Goal: Task Accomplishment & Management: Complete application form

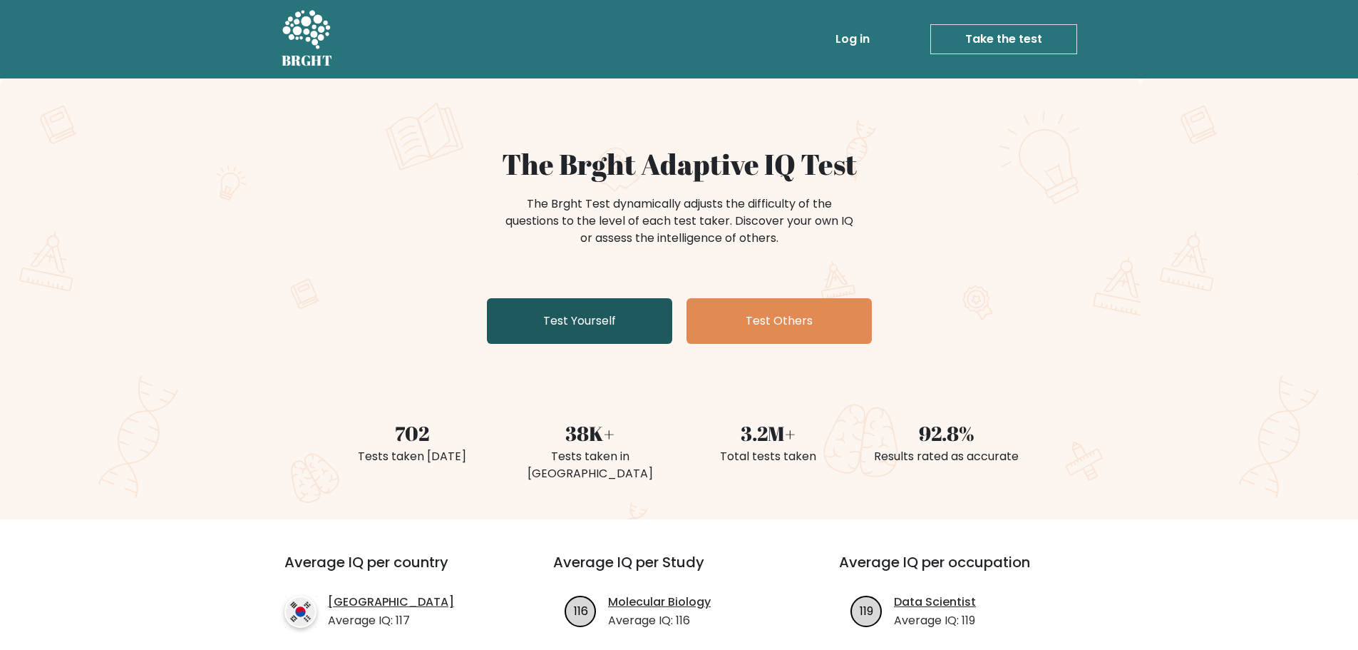
click at [583, 323] on link "Test Yourself" at bounding box center [579, 321] width 185 height 46
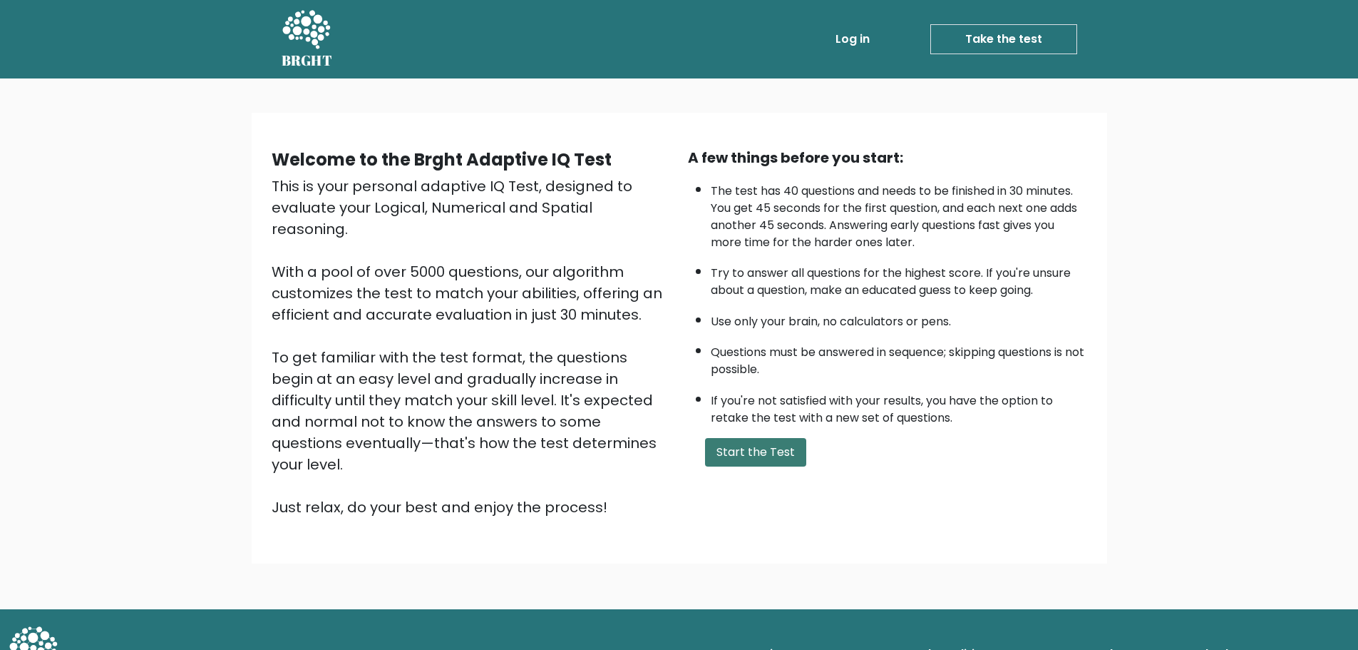
click at [764, 456] on button "Start the Test" at bounding box center [755, 452] width 101 height 29
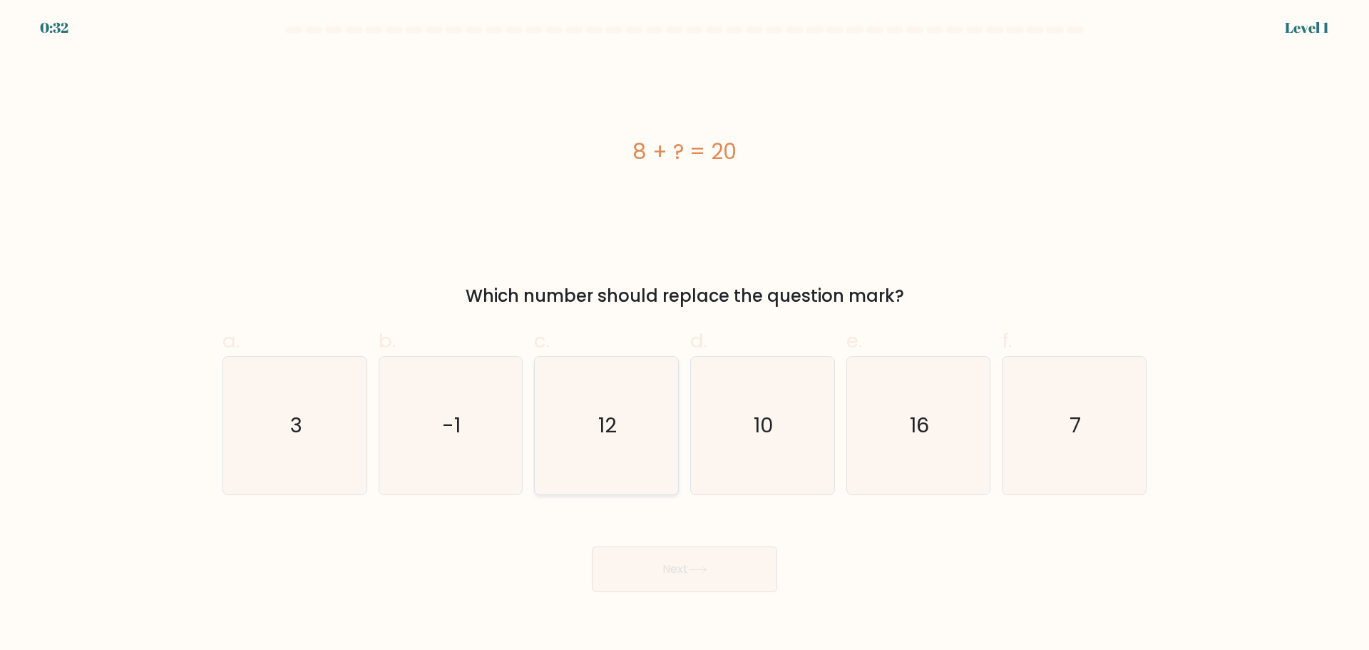
click at [645, 427] on icon "12" at bounding box center [607, 426] width 138 height 138
click at [685, 334] on input "c. 12" at bounding box center [685, 329] width 1 height 9
radio input "true"
drag, startPoint x: 710, startPoint y: 558, endPoint x: 740, endPoint y: 550, distance: 31.0
click at [764, 541] on div "Next" at bounding box center [684, 552] width 941 height 80
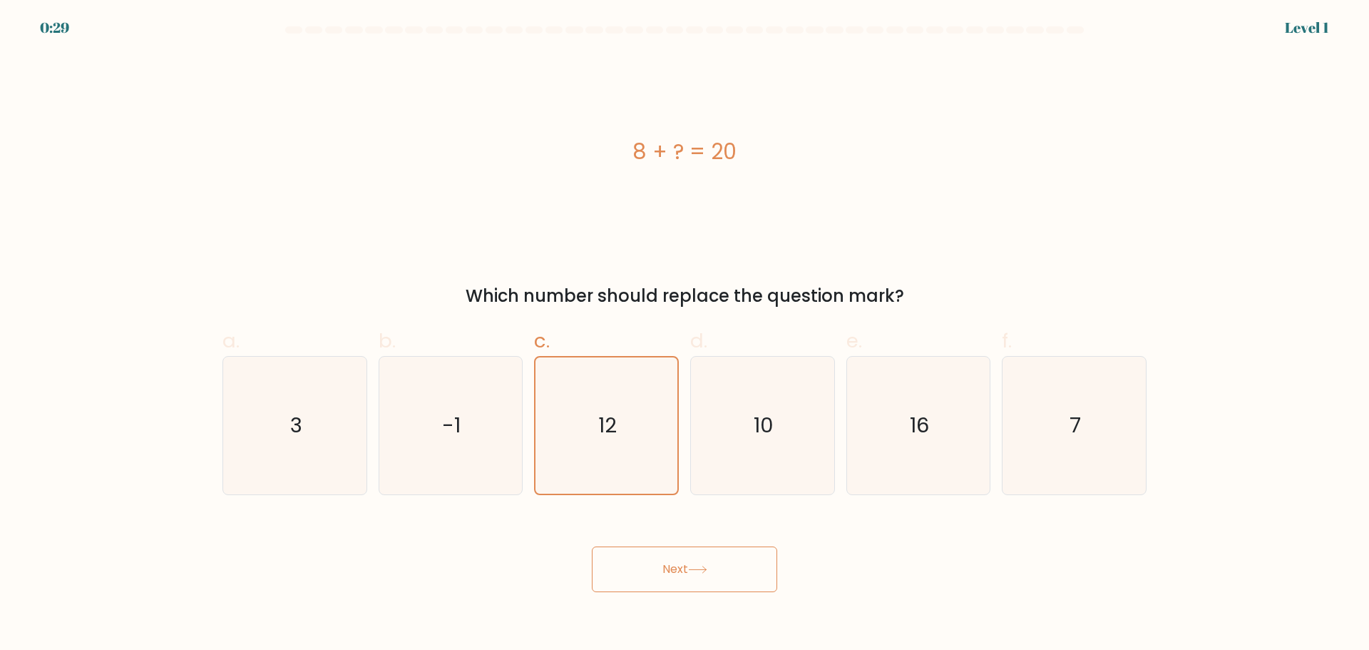
click at [732, 555] on button "Next" at bounding box center [684, 569] width 185 height 46
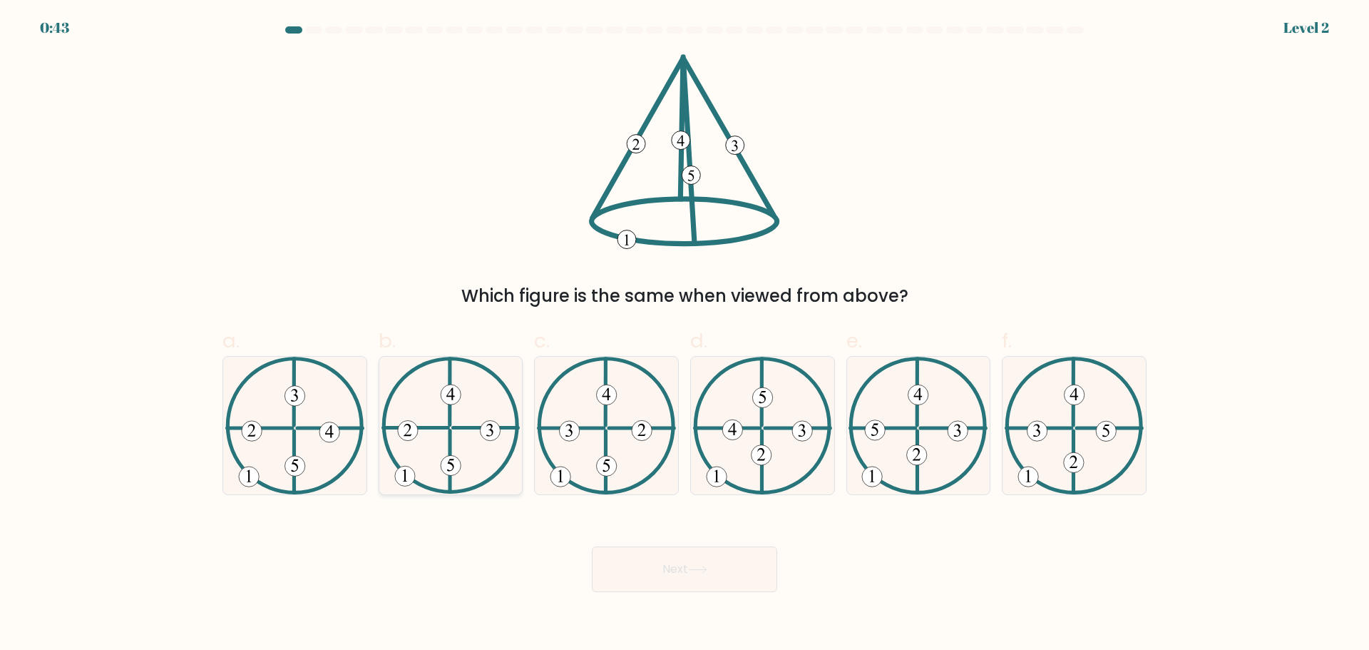
click at [466, 451] on icon at bounding box center [450, 426] width 139 height 138
click at [685, 334] on input "b." at bounding box center [685, 329] width 1 height 9
radio input "true"
click at [677, 568] on button "Next" at bounding box center [684, 569] width 185 height 46
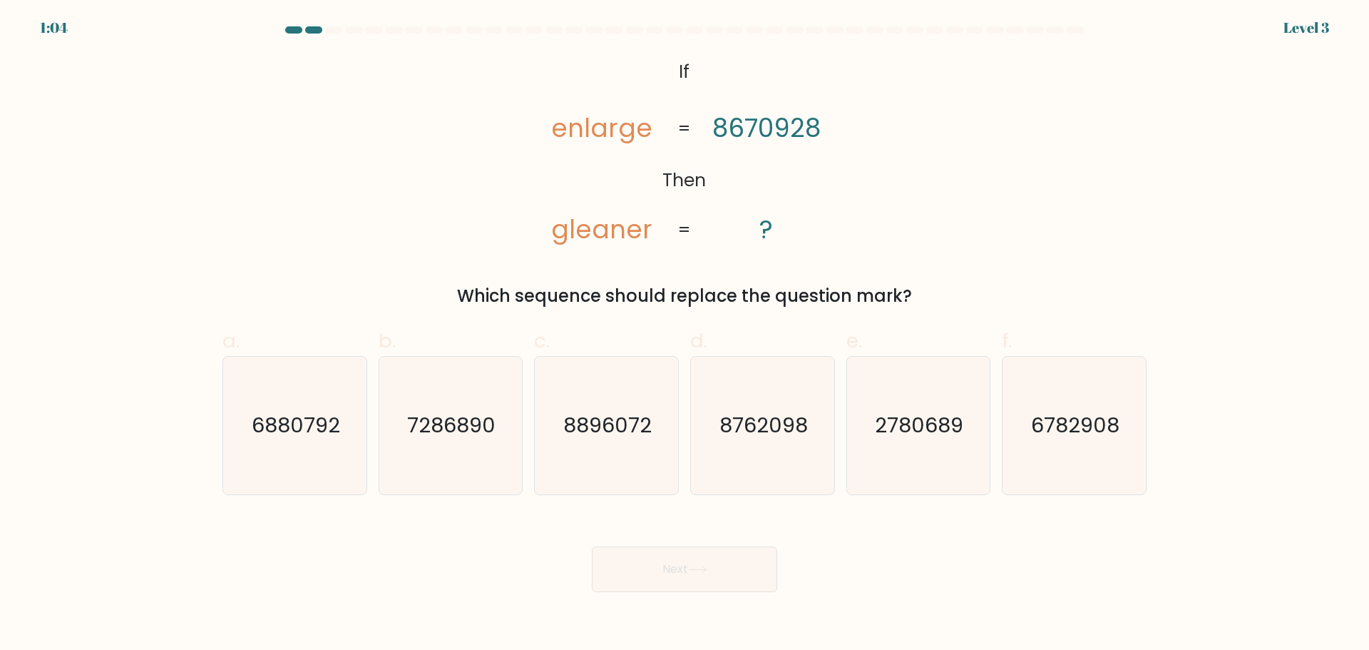
click at [617, 236] on tspan "gleaner" at bounding box center [602, 229] width 101 height 35
click at [616, 236] on tspan "gleaner" at bounding box center [602, 229] width 101 height 35
click at [590, 121] on tspan "enlarge" at bounding box center [602, 128] width 101 height 35
copy tspan "enlarge"
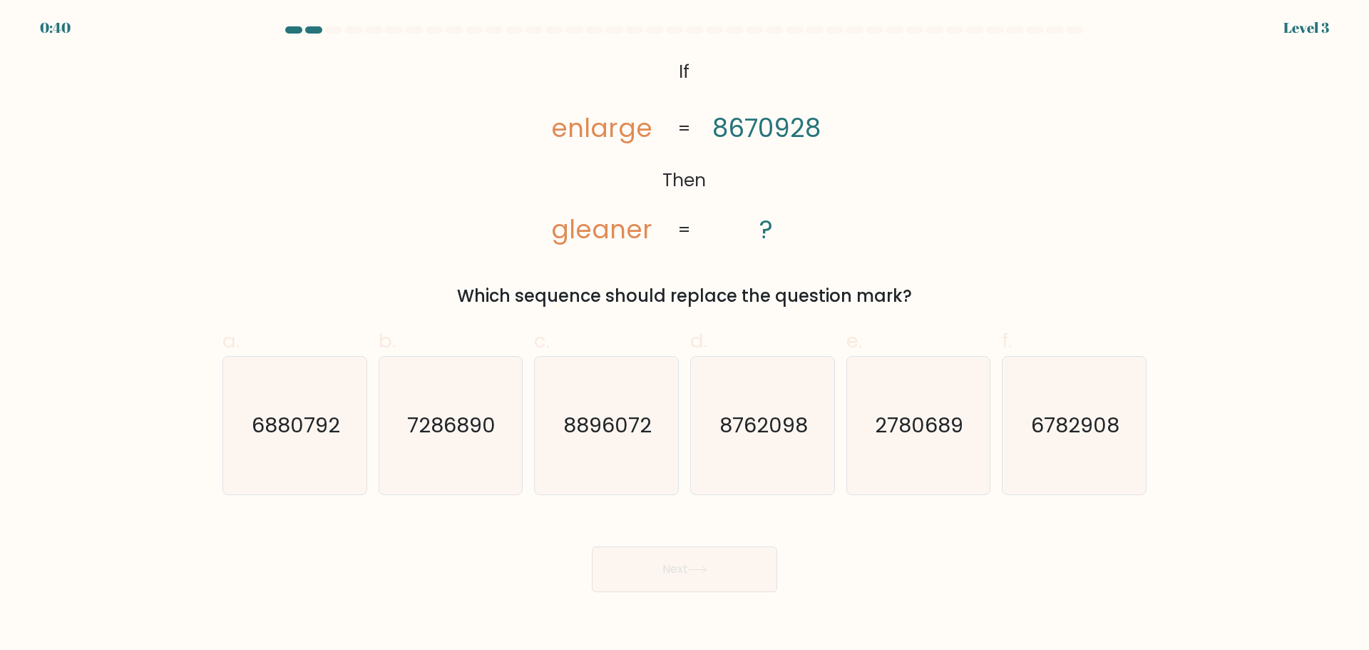
click at [598, 240] on tspan "gleaner" at bounding box center [602, 229] width 101 height 35
copy tspan "gleaner"
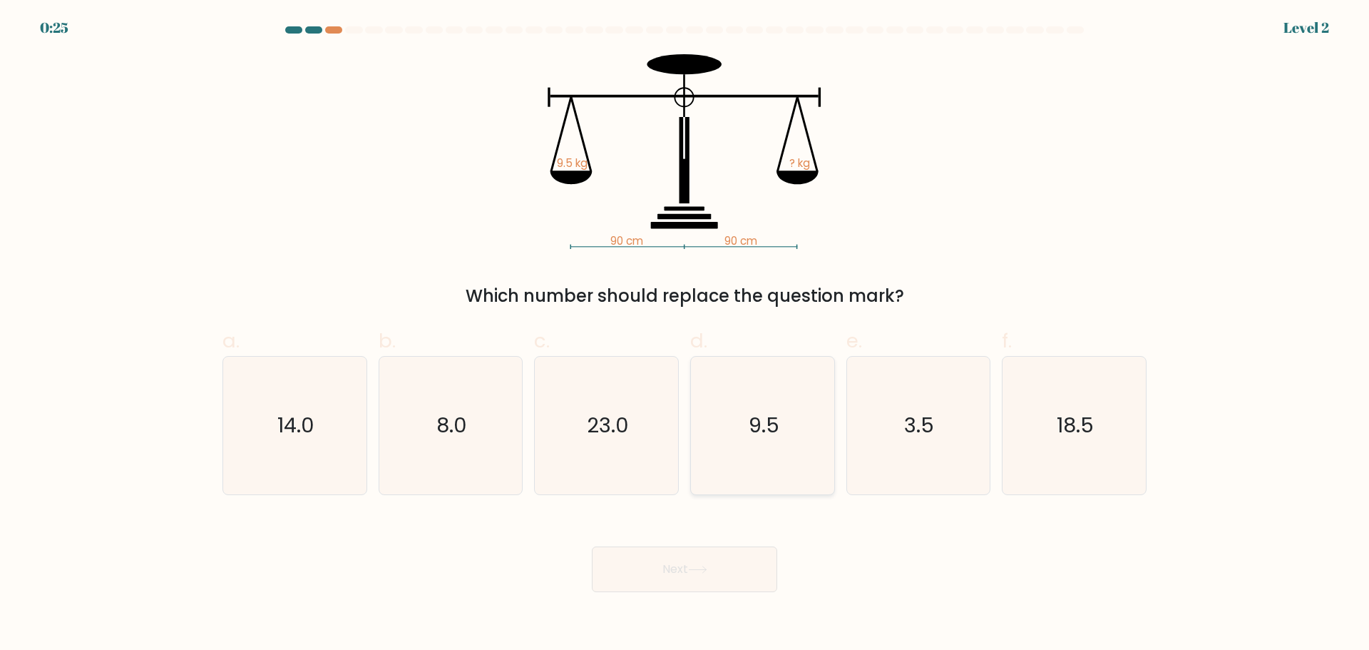
click at [760, 431] on text "9.5" at bounding box center [764, 425] width 31 height 29
click at [685, 334] on input "d. 9.5" at bounding box center [685, 329] width 1 height 9
radio input "true"
click at [700, 566] on icon at bounding box center [697, 569] width 19 height 8
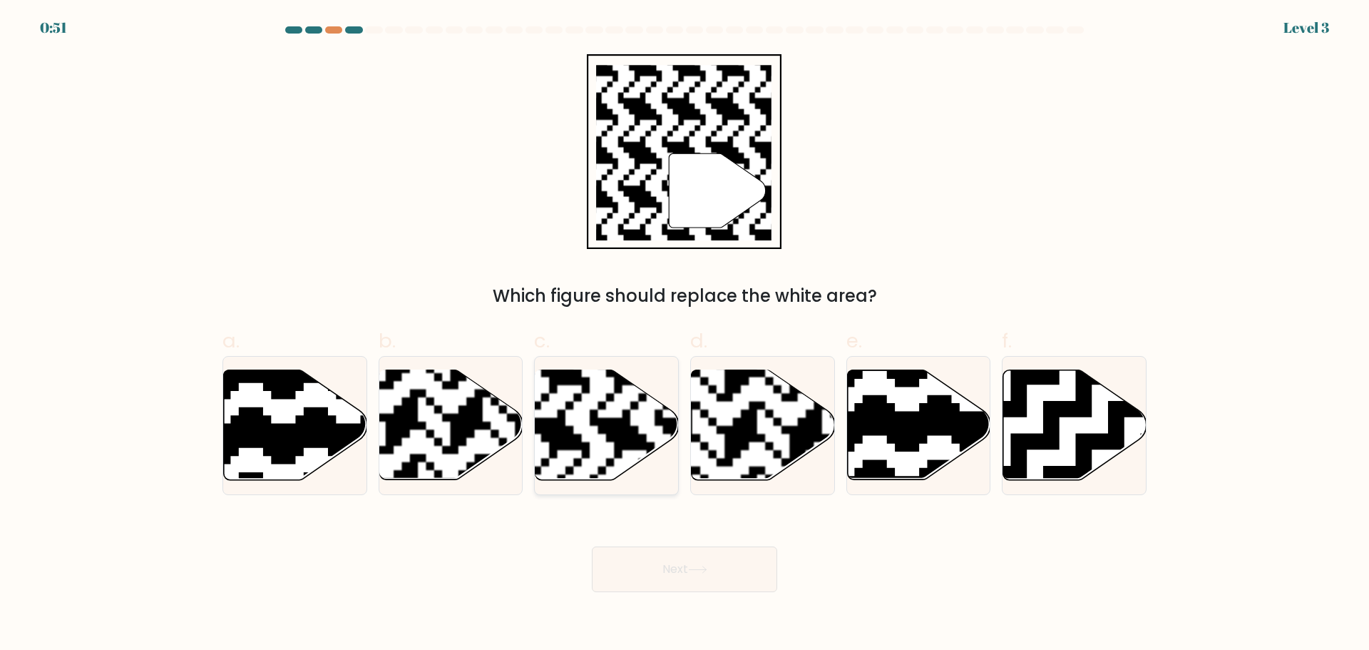
click at [582, 437] on rect at bounding box center [558, 369] width 260 height 260
click at [685, 334] on input "c." at bounding box center [685, 329] width 1 height 9
radio input "true"
click at [692, 562] on button "Next" at bounding box center [684, 569] width 185 height 46
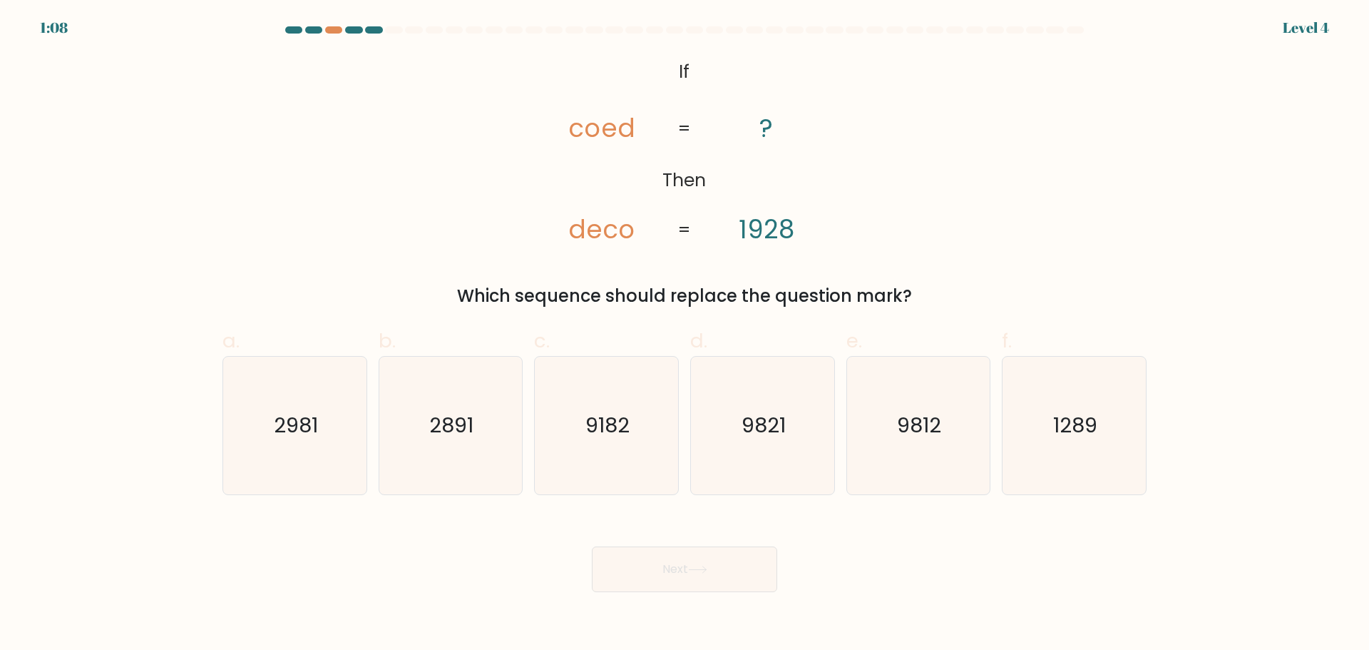
click at [599, 124] on tspan "coed" at bounding box center [602, 128] width 67 height 35
copy tspan "coed"
click at [612, 231] on tspan "deco" at bounding box center [602, 229] width 67 height 35
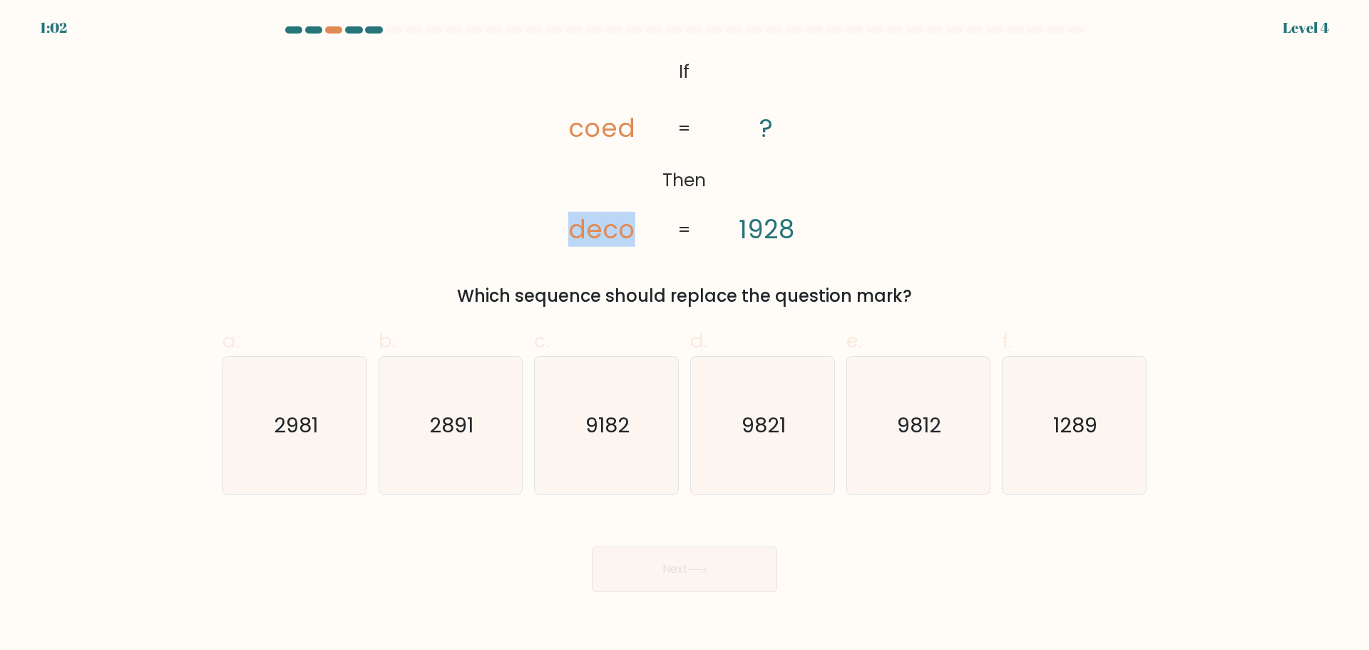
copy tspan "deco"
click at [607, 412] on text "9182" at bounding box center [608, 425] width 44 height 29
click at [685, 334] on input "c. 9182" at bounding box center [685, 329] width 1 height 9
radio input "true"
click at [652, 563] on button "Next" at bounding box center [684, 569] width 185 height 46
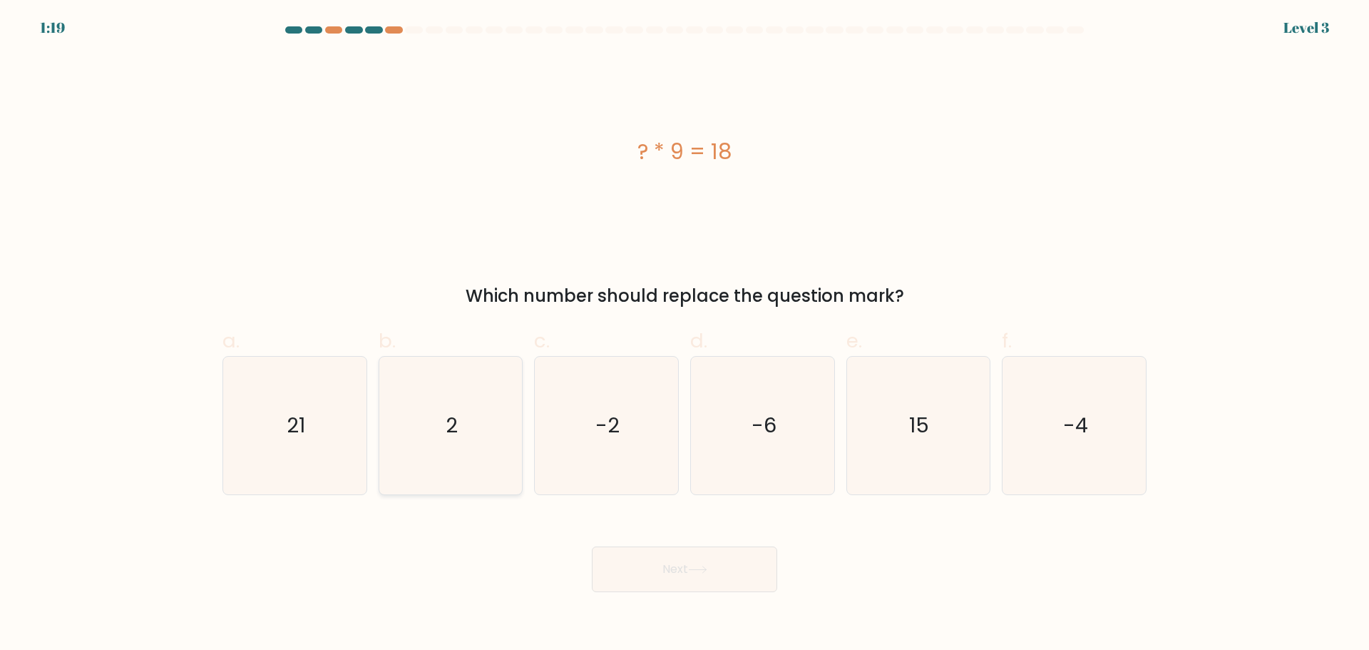
click at [482, 430] on icon "2" at bounding box center [450, 426] width 138 height 138
click at [685, 334] on input "b. 2" at bounding box center [685, 329] width 1 height 9
radio input "true"
click at [672, 561] on button "Next" at bounding box center [684, 569] width 185 height 46
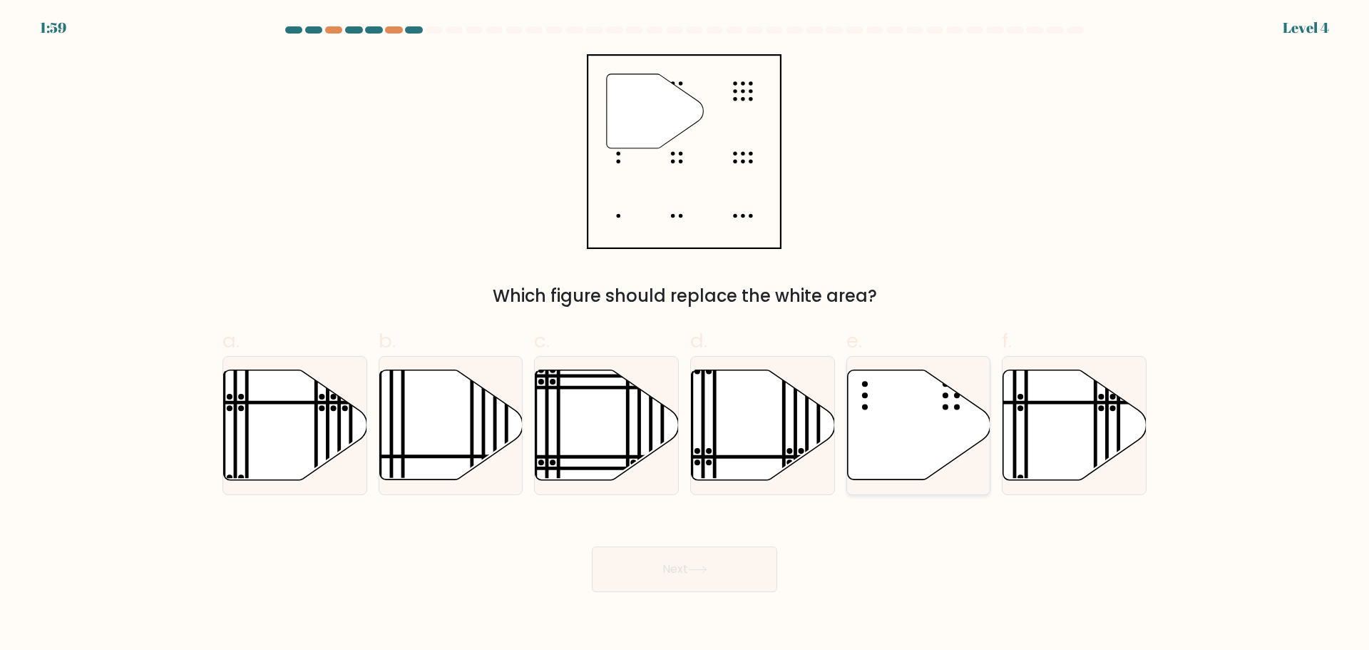
click at [907, 452] on icon at bounding box center [918, 424] width 143 height 110
click at [685, 334] on input "e." at bounding box center [685, 329] width 1 height 9
radio input "true"
click at [701, 558] on button "Next" at bounding box center [684, 569] width 185 height 46
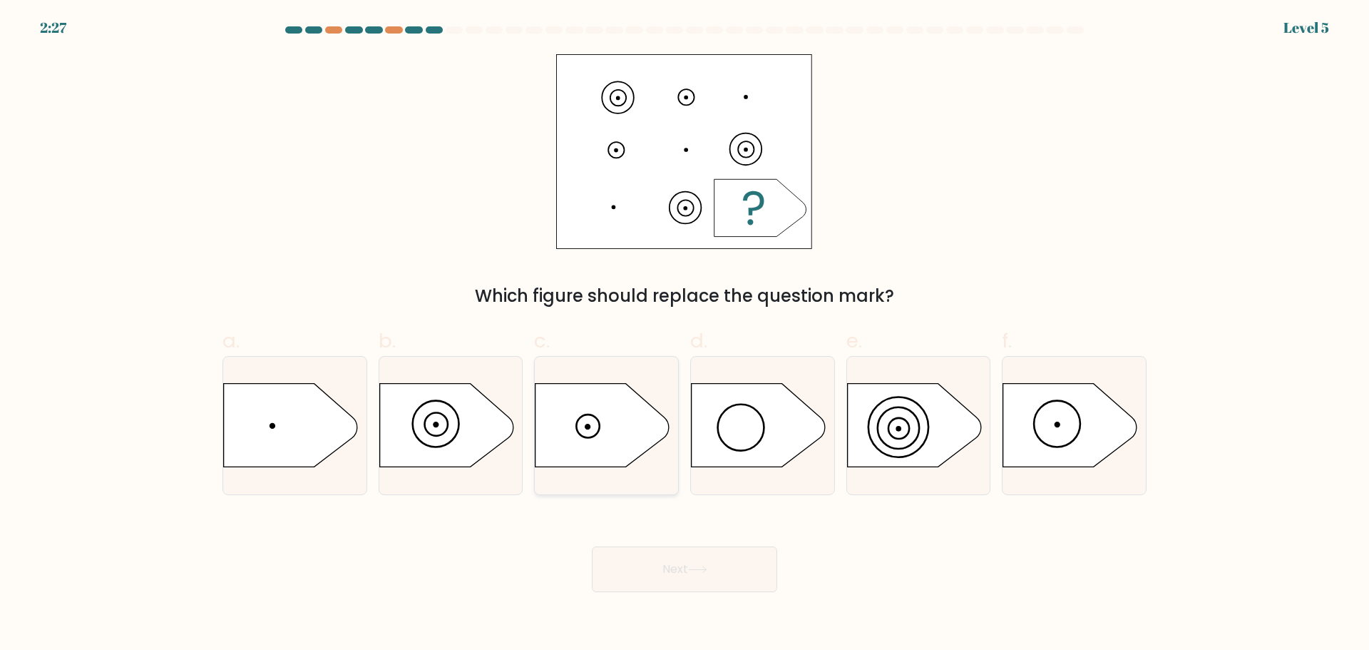
click at [590, 436] on icon at bounding box center [603, 424] width 134 height 83
click at [685, 334] on input "c." at bounding box center [685, 329] width 1 height 9
radio input "true"
click at [702, 560] on button "Next" at bounding box center [684, 569] width 185 height 46
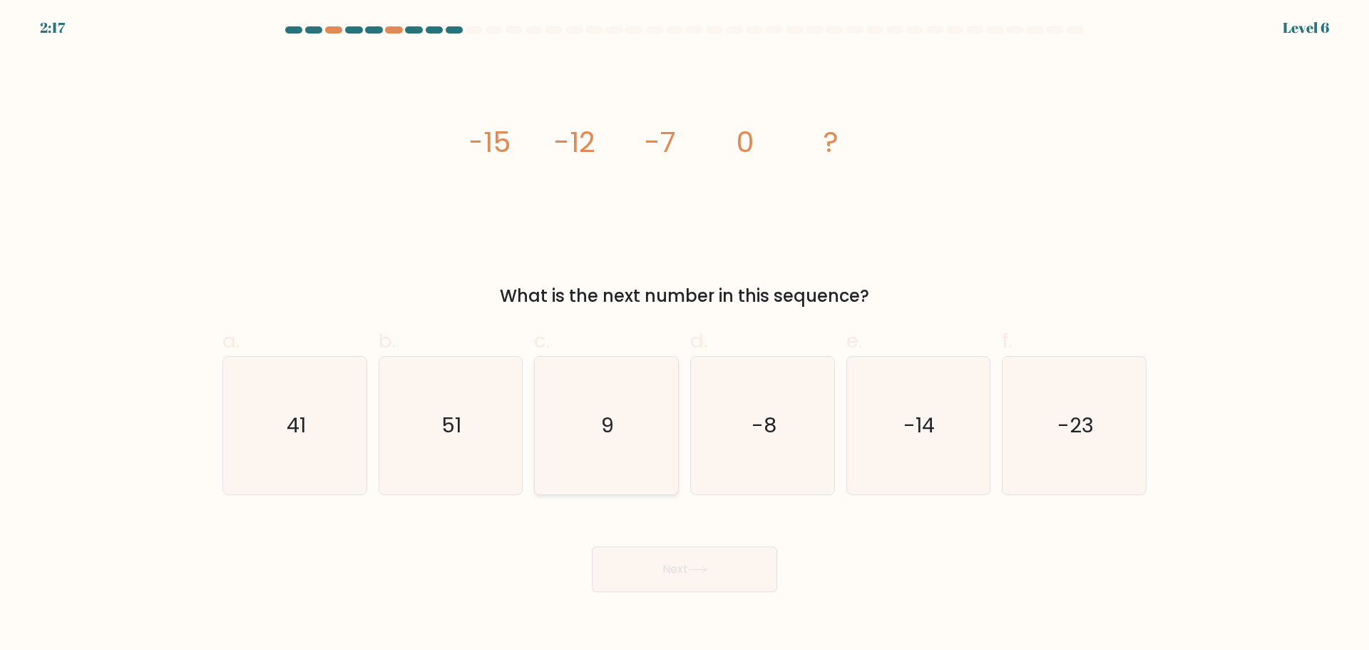
click at [639, 391] on icon "9" at bounding box center [607, 426] width 138 height 138
click at [685, 334] on input "c. 9" at bounding box center [685, 329] width 1 height 9
radio input "true"
click at [678, 582] on button "Next" at bounding box center [684, 569] width 185 height 46
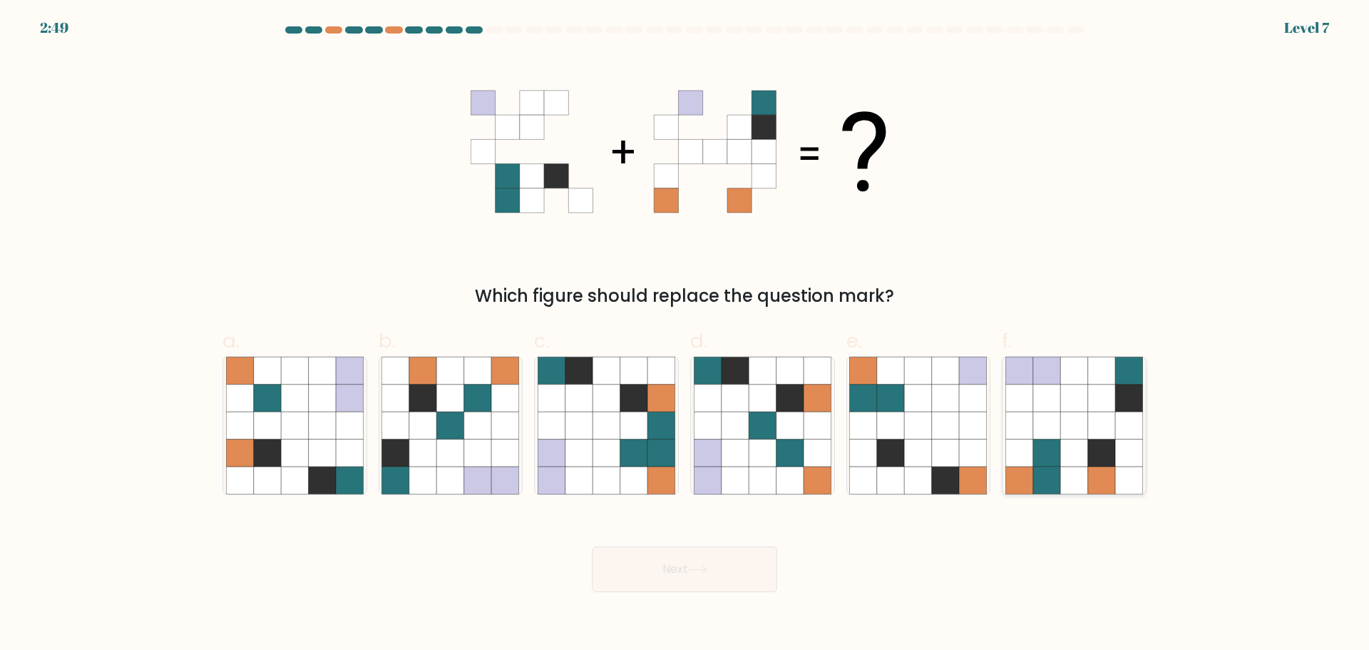
click at [1039, 397] on icon at bounding box center [1046, 397] width 27 height 27
click at [685, 334] on input "f." at bounding box center [685, 329] width 1 height 9
radio input "true"
click at [739, 577] on button "Next" at bounding box center [684, 569] width 185 height 46
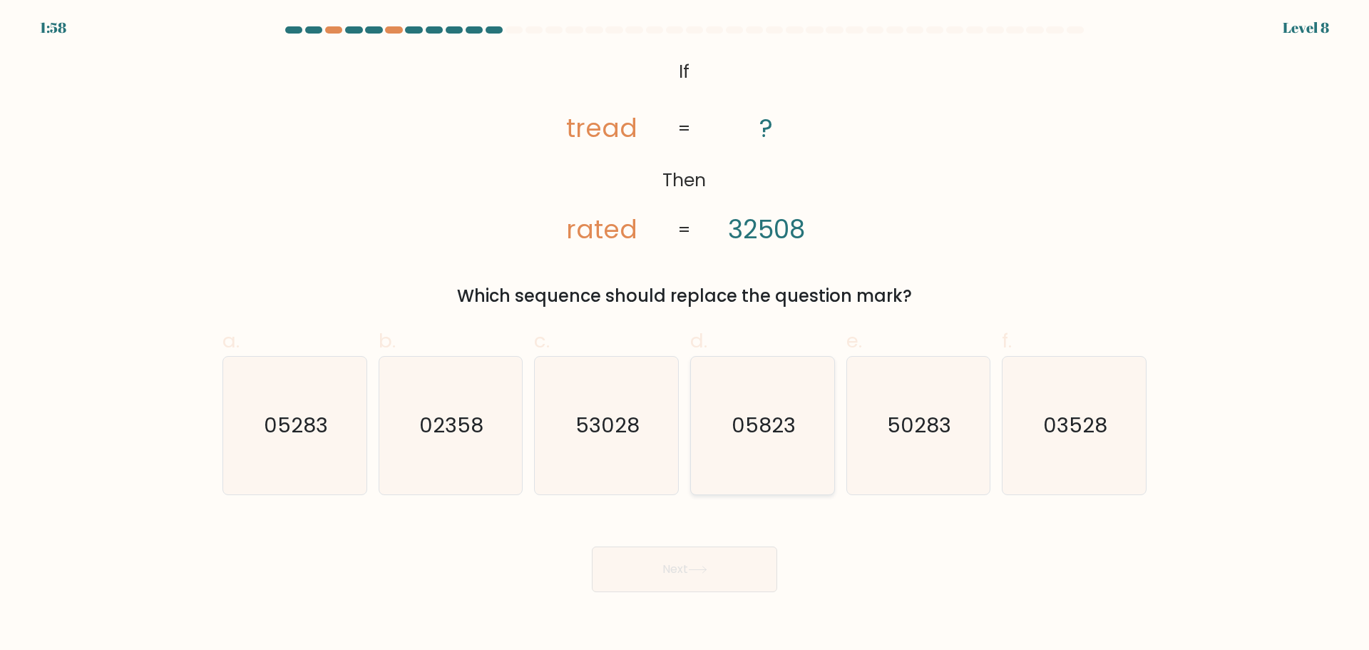
click at [767, 422] on text "05823" at bounding box center [764, 425] width 64 height 29
click at [685, 334] on input "d. 05823" at bounding box center [685, 329] width 1 height 9
radio input "true"
click at [716, 572] on button "Next" at bounding box center [684, 569] width 185 height 46
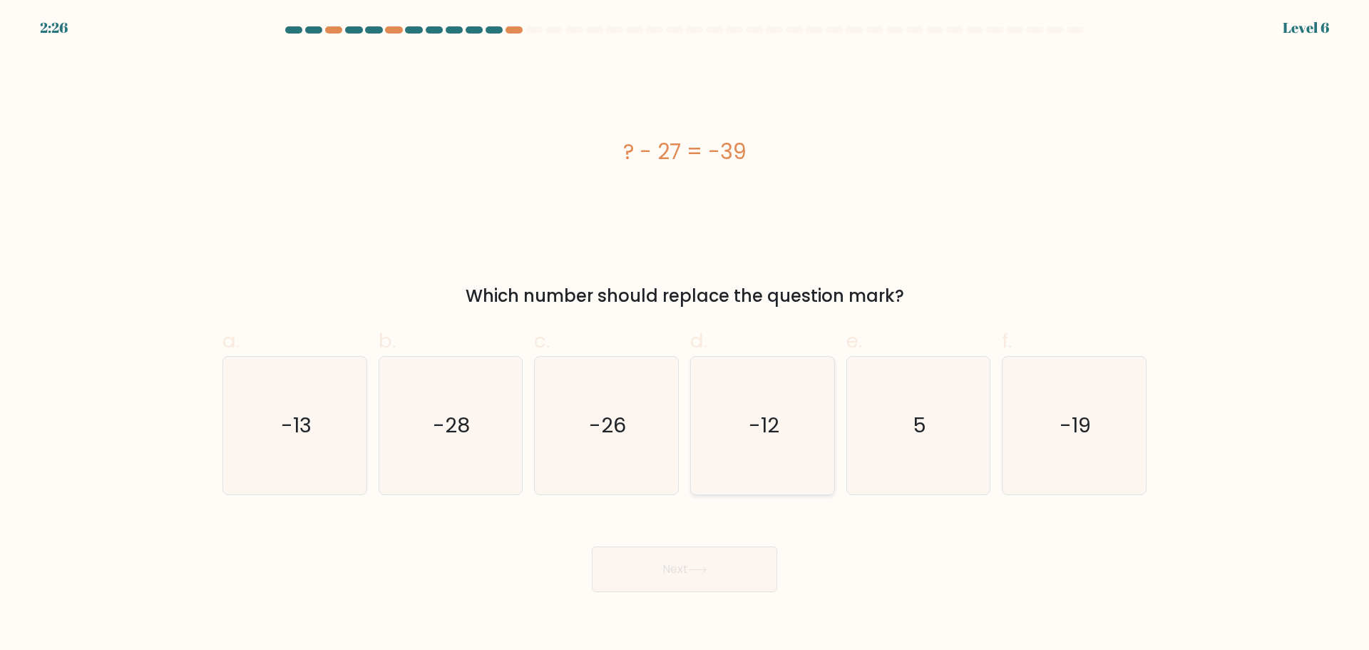
click at [752, 442] on icon "-12" at bounding box center [763, 426] width 138 height 138
click at [685, 334] on input "d. -12" at bounding box center [685, 329] width 1 height 9
radio input "true"
click at [682, 564] on button "Next" at bounding box center [684, 569] width 185 height 46
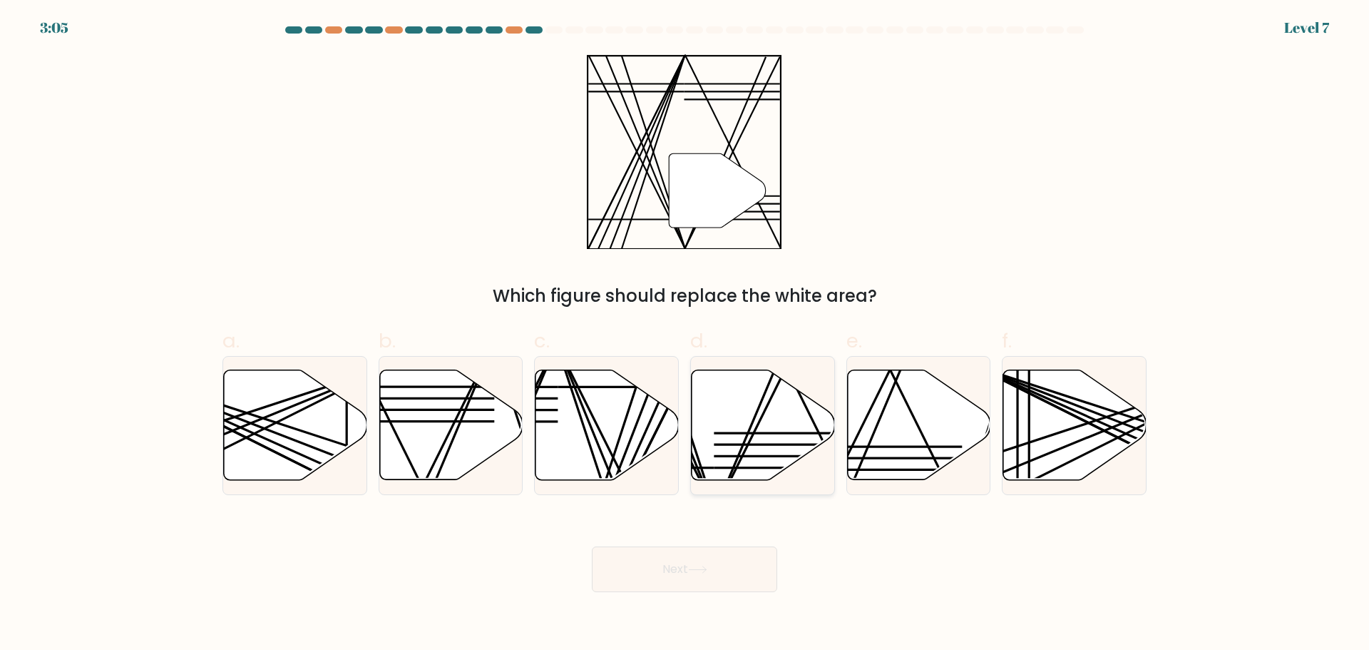
click at [722, 444] on line at bounding box center [785, 444] width 142 height 0
click at [685, 334] on input "d." at bounding box center [685, 329] width 1 height 9
radio input "true"
click at [702, 553] on button "Next" at bounding box center [684, 569] width 185 height 46
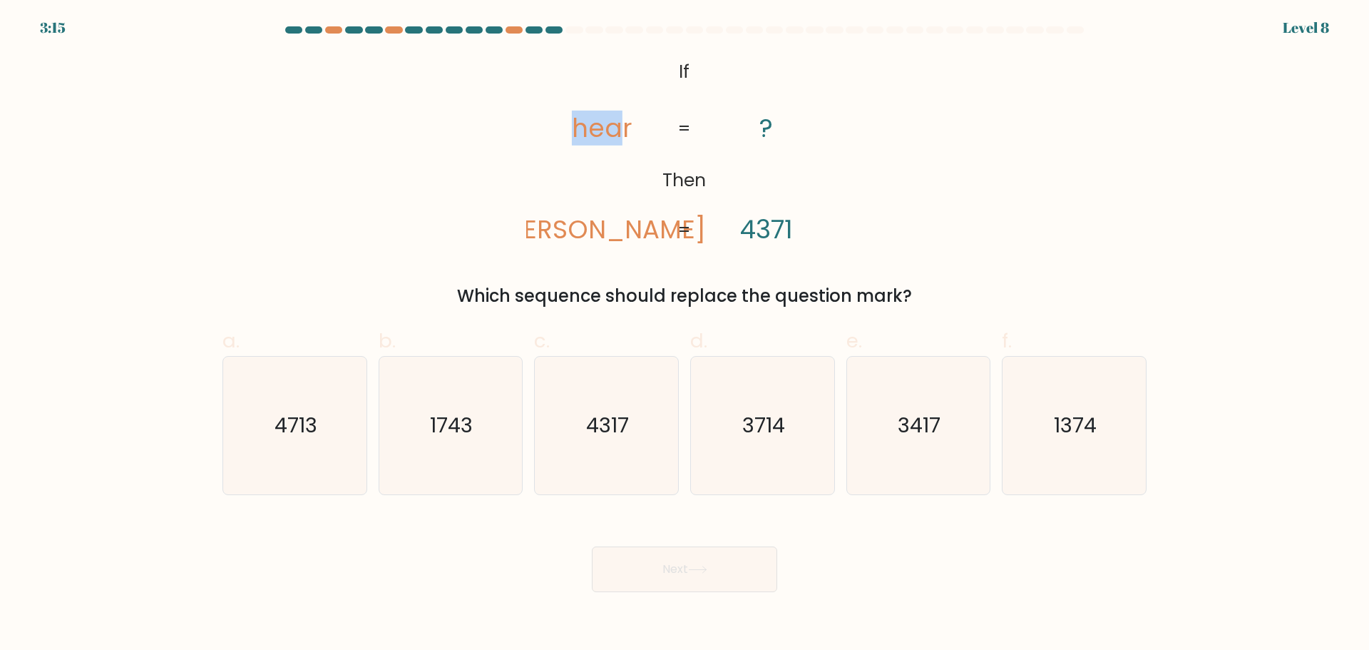
drag, startPoint x: 578, startPoint y: 121, endPoint x: 627, endPoint y: 119, distance: 48.5
click at [627, 119] on tspan "hear" at bounding box center [602, 128] width 61 height 35
click at [760, 390] on icon "3714" at bounding box center [763, 426] width 138 height 138
click at [685, 334] on input "d. 3714" at bounding box center [685, 329] width 1 height 9
radio input "true"
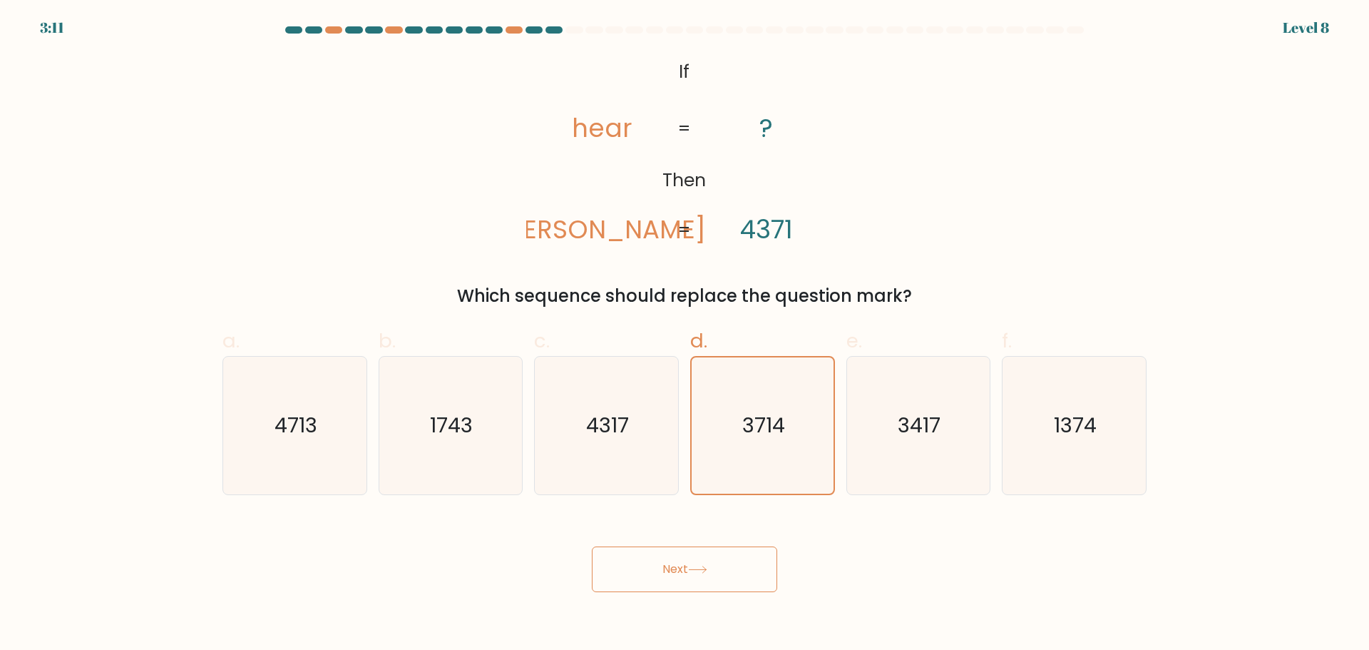
click at [689, 572] on button "Next" at bounding box center [684, 569] width 185 height 46
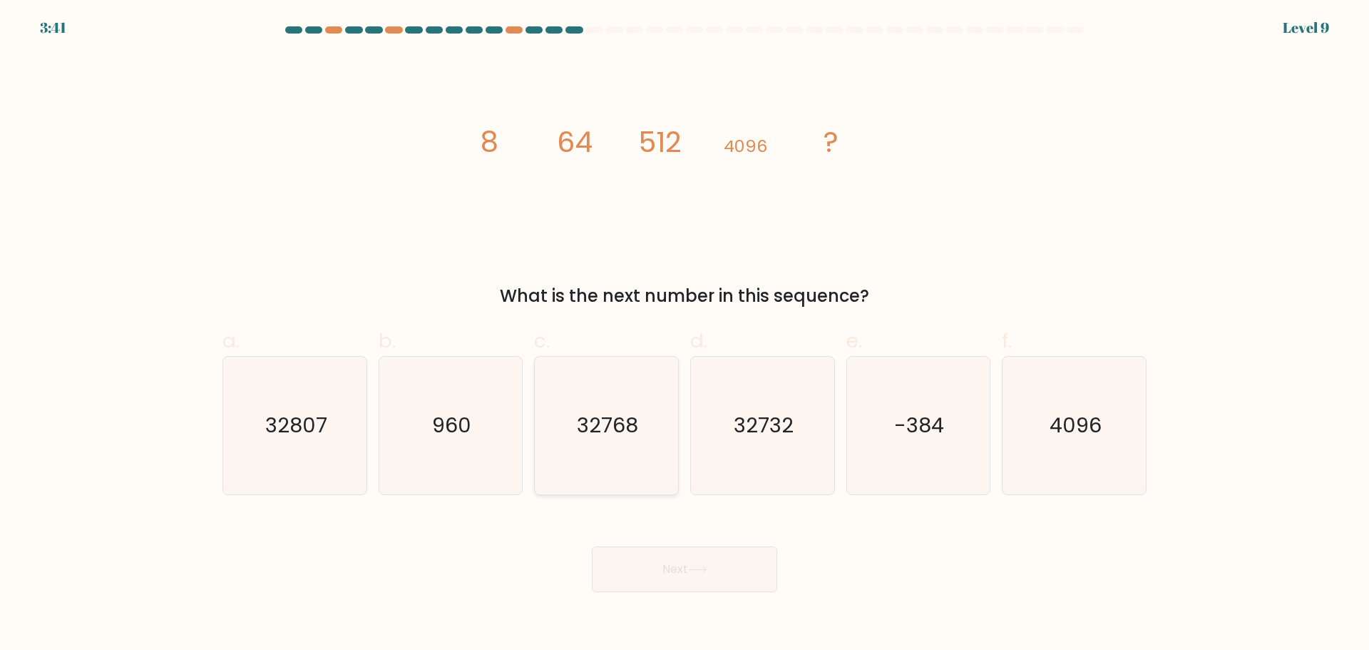
click at [650, 418] on icon "32768" at bounding box center [607, 426] width 138 height 138
click at [685, 334] on input "c. 32768" at bounding box center [685, 329] width 1 height 9
radio input "true"
click at [759, 146] on tspan "4096" at bounding box center [745, 146] width 43 height 24
click at [764, 146] on tspan "4096" at bounding box center [745, 146] width 43 height 24
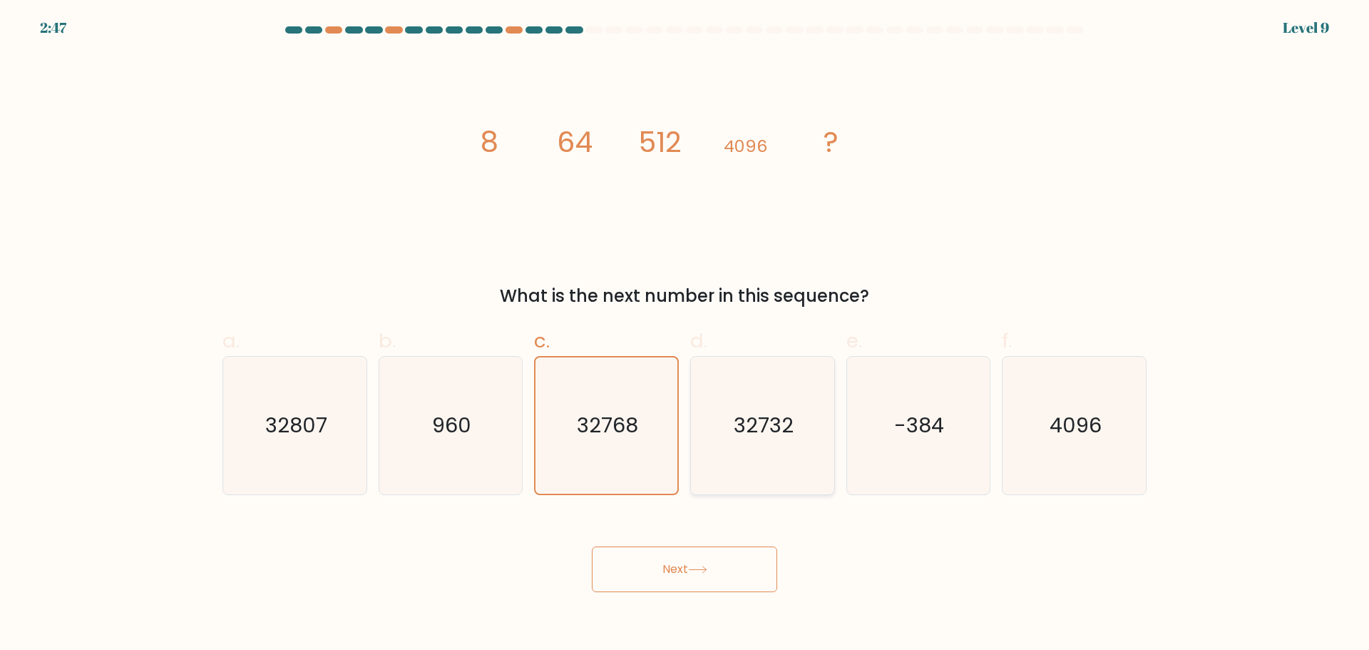
click at [749, 394] on icon "32732" at bounding box center [763, 426] width 138 height 138
click at [685, 334] on input "d. 32732" at bounding box center [685, 329] width 1 height 9
radio input "true"
click at [692, 568] on icon at bounding box center [697, 569] width 19 height 8
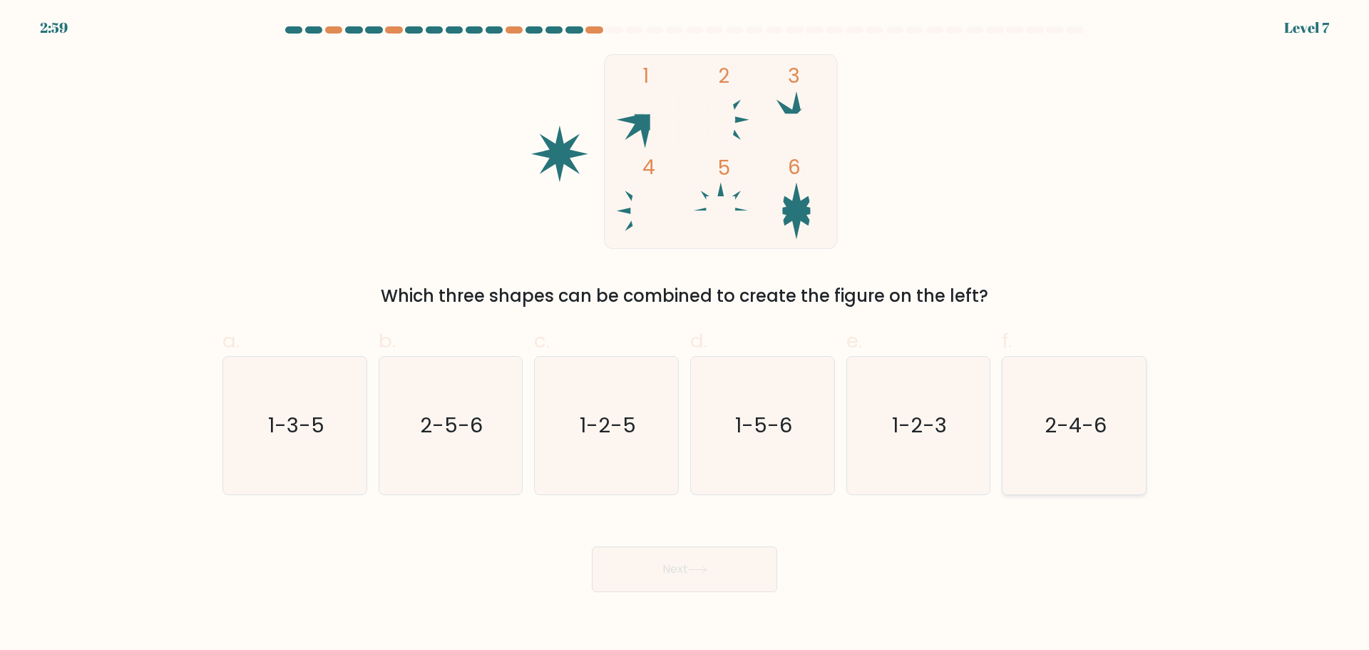
click at [1031, 413] on icon "2-4-6" at bounding box center [1074, 426] width 138 height 138
click at [685, 334] on input "f. 2-4-6" at bounding box center [685, 329] width 1 height 9
radio input "true"
click at [747, 573] on button "Next" at bounding box center [684, 569] width 185 height 46
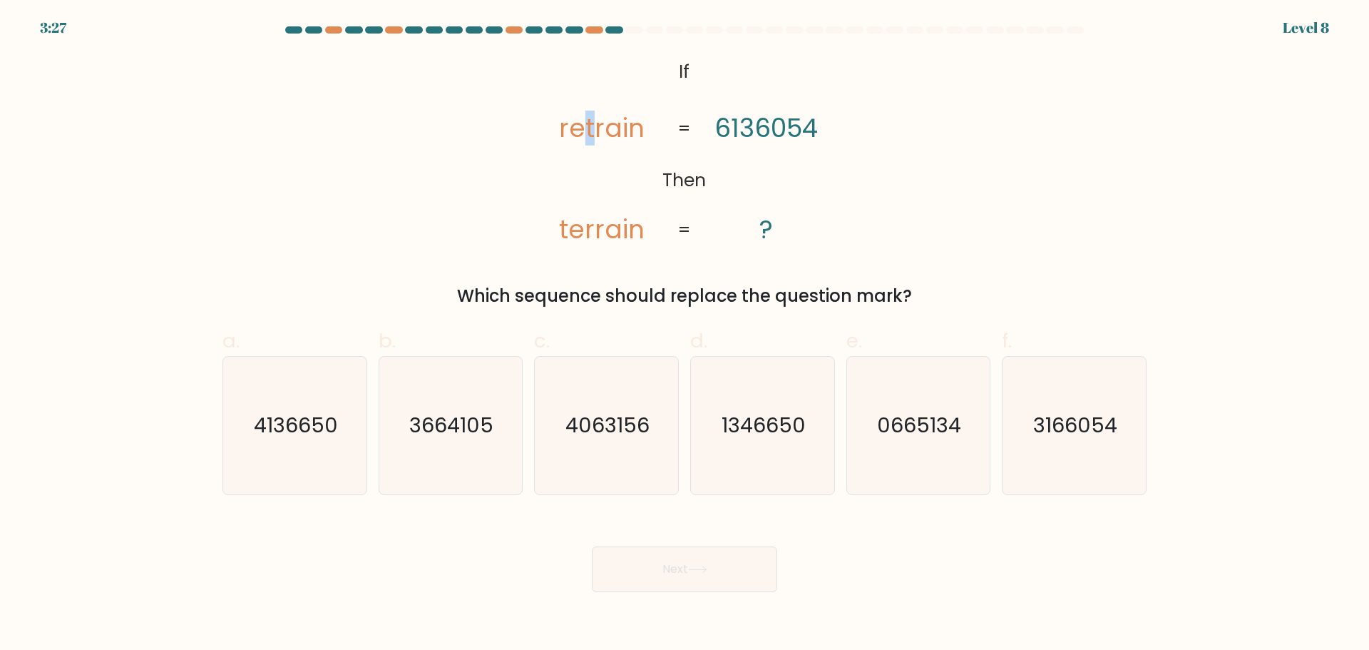
click at [588, 133] on tspan "retrain" at bounding box center [603, 128] width 86 height 35
click at [1065, 424] on text "3166054" at bounding box center [1076, 425] width 84 height 29
click at [685, 334] on input "f. 3166054" at bounding box center [685, 329] width 1 height 9
radio input "true"
click at [695, 580] on button "Next" at bounding box center [684, 569] width 185 height 46
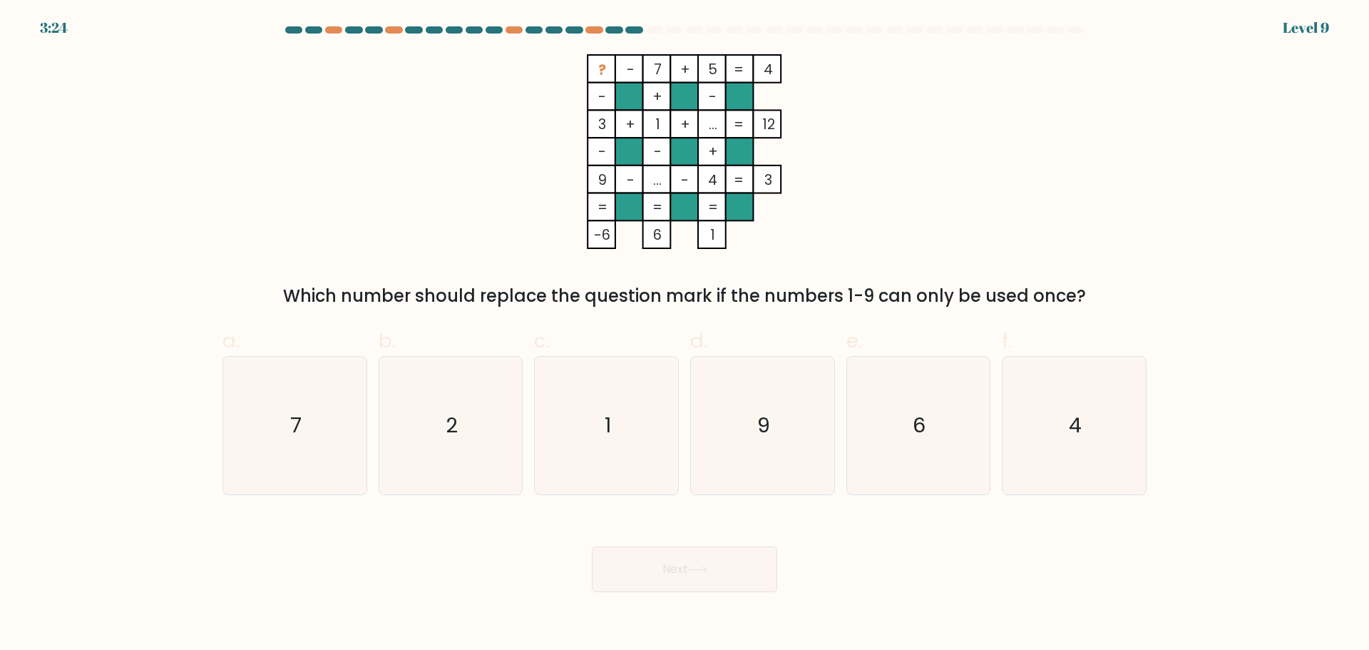
click at [658, 178] on tspan "..." at bounding box center [657, 180] width 9 height 20
drag, startPoint x: 398, startPoint y: 289, endPoint x: 583, endPoint y: 287, distance: 185.4
click at [583, 287] on div "Which number should replace the question mark if the numbers 1-9 can only be us…" at bounding box center [684, 296] width 907 height 26
click at [627, 289] on div "Which number should replace the question mark if the numbers 1-9 can only be us…" at bounding box center [684, 296] width 907 height 26
click at [873, 399] on icon "6" at bounding box center [918, 426] width 138 height 138
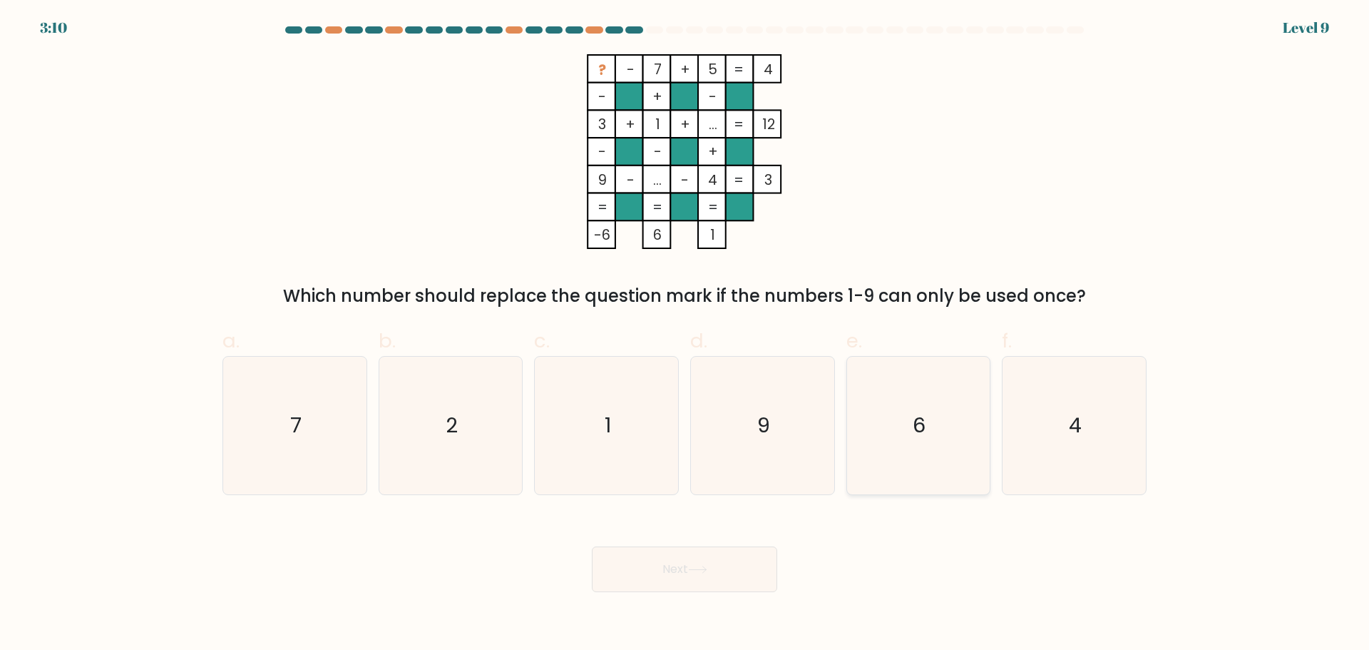
click at [685, 334] on input "e. 6" at bounding box center [685, 329] width 1 height 9
radio input "true"
click at [719, 568] on button "Next" at bounding box center [684, 569] width 185 height 46
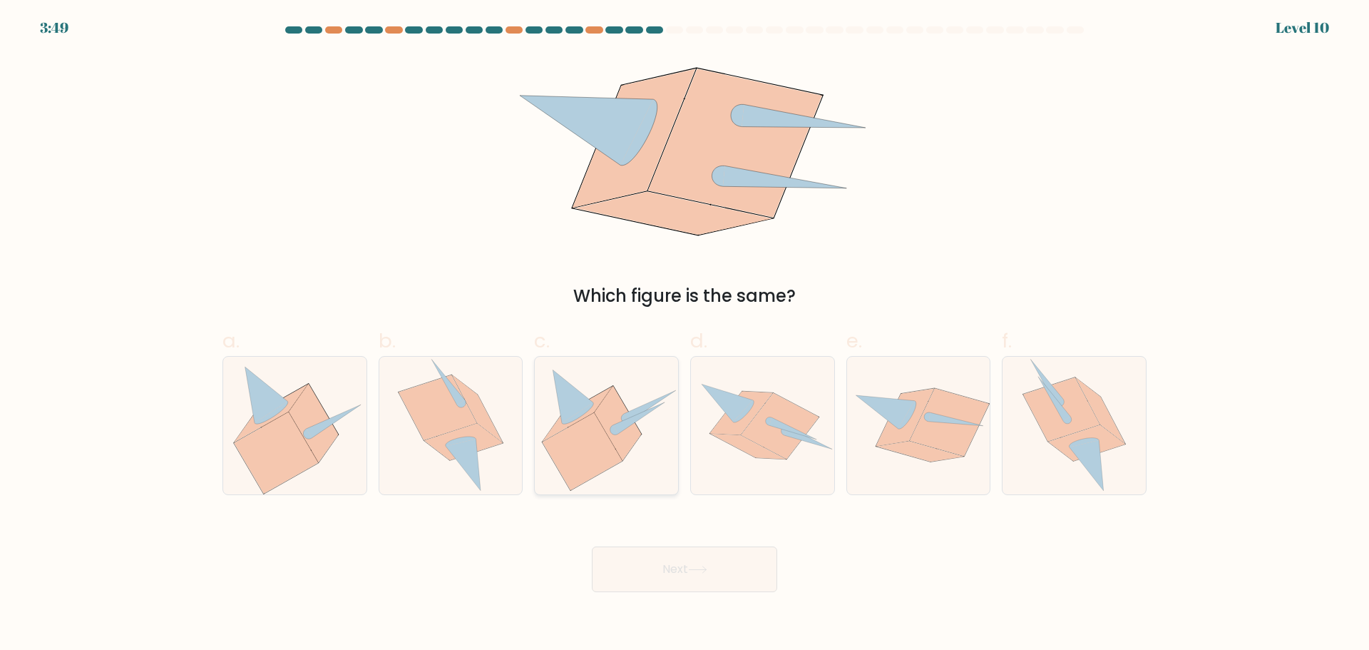
click at [618, 437] on icon at bounding box center [618, 423] width 46 height 74
click at [685, 334] on input "c." at bounding box center [685, 329] width 1 height 9
radio input "true"
click at [683, 577] on button "Next" at bounding box center [684, 569] width 185 height 46
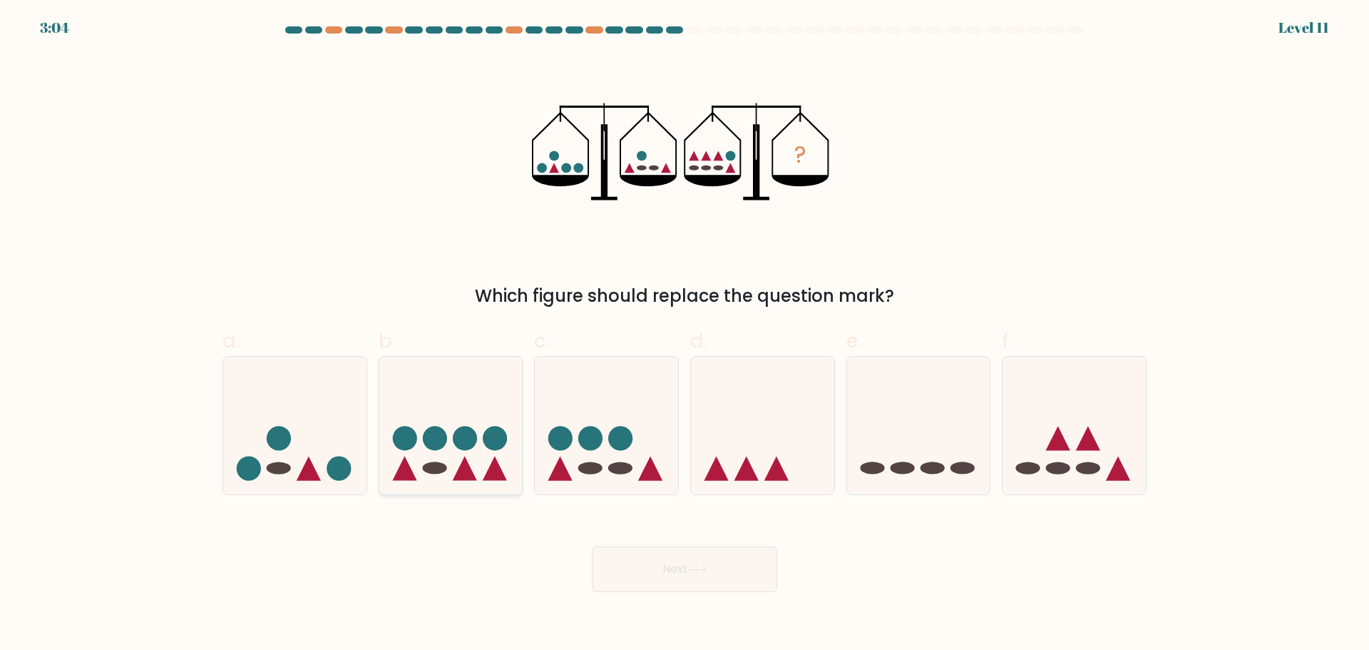
click at [487, 435] on circle at bounding box center [495, 438] width 24 height 24
click at [685, 334] on input "b." at bounding box center [685, 329] width 1 height 9
radio input "true"
click at [625, 468] on ellipse at bounding box center [620, 468] width 24 height 12
click at [685, 334] on input "c." at bounding box center [685, 329] width 1 height 9
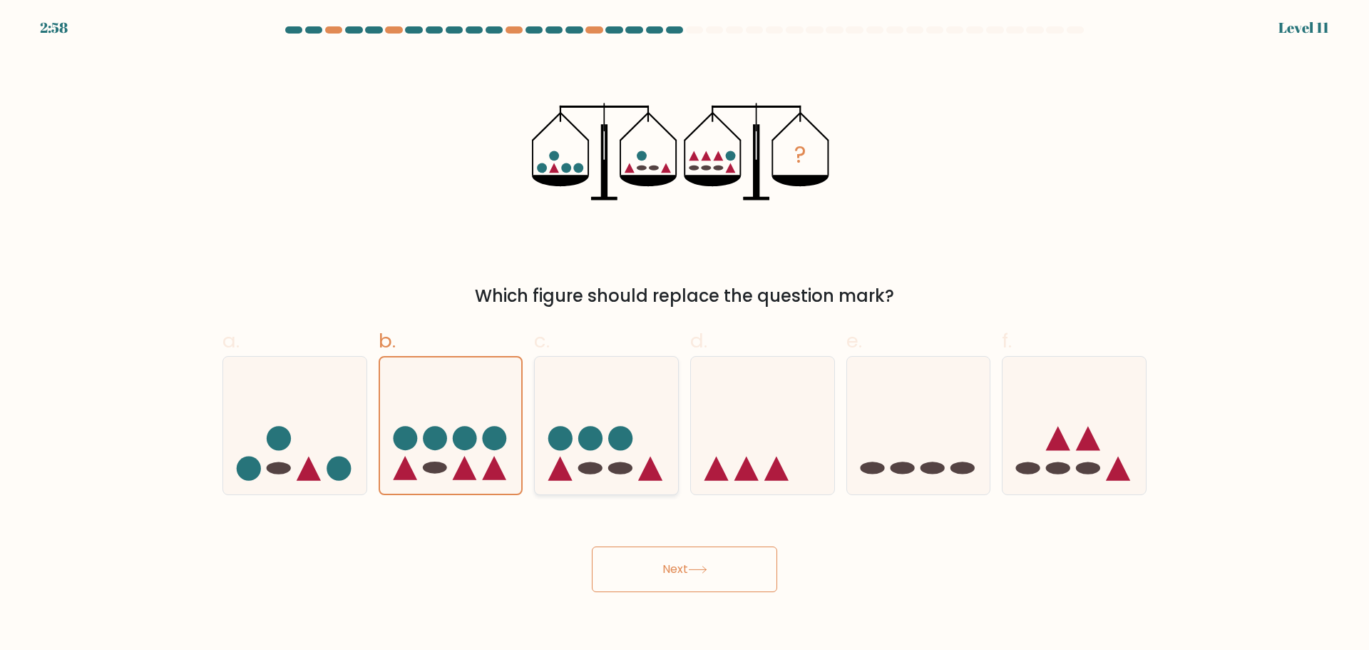
radio input "true"
click at [632, 560] on button "Next" at bounding box center [684, 569] width 185 height 46
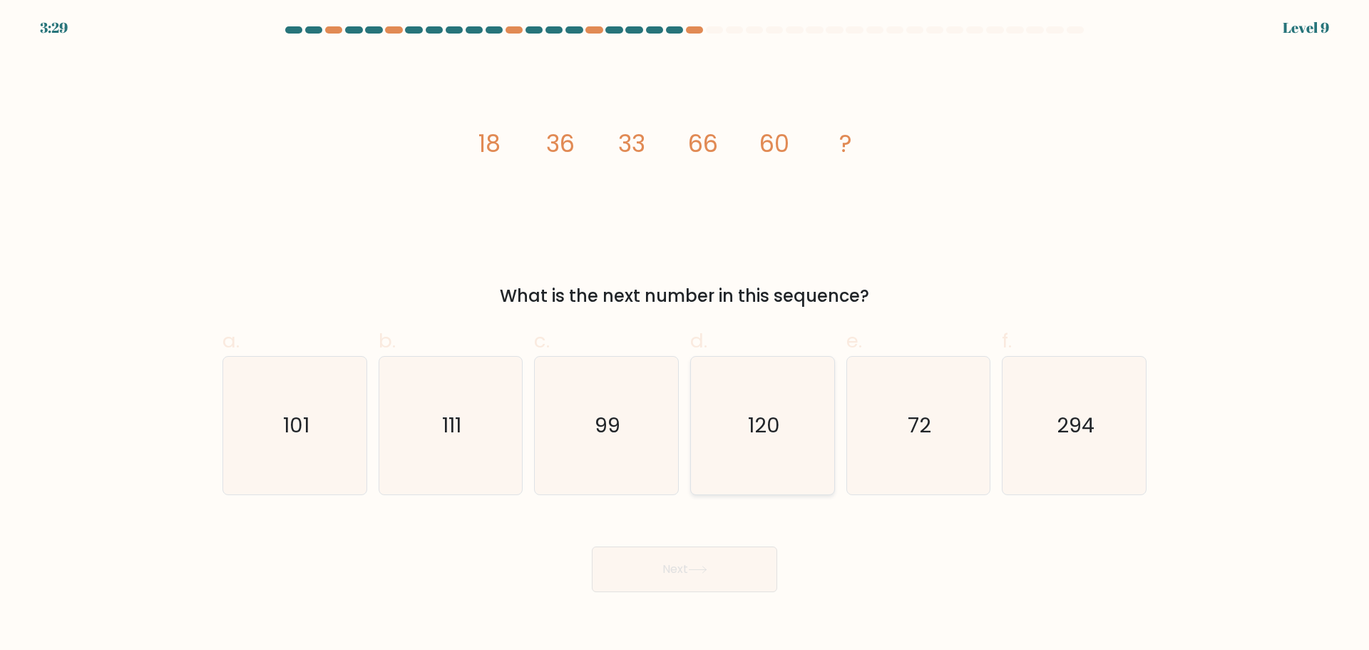
click at [804, 400] on icon "120" at bounding box center [763, 426] width 138 height 138
click at [685, 334] on input "d. 120" at bounding box center [685, 329] width 1 height 9
radio input "true"
click at [682, 577] on button "Next" at bounding box center [684, 569] width 185 height 46
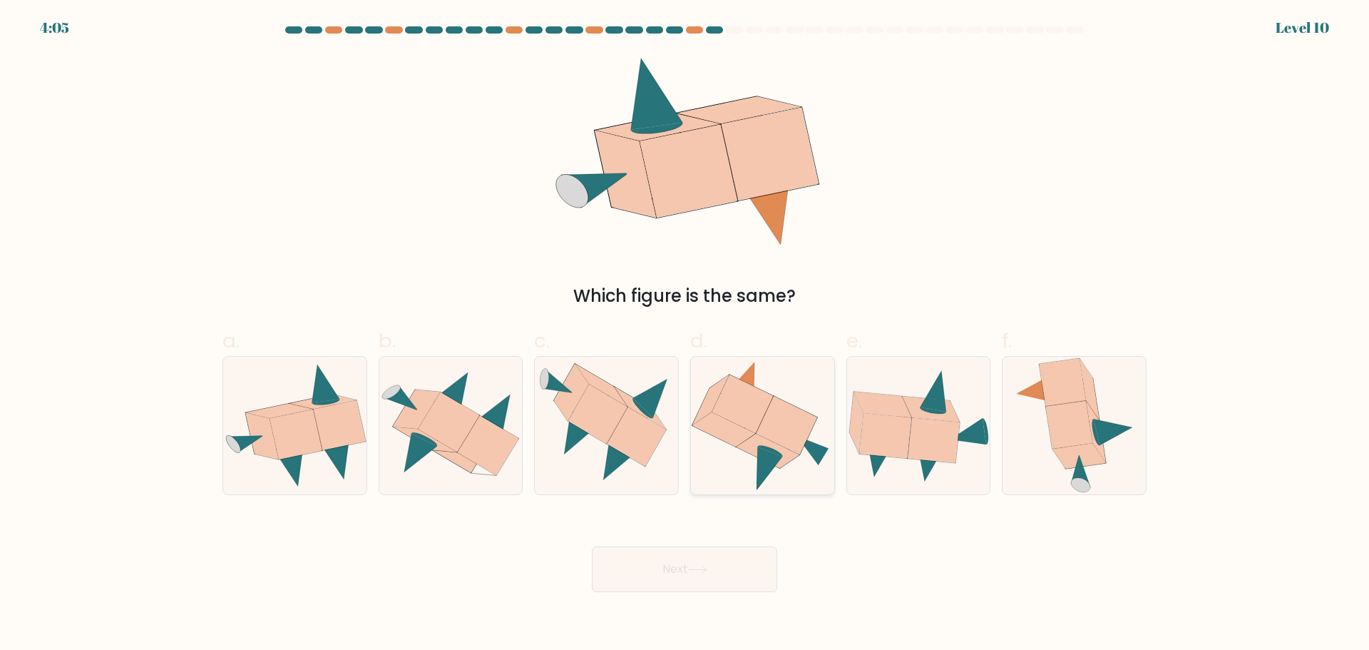
click at [779, 439] on icon at bounding box center [787, 425] width 61 height 58
click at [685, 334] on input "d." at bounding box center [685, 329] width 1 height 9
radio input "true"
click at [1044, 402] on icon at bounding box center [1074, 426] width 121 height 138
click at [685, 334] on input "f." at bounding box center [685, 329] width 1 height 9
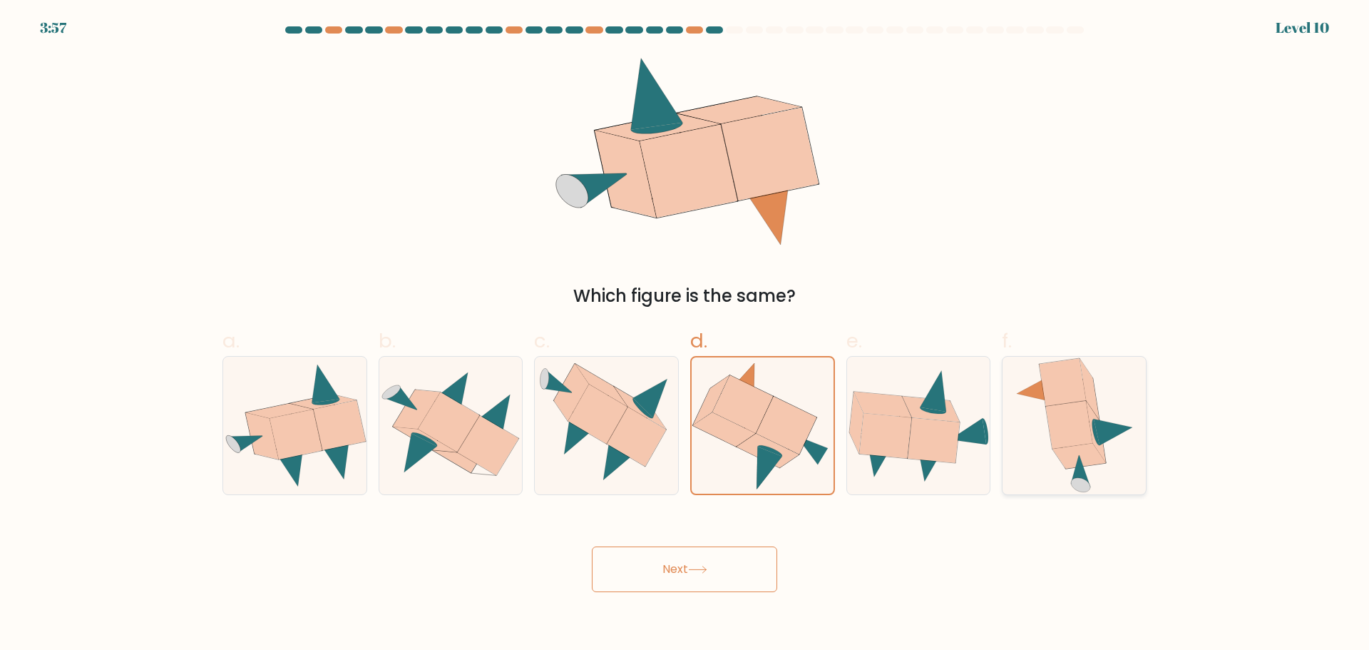
radio input "true"
click at [722, 561] on button "Next" at bounding box center [684, 569] width 185 height 46
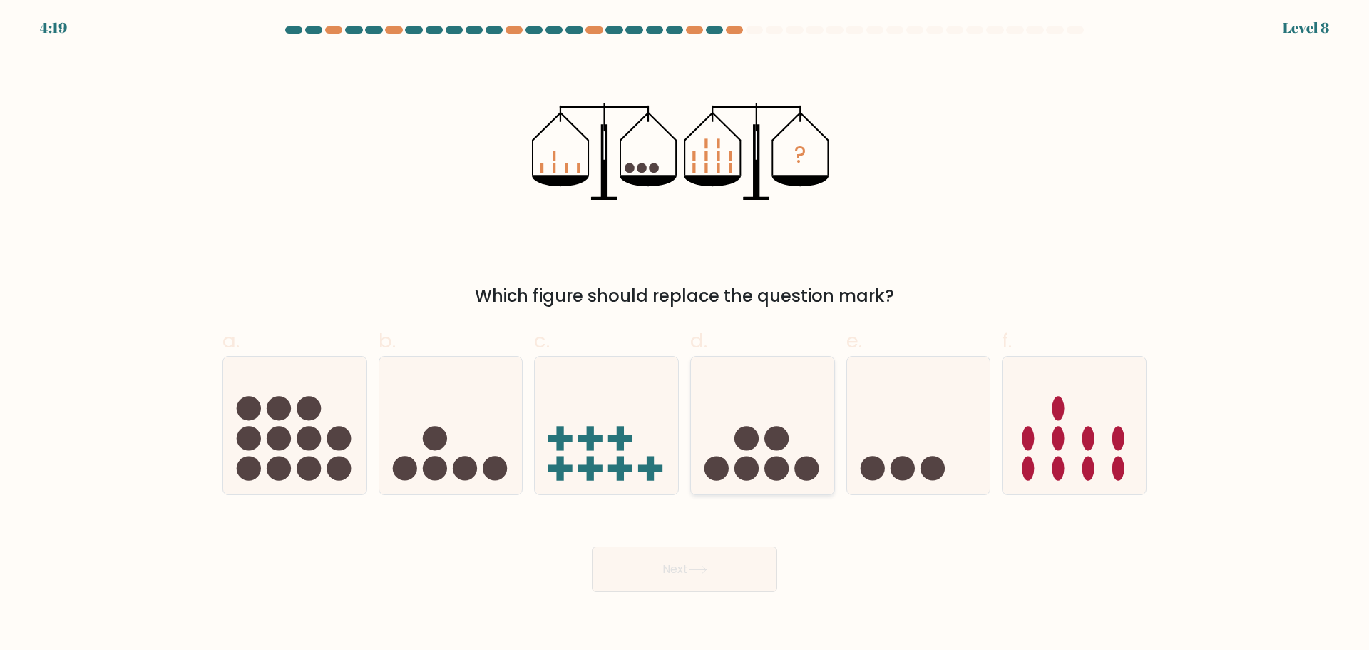
click at [745, 440] on circle at bounding box center [746, 438] width 24 height 24
click at [685, 334] on input "d." at bounding box center [685, 329] width 1 height 9
radio input "true"
click at [675, 569] on button "Next" at bounding box center [684, 569] width 185 height 46
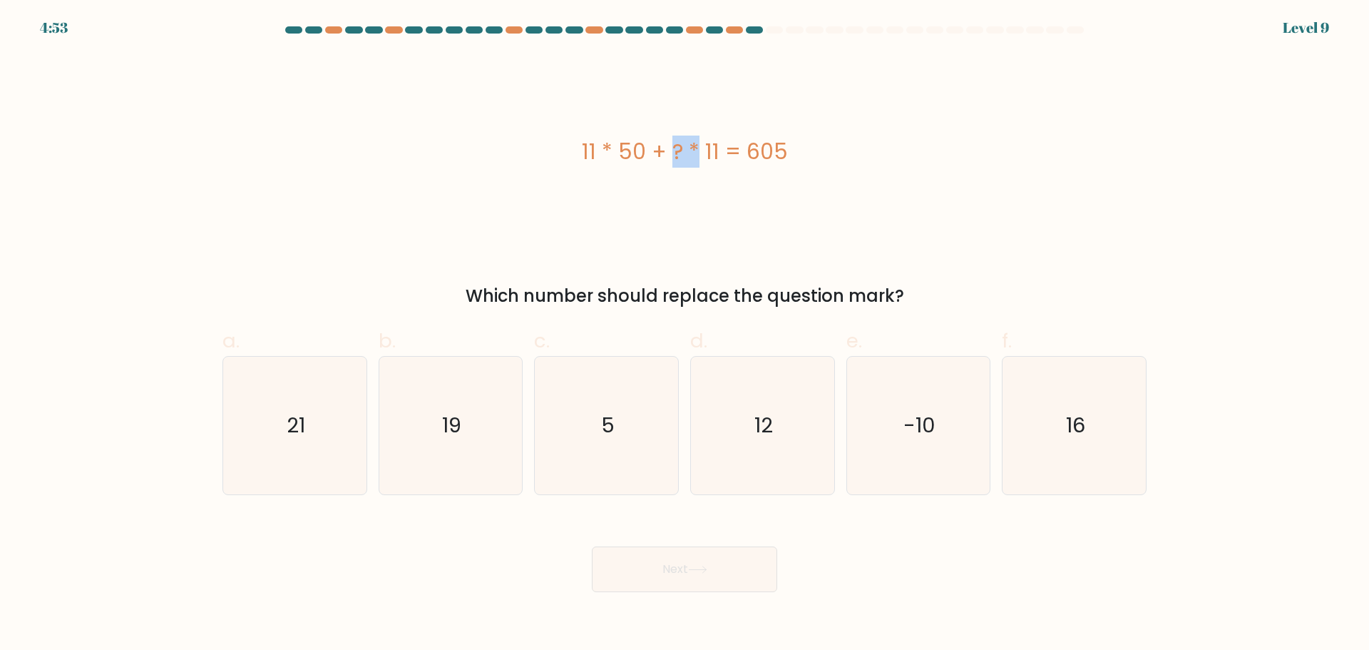
drag, startPoint x: 610, startPoint y: 148, endPoint x: 593, endPoint y: 150, distance: 17.2
click at [593, 150] on div "11 * 50 + ? * 11 = 605" at bounding box center [684, 151] width 924 height 32
click at [585, 153] on div "11 * 50 + ? * 11 = 605" at bounding box center [684, 151] width 924 height 32
click at [615, 407] on icon "5" at bounding box center [607, 426] width 138 height 138
click at [685, 334] on input "c. 5" at bounding box center [685, 329] width 1 height 9
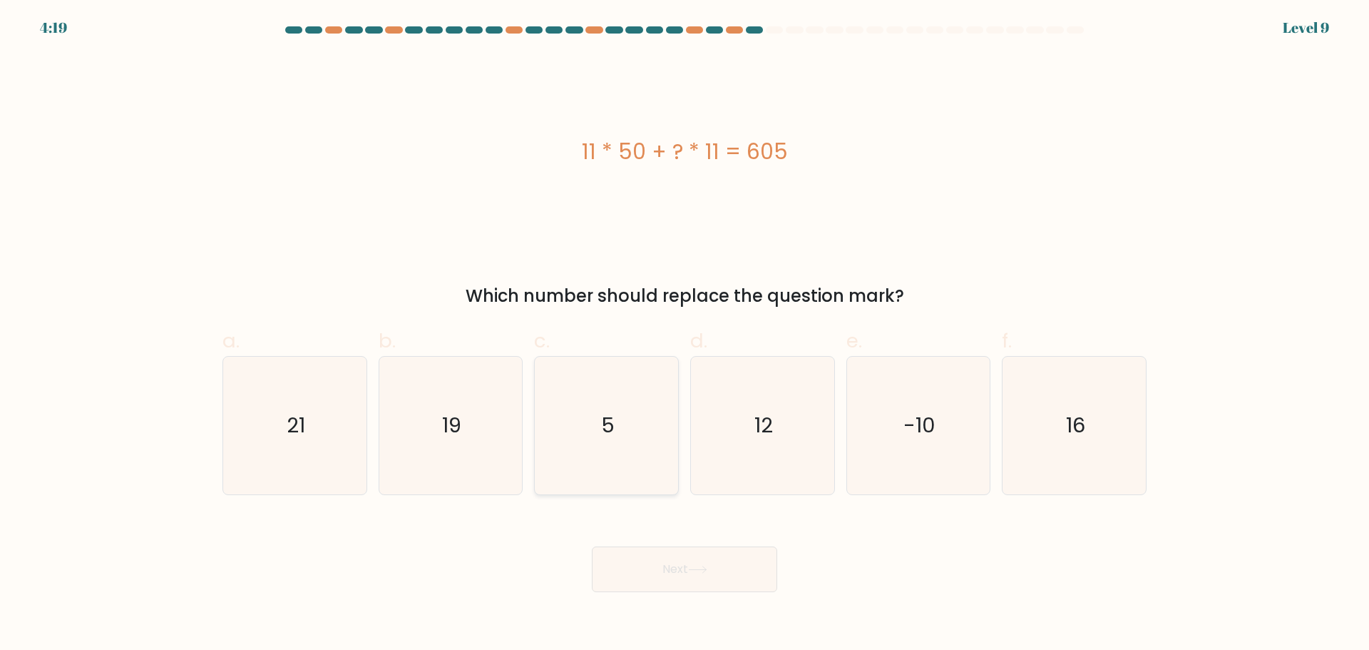
radio input "true"
click at [719, 568] on button "Next" at bounding box center [684, 569] width 185 height 46
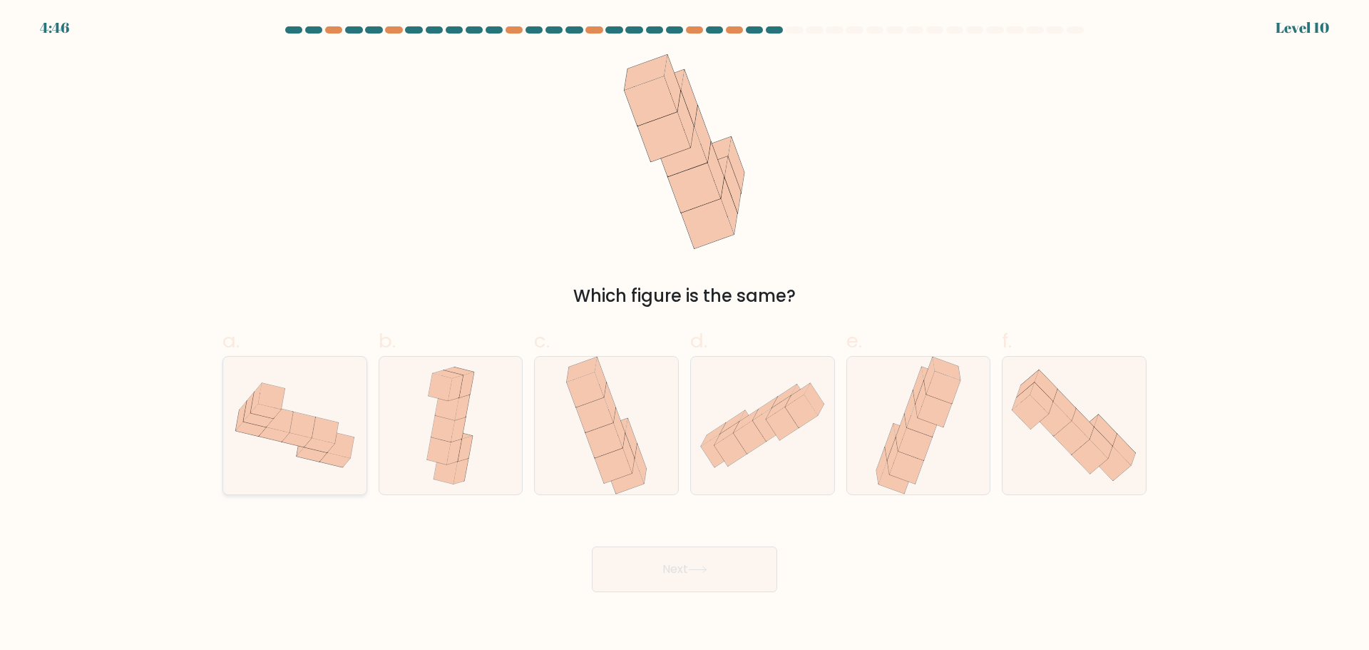
click at [337, 424] on icon at bounding box center [325, 430] width 26 height 26
click at [685, 334] on input "a." at bounding box center [685, 329] width 1 height 9
radio input "true"
click at [674, 552] on button "Next" at bounding box center [684, 569] width 185 height 46
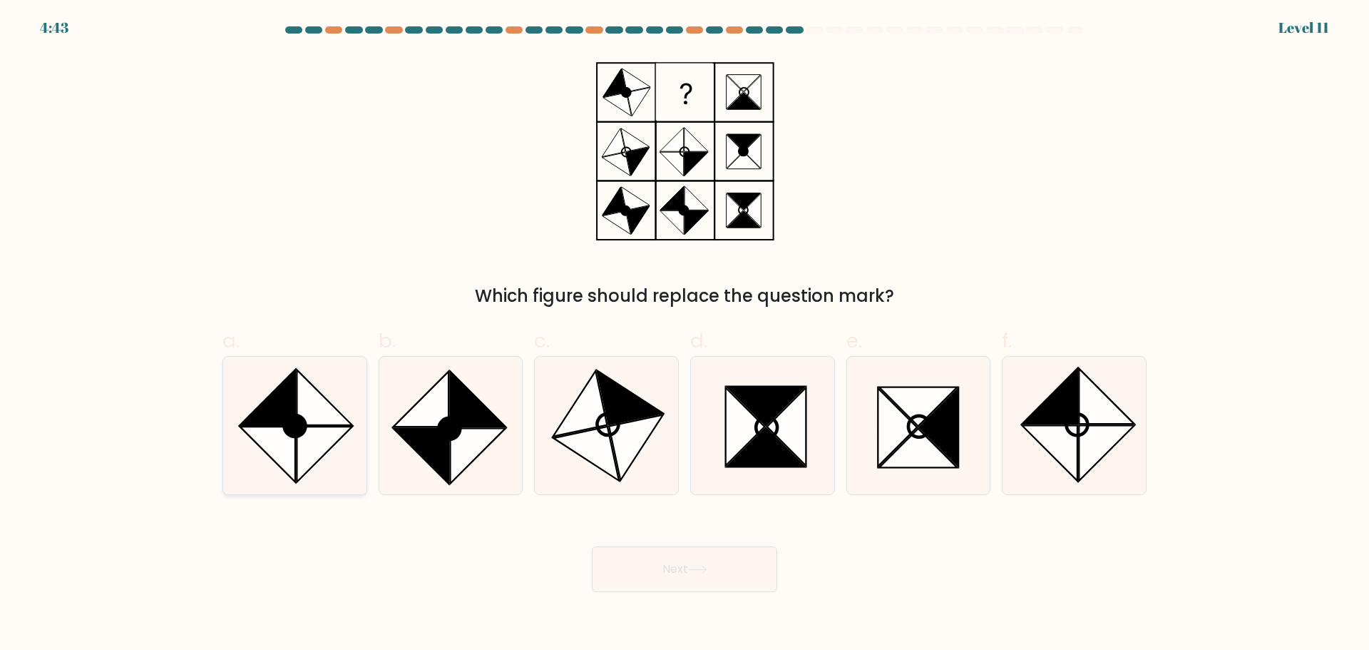
click at [336, 420] on icon at bounding box center [324, 396] width 55 height 55
click at [685, 334] on input "a." at bounding box center [685, 329] width 1 height 9
radio input "true"
click at [650, 560] on button "Next" at bounding box center [684, 569] width 185 height 46
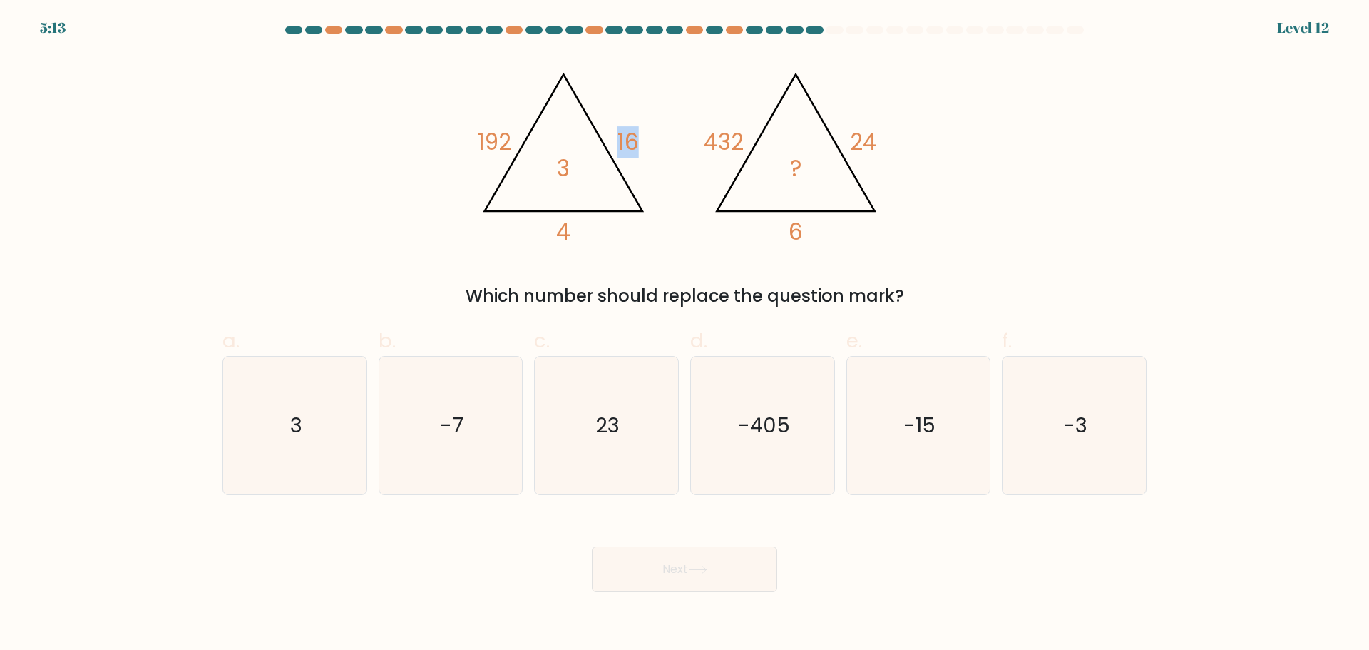
drag, startPoint x: 640, startPoint y: 143, endPoint x: 607, endPoint y: 141, distance: 32.8
click at [607, 141] on icon "@import url('[URL][DOMAIN_NAME]); 192 16 4 3 @import url('[URL][DOMAIN_NAME]); …" at bounding box center [685, 151] width 428 height 195
click at [564, 230] on tspan "4" at bounding box center [563, 231] width 14 height 31
click at [317, 421] on icon "3" at bounding box center [295, 426] width 138 height 138
click at [685, 334] on input "a. 3" at bounding box center [685, 329] width 1 height 9
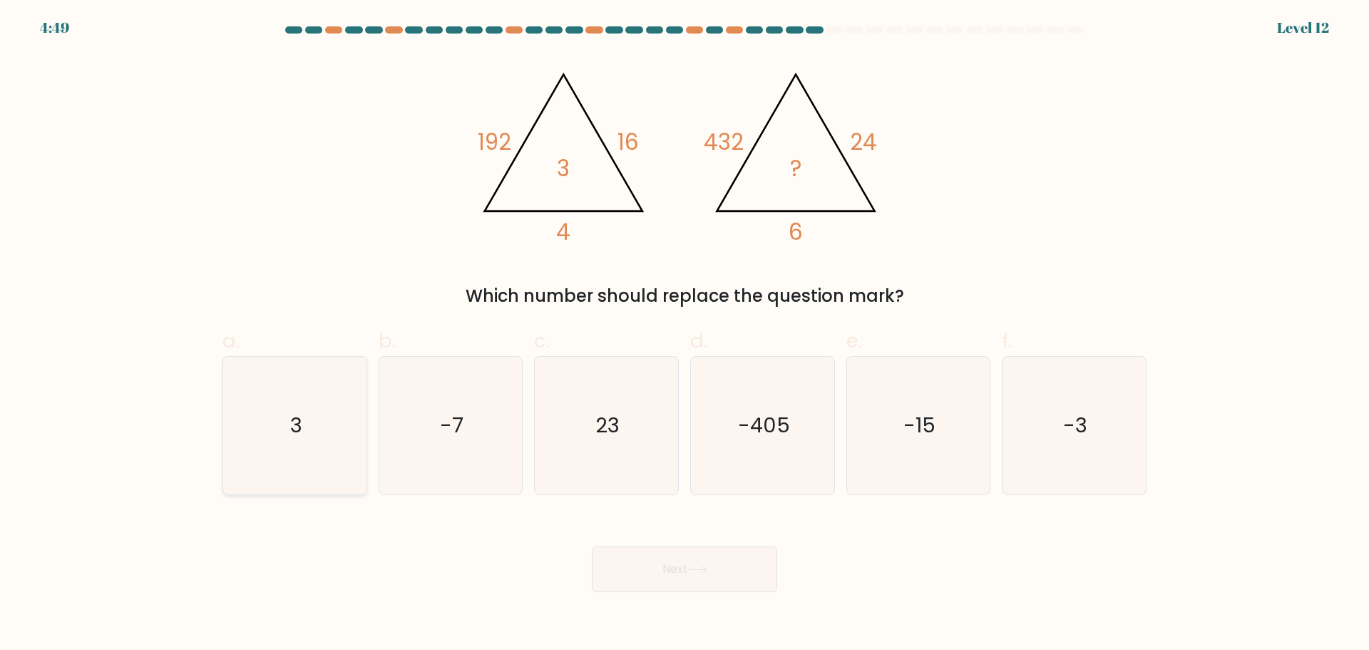
radio input "true"
click at [643, 569] on button "Next" at bounding box center [684, 569] width 185 height 46
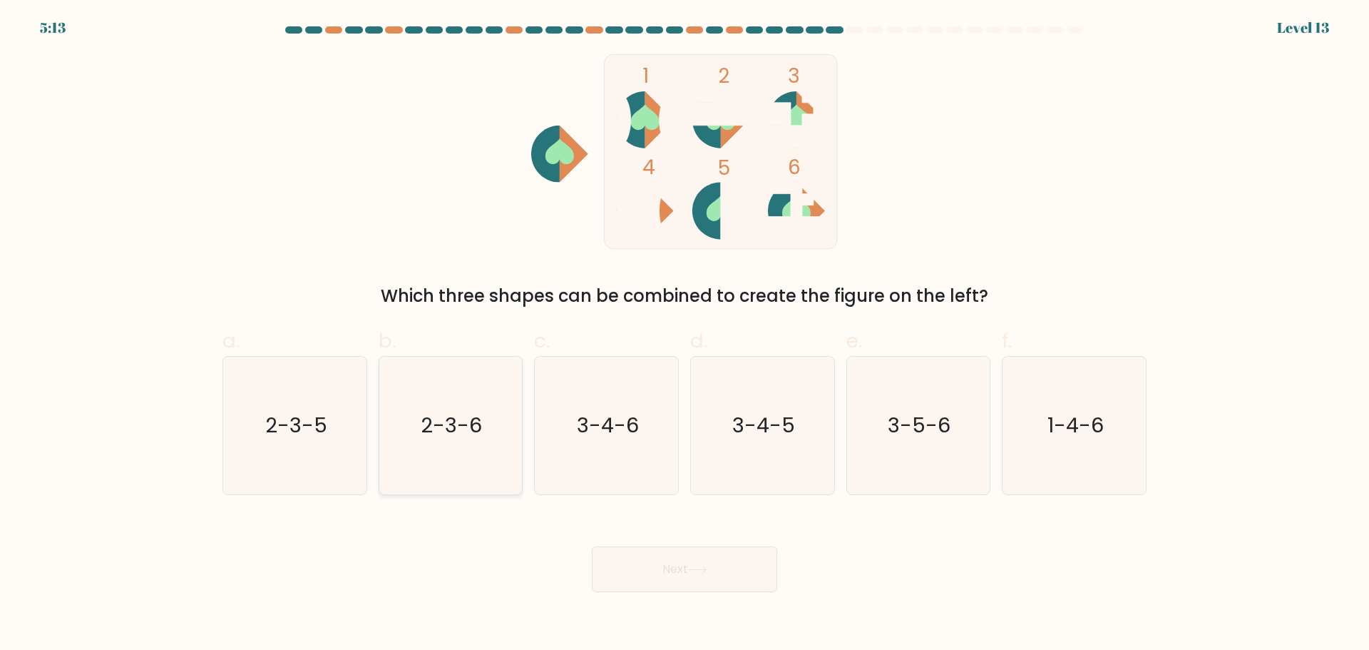
click at [452, 434] on text "2-3-6" at bounding box center [451, 425] width 61 height 29
click at [685, 334] on input "b. 2-3-6" at bounding box center [685, 329] width 1 height 9
radio input "true"
click at [706, 567] on icon at bounding box center [697, 569] width 17 height 6
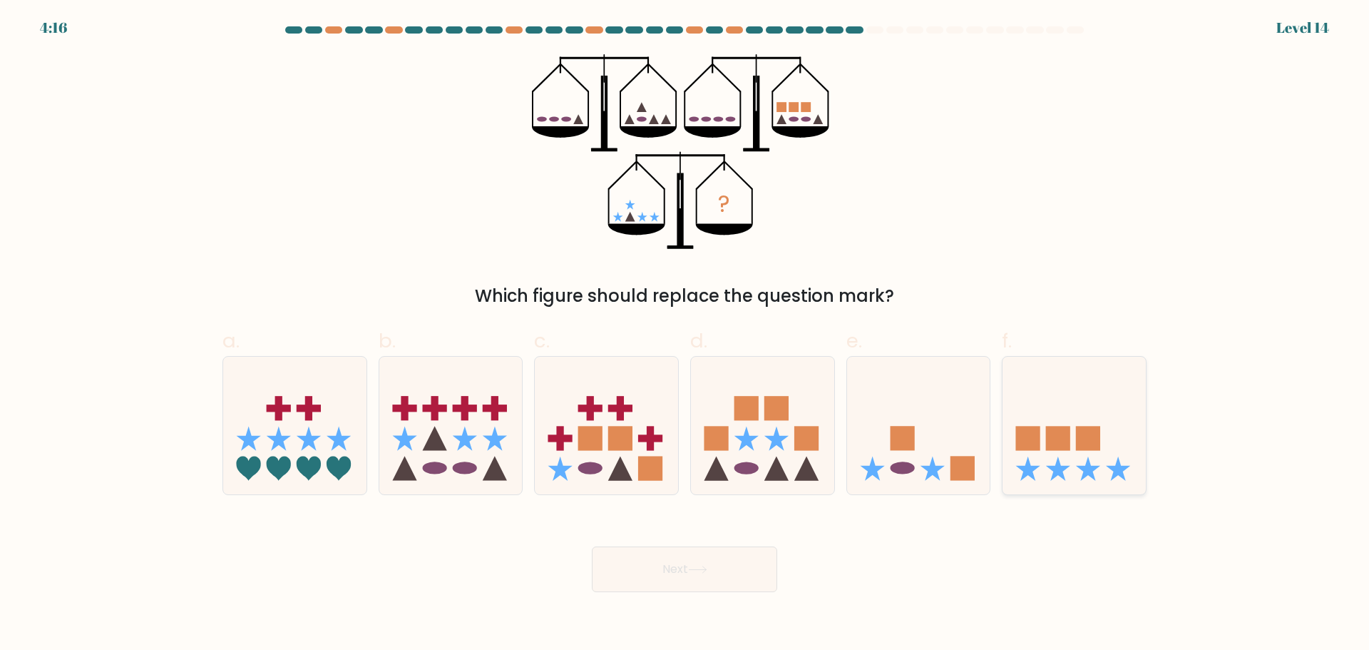
click at [1092, 438] on rect at bounding box center [1088, 438] width 24 height 24
click at [685, 334] on input "f." at bounding box center [685, 329] width 1 height 9
radio input "true"
click at [677, 565] on button "Next" at bounding box center [684, 569] width 185 height 46
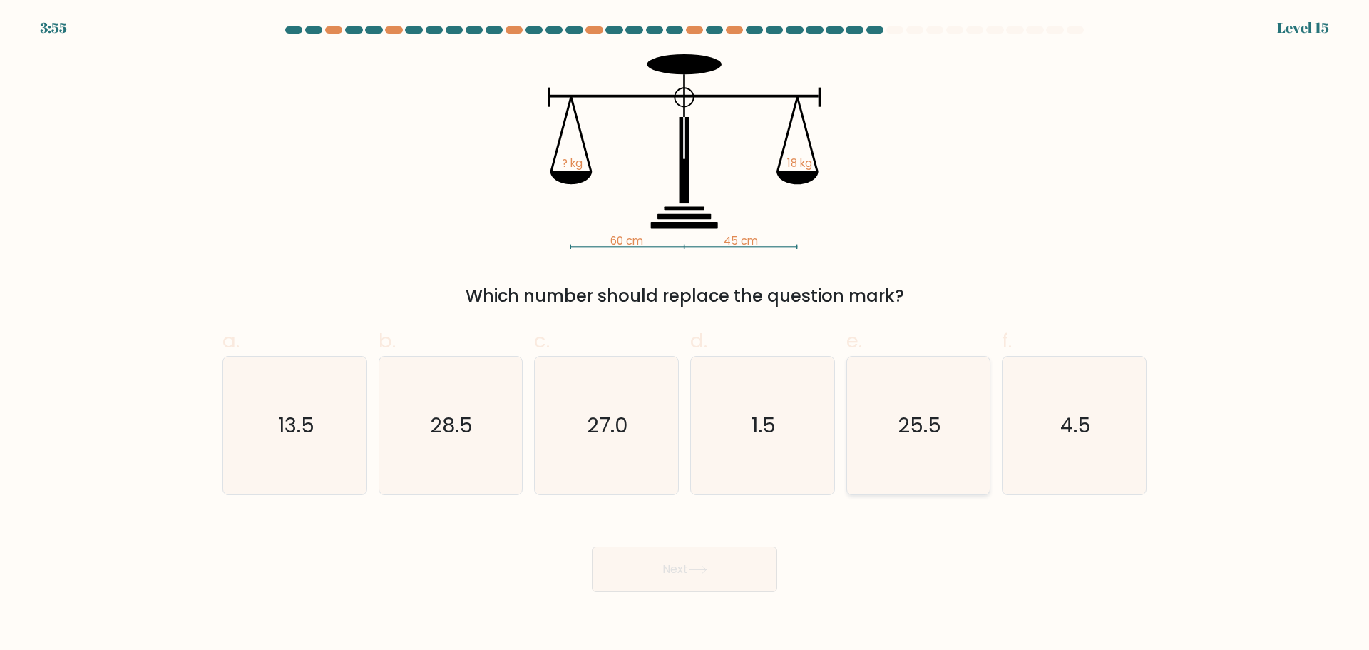
click at [916, 424] on text "25.5" at bounding box center [919, 425] width 43 height 29
click at [685, 334] on input "e. 25.5" at bounding box center [685, 329] width 1 height 9
radio input "true"
click at [727, 559] on button "Next" at bounding box center [684, 569] width 185 height 46
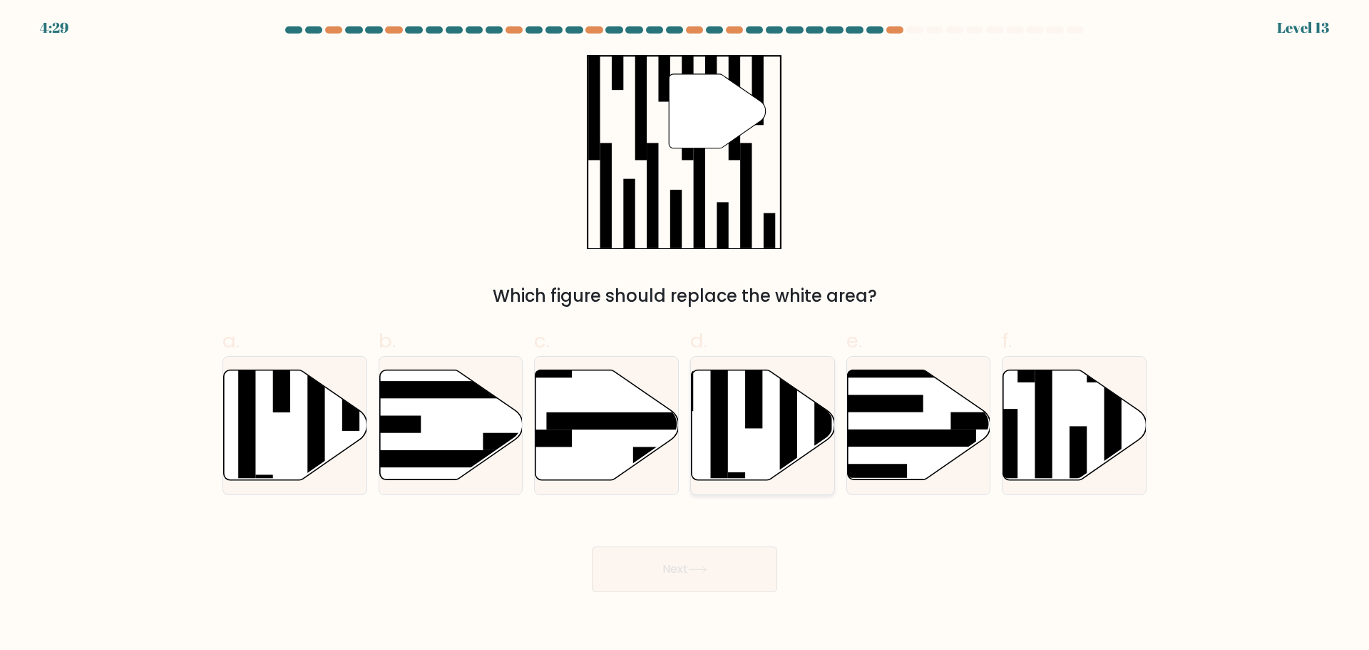
click at [738, 453] on icon at bounding box center [763, 424] width 143 height 110
click at [685, 334] on input "d." at bounding box center [685, 329] width 1 height 9
radio input "true"
click at [728, 558] on button "Next" at bounding box center [684, 569] width 185 height 46
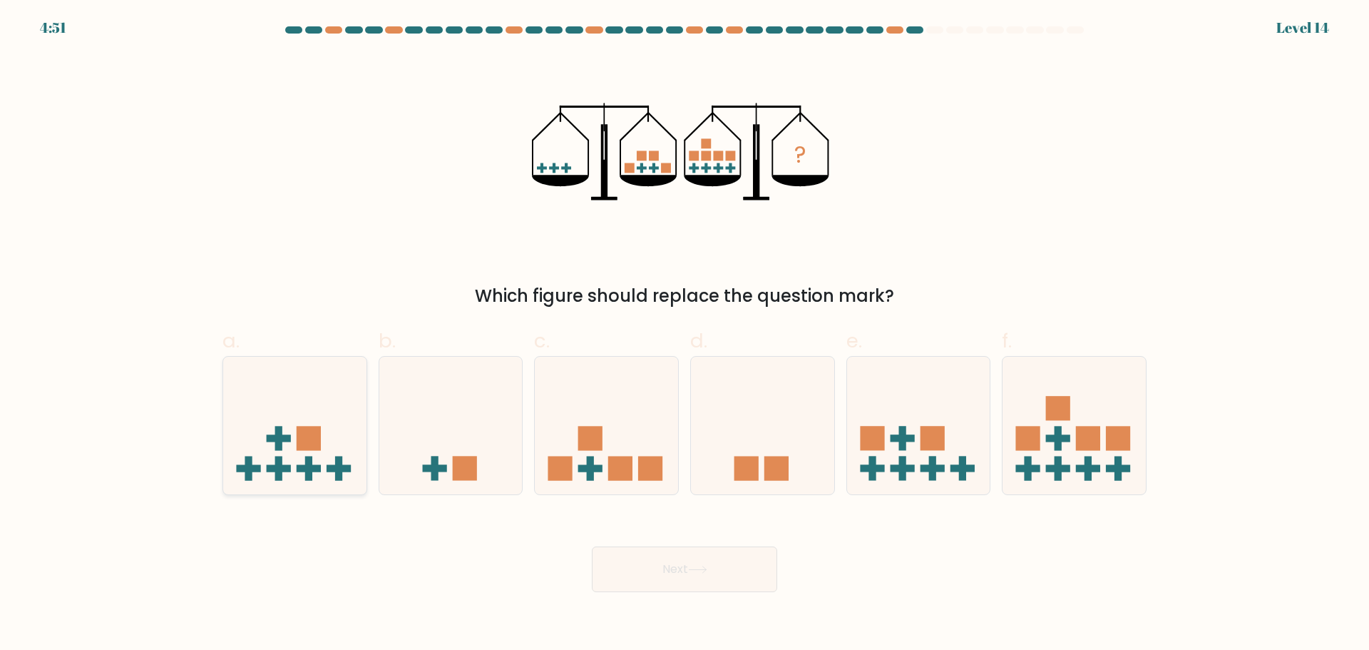
click at [293, 445] on icon at bounding box center [294, 425] width 143 height 118
click at [685, 334] on input "a." at bounding box center [685, 329] width 1 height 9
radio input "true"
click at [737, 573] on button "Next" at bounding box center [684, 569] width 185 height 46
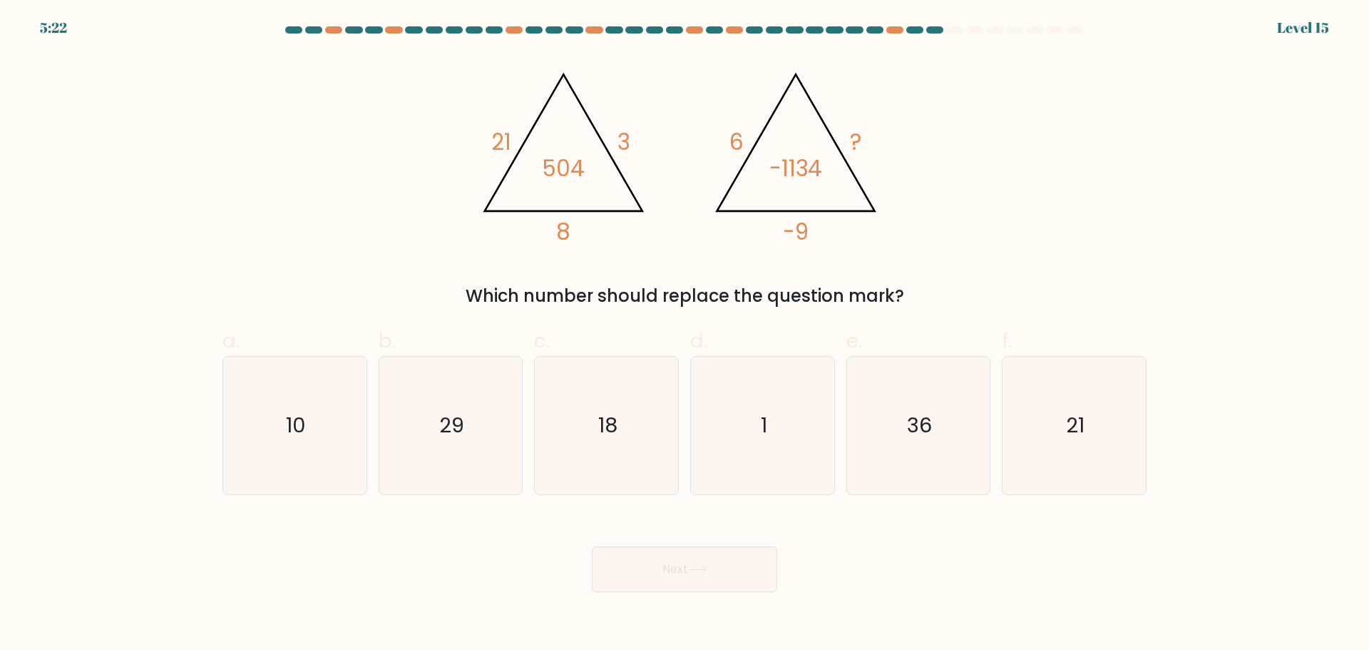
click at [474, 640] on body "5:22 Level 15" at bounding box center [684, 325] width 1369 height 650
click at [851, 290] on div "Which number should replace the question mark?" at bounding box center [684, 296] width 907 height 26
click at [618, 573] on button "Next" at bounding box center [684, 569] width 185 height 46
click at [474, 425] on icon "29" at bounding box center [450, 426] width 138 height 138
click at [685, 334] on input "b. 29" at bounding box center [685, 329] width 1 height 9
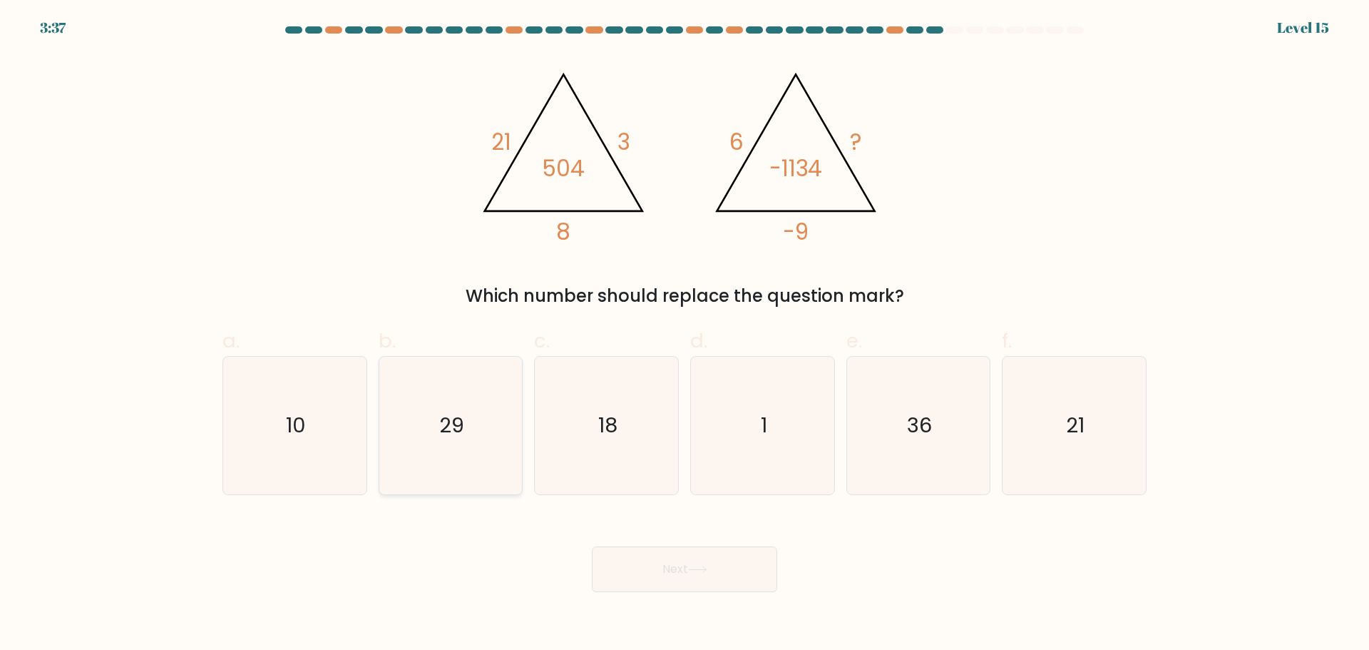
radio input "true"
click at [687, 558] on button "Next" at bounding box center [684, 569] width 185 height 46
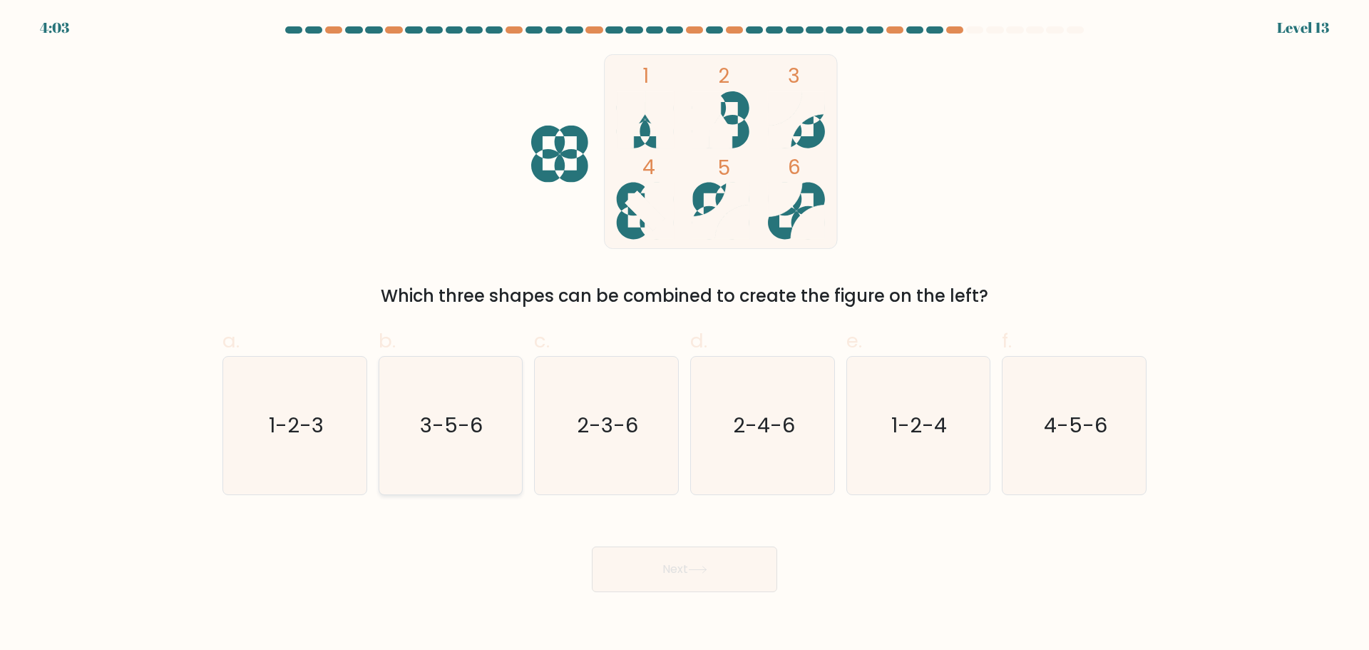
click at [492, 408] on icon "3-5-6" at bounding box center [450, 426] width 138 height 138
click at [685, 334] on input "b. 3-5-6" at bounding box center [685, 329] width 1 height 9
radio input "true"
click at [650, 568] on button "Next" at bounding box center [684, 569] width 185 height 46
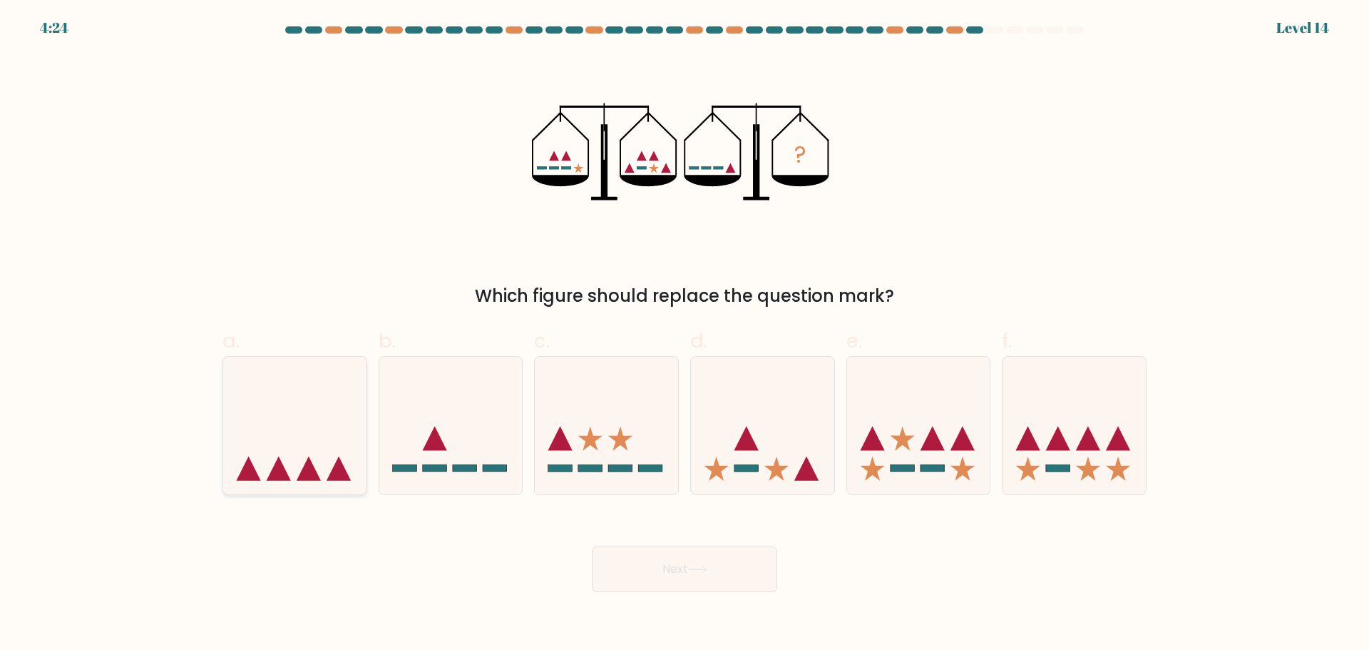
click at [361, 463] on icon at bounding box center [294, 425] width 143 height 118
click at [685, 334] on input "a." at bounding box center [685, 329] width 1 height 9
radio input "true"
click at [718, 566] on button "Next" at bounding box center [684, 569] width 185 height 46
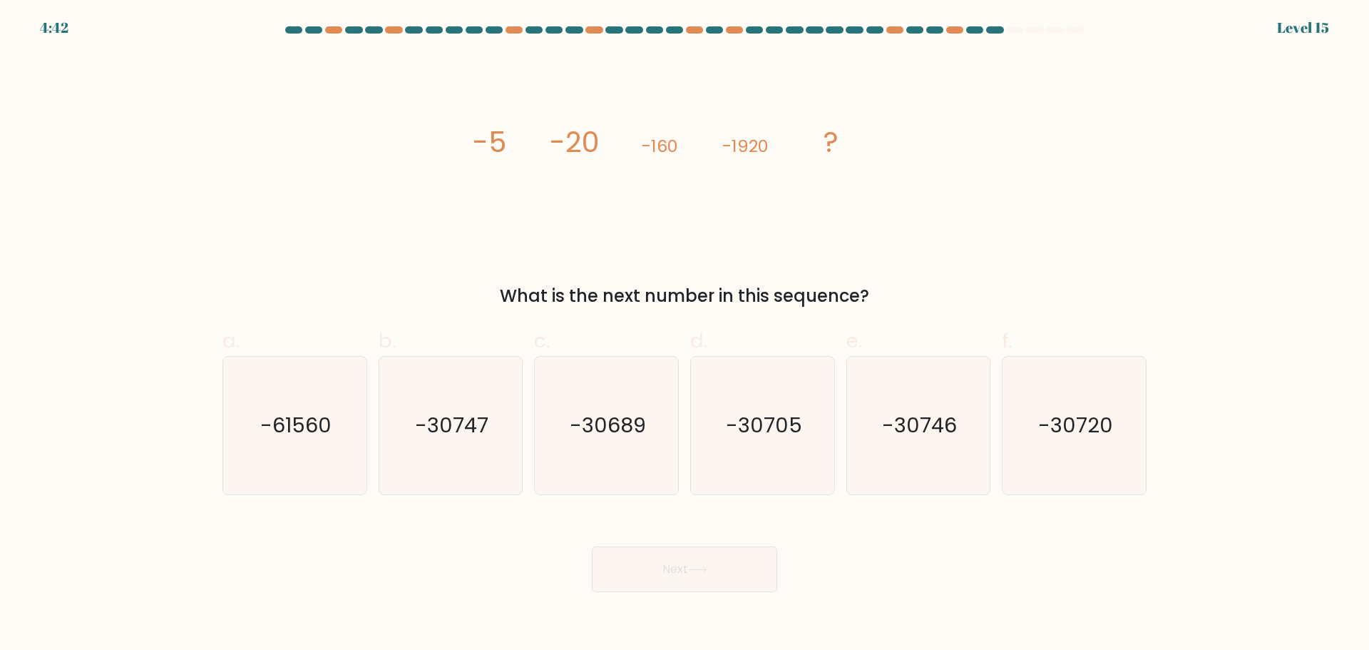
click at [646, 532] on div "Next" at bounding box center [684, 552] width 941 height 80
click at [1060, 404] on icon "-30720" at bounding box center [1074, 426] width 138 height 138
click at [685, 334] on input "f. -30720" at bounding box center [685, 329] width 1 height 9
radio input "true"
click at [712, 569] on button "Next" at bounding box center [684, 569] width 185 height 46
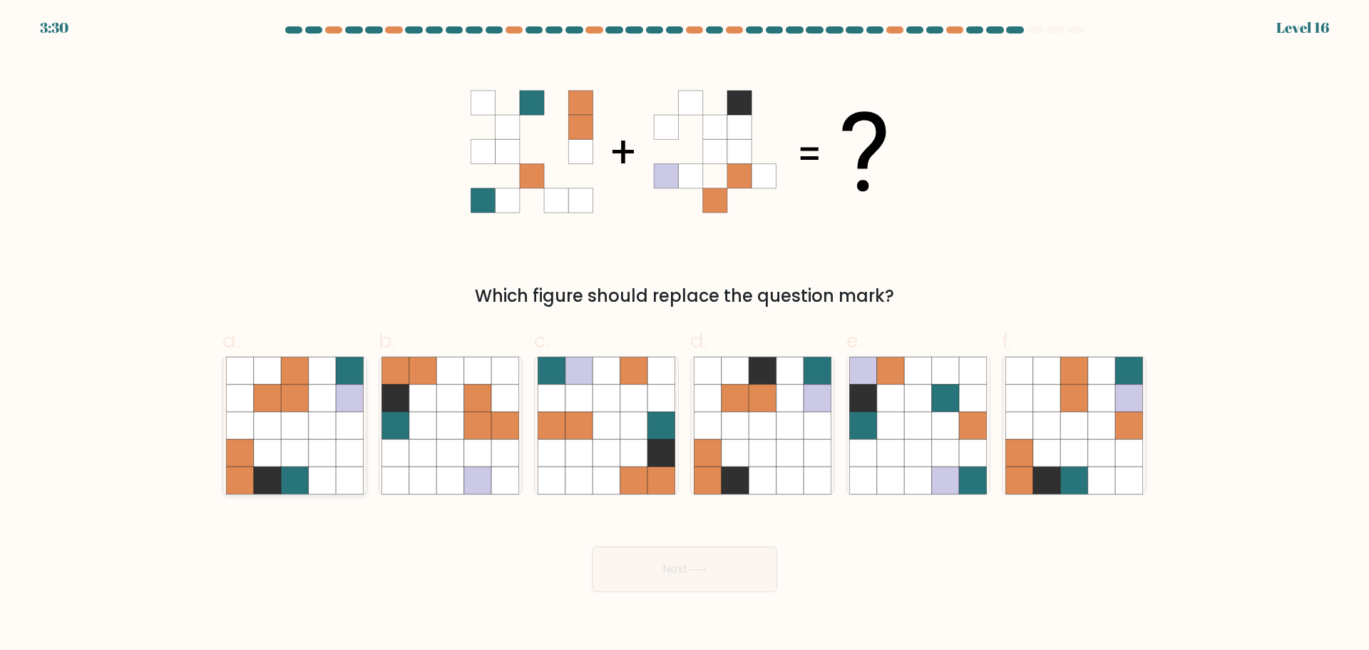
click at [287, 469] on icon at bounding box center [294, 479] width 27 height 27
click at [685, 334] on input "a." at bounding box center [685, 329] width 1 height 9
radio input "true"
click at [1062, 426] on icon at bounding box center [1073, 424] width 27 height 27
click at [685, 334] on input "f." at bounding box center [685, 329] width 1 height 9
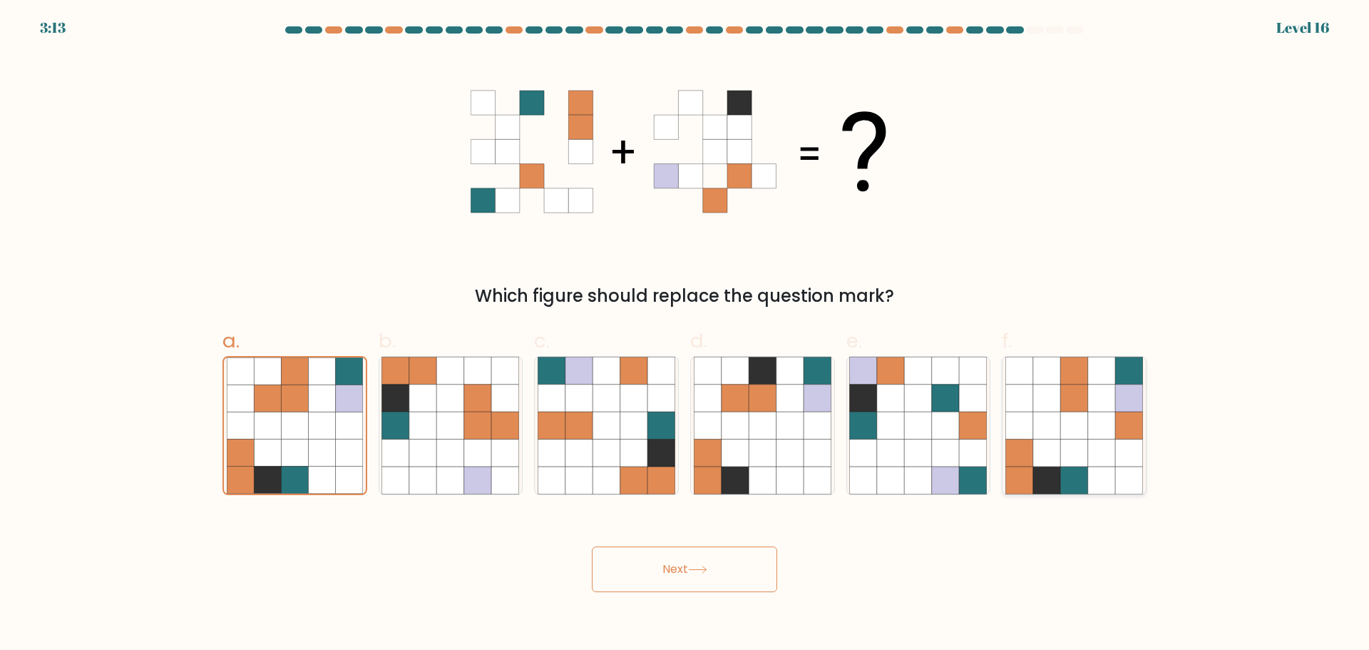
radio input "true"
click at [277, 422] on icon at bounding box center [267, 424] width 27 height 27
click at [685, 334] on input "a." at bounding box center [685, 329] width 1 height 9
radio input "true"
click at [659, 554] on button "Next" at bounding box center [684, 569] width 185 height 46
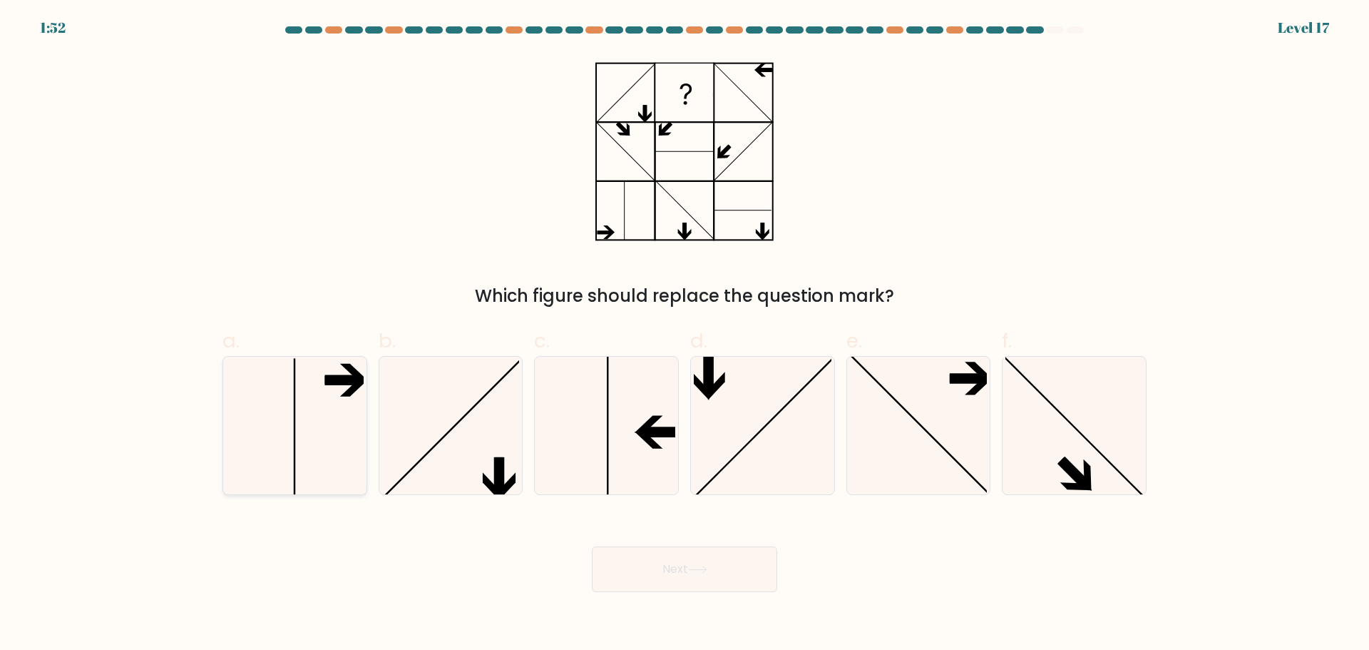
click at [317, 430] on icon at bounding box center [295, 426] width 138 height 138
click at [685, 334] on input "a." at bounding box center [685, 329] width 1 height 9
radio input "true"
click at [414, 431] on icon at bounding box center [450, 426] width 138 height 138
click at [685, 334] on input "b." at bounding box center [685, 329] width 1 height 9
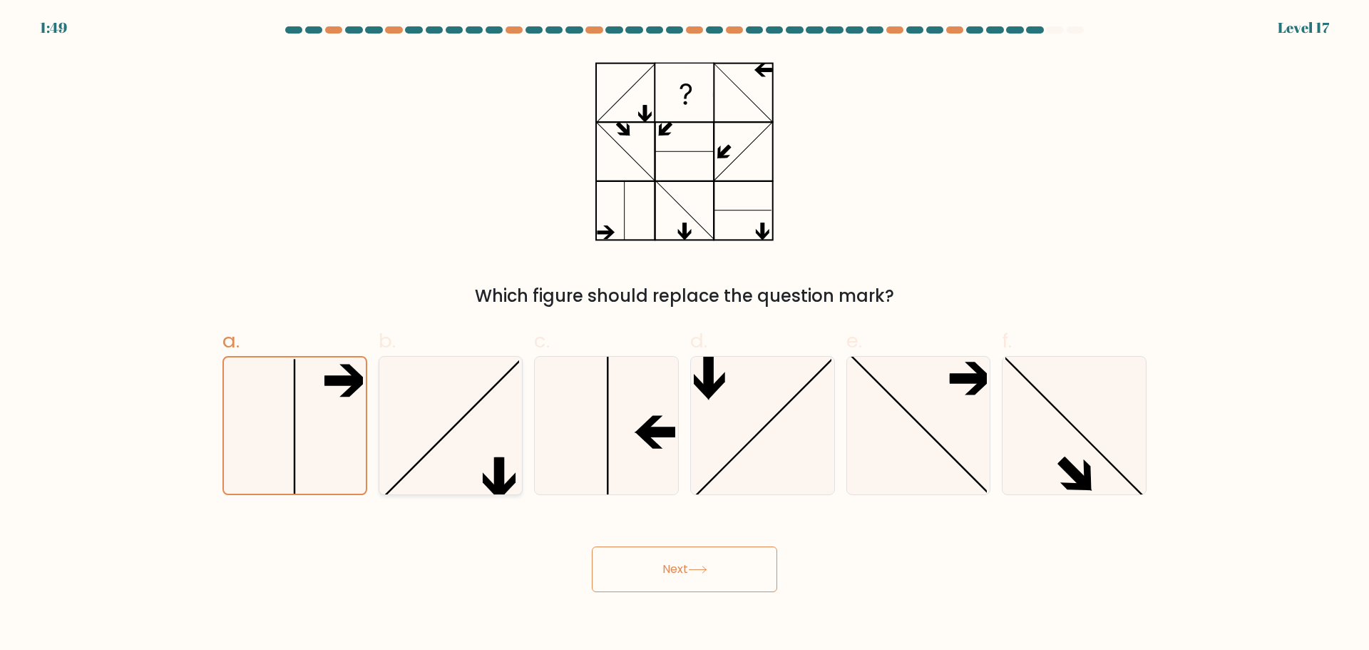
radio input "true"
click at [773, 401] on icon at bounding box center [763, 426] width 138 height 138
click at [685, 334] on input "d." at bounding box center [685, 329] width 1 height 9
radio input "true"
click at [555, 394] on icon at bounding box center [607, 426] width 138 height 138
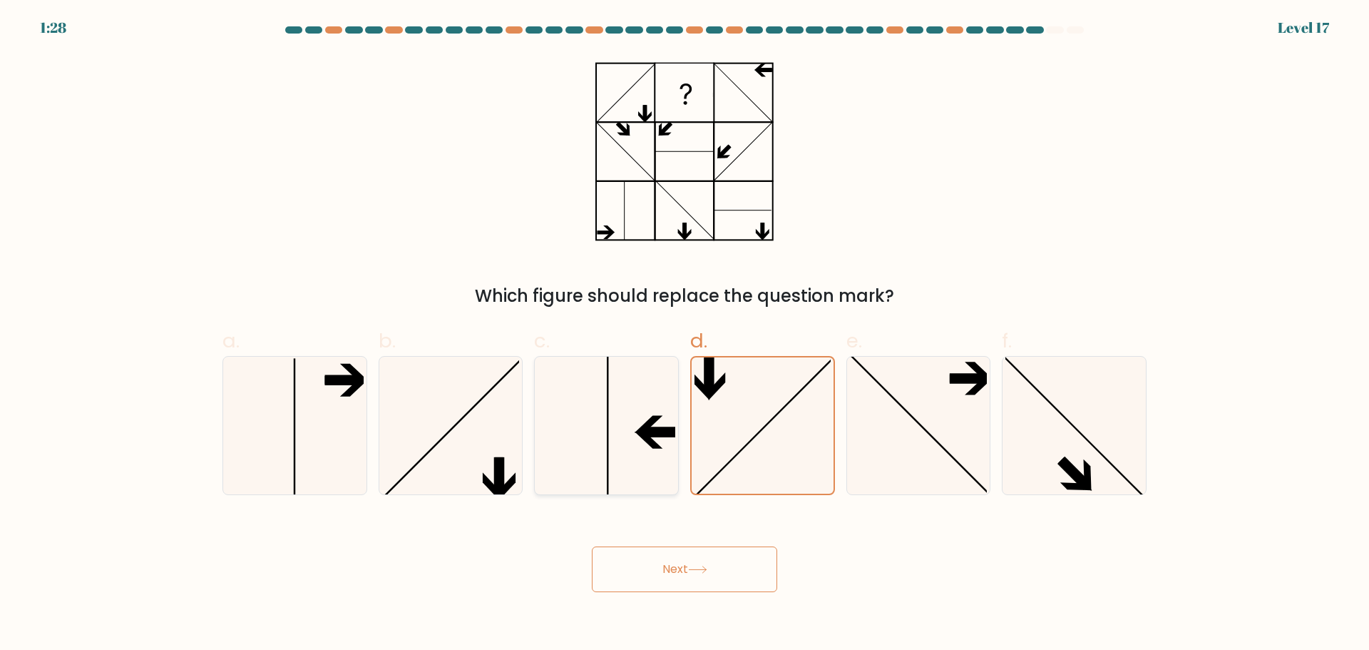
click at [685, 334] on input "c." at bounding box center [685, 329] width 1 height 9
radio input "true"
click at [910, 428] on icon at bounding box center [918, 426] width 138 height 138
click at [685, 334] on input "e." at bounding box center [685, 329] width 1 height 9
radio input "true"
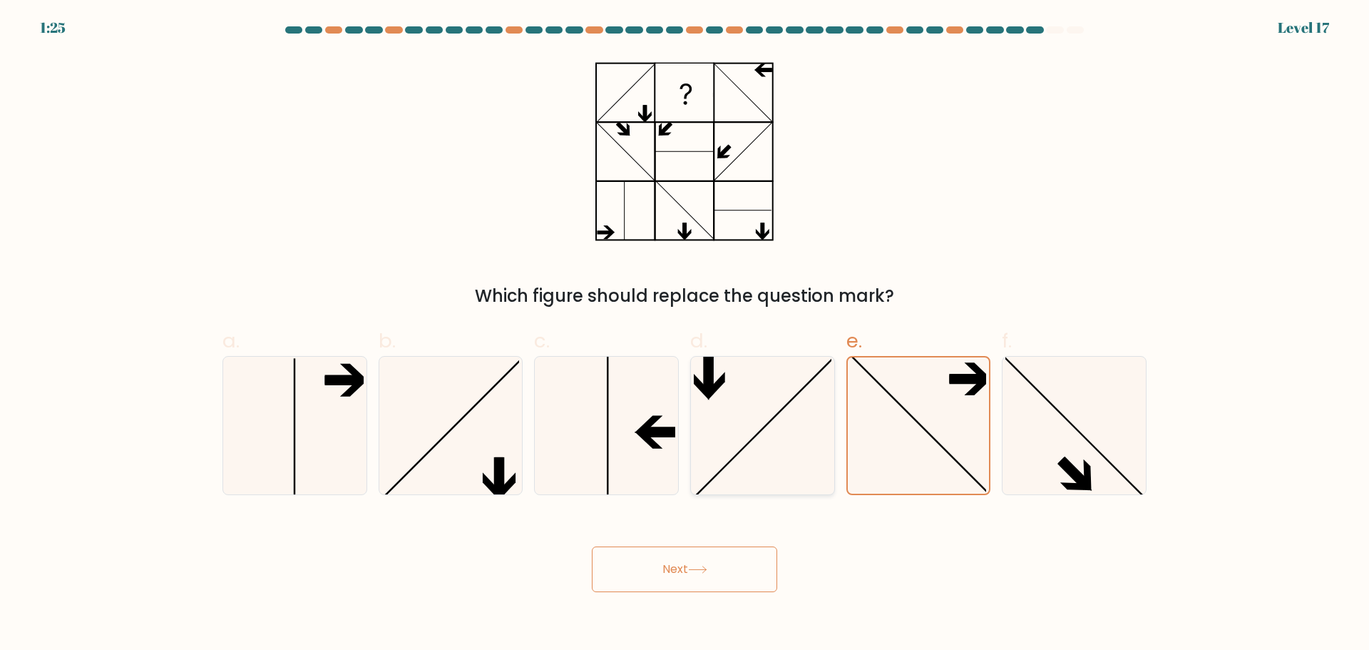
click at [773, 434] on icon at bounding box center [763, 426] width 138 height 138
click at [685, 334] on input "d." at bounding box center [685, 329] width 1 height 9
radio input "true"
click at [454, 424] on icon at bounding box center [450, 426] width 138 height 138
click at [685, 334] on input "b." at bounding box center [685, 329] width 1 height 9
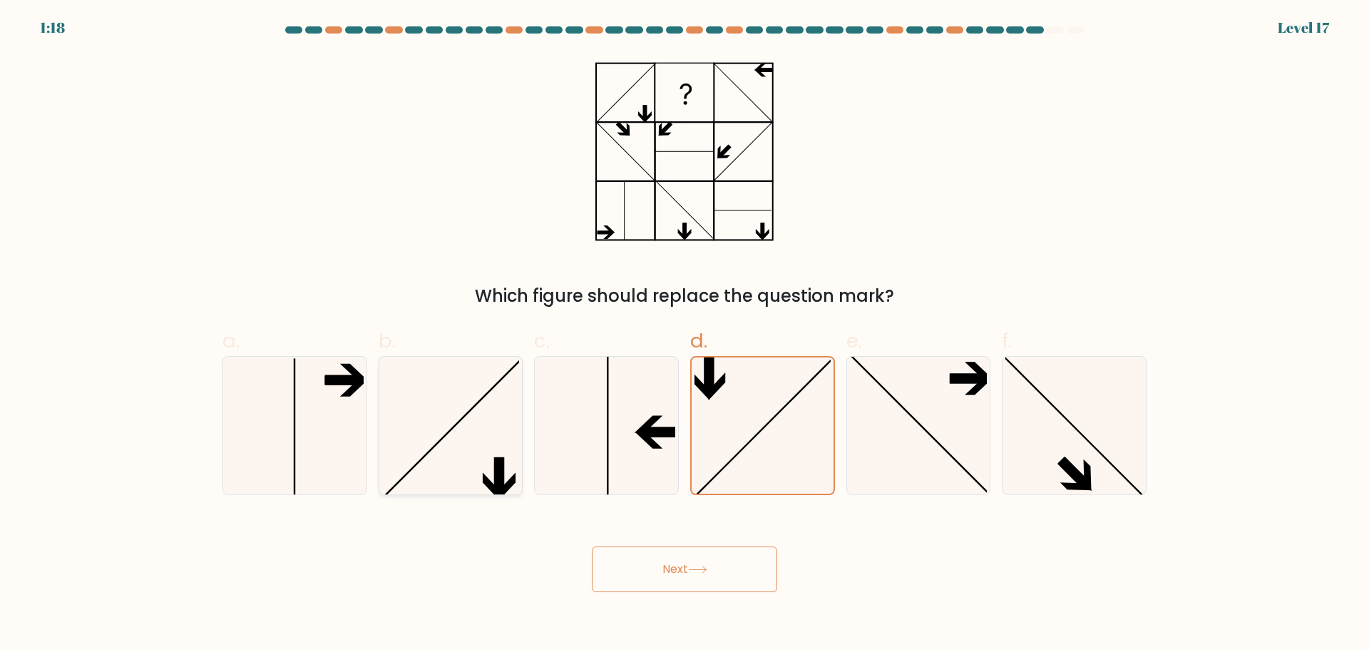
radio input "true"
click at [680, 406] on div "c." at bounding box center [606, 410] width 156 height 168
click at [772, 411] on icon at bounding box center [763, 426] width 138 height 138
click at [685, 334] on input "d." at bounding box center [685, 329] width 1 height 9
radio input "true"
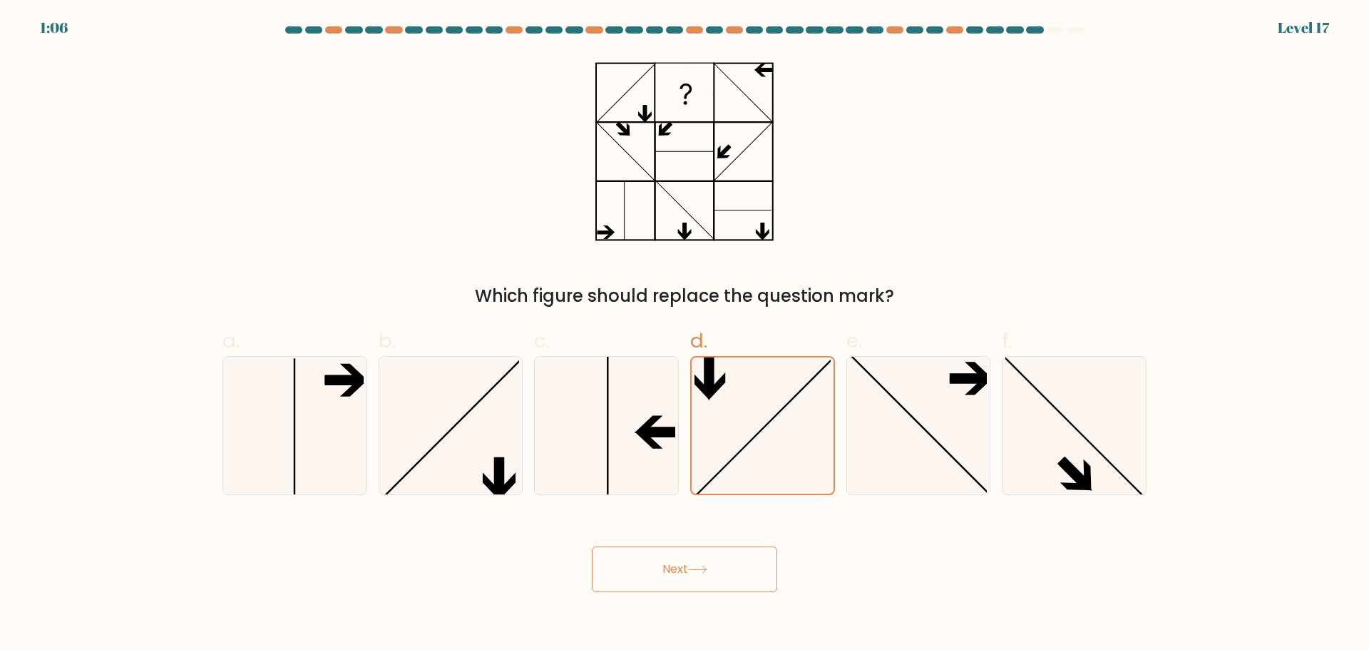
click at [704, 563] on button "Next" at bounding box center [684, 569] width 185 height 46
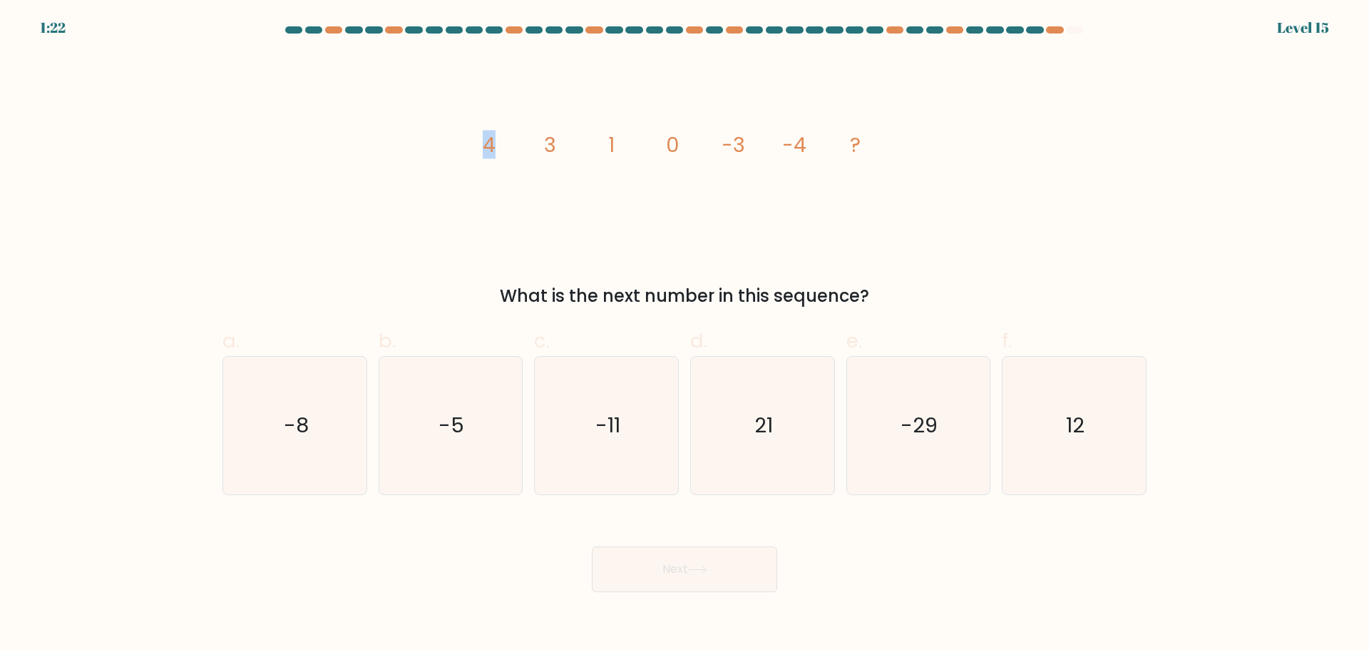
drag, startPoint x: 485, startPoint y: 137, endPoint x: 543, endPoint y: 138, distance: 58.5
click at [543, 138] on icon "image/svg+xml 4 3 1 0 -3 -4 ?" at bounding box center [685, 151] width 428 height 195
drag, startPoint x: 672, startPoint y: 140, endPoint x: 681, endPoint y: 140, distance: 8.6
click at [678, 140] on tspan "0" at bounding box center [672, 144] width 13 height 29
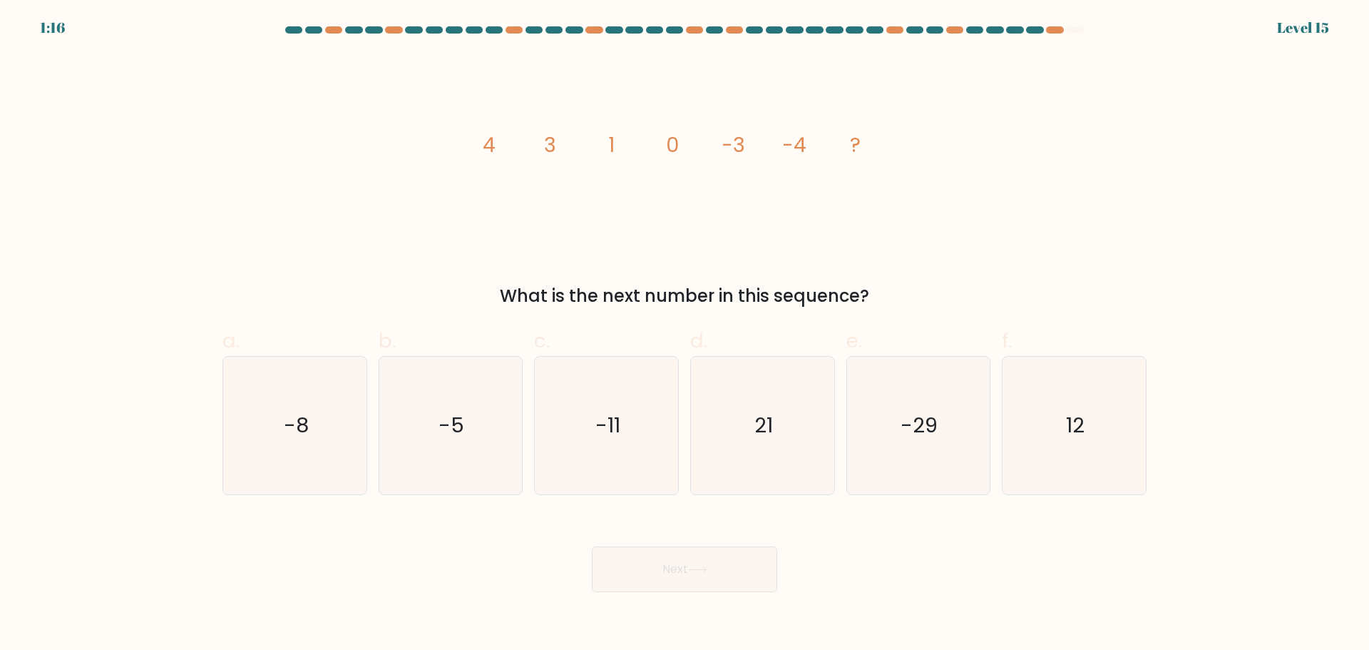
click at [729, 140] on tspan "-3" at bounding box center [734, 144] width 24 height 29
drag, startPoint x: 794, startPoint y: 143, endPoint x: 805, endPoint y: 148, distance: 11.8
click at [804, 145] on tspan "-4" at bounding box center [795, 144] width 24 height 29
click at [295, 394] on icon "-8" at bounding box center [295, 426] width 138 height 138
click at [685, 334] on input "a. -8" at bounding box center [685, 329] width 1 height 9
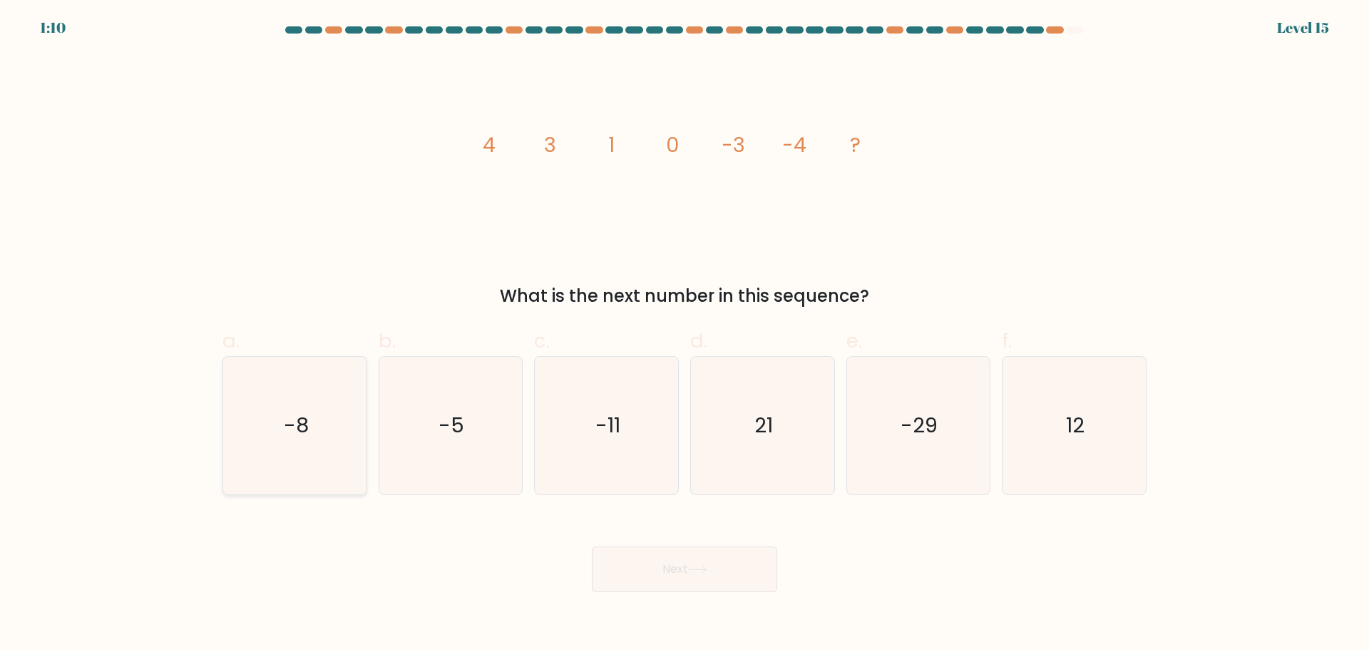
radio input "true"
click at [690, 571] on button "Next" at bounding box center [684, 569] width 185 height 46
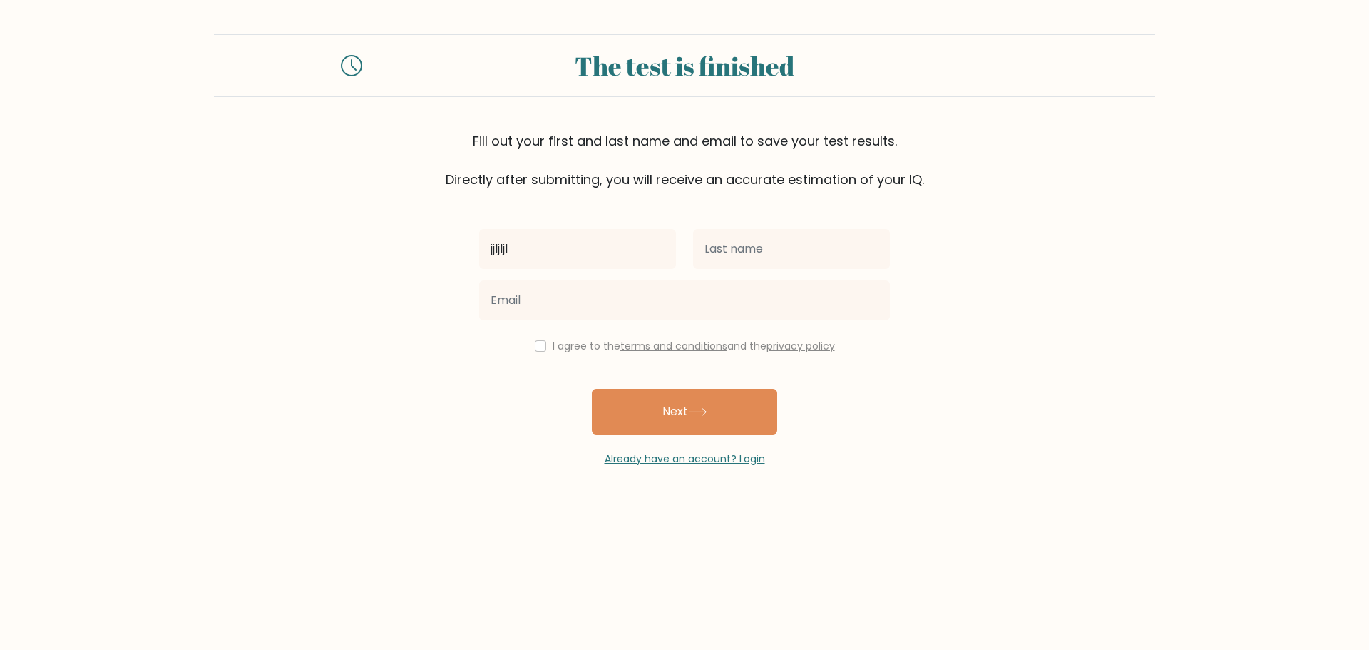
type input "jjljljl"
click at [704, 257] on input "text" at bounding box center [791, 249] width 197 height 40
type input "jljljljl"
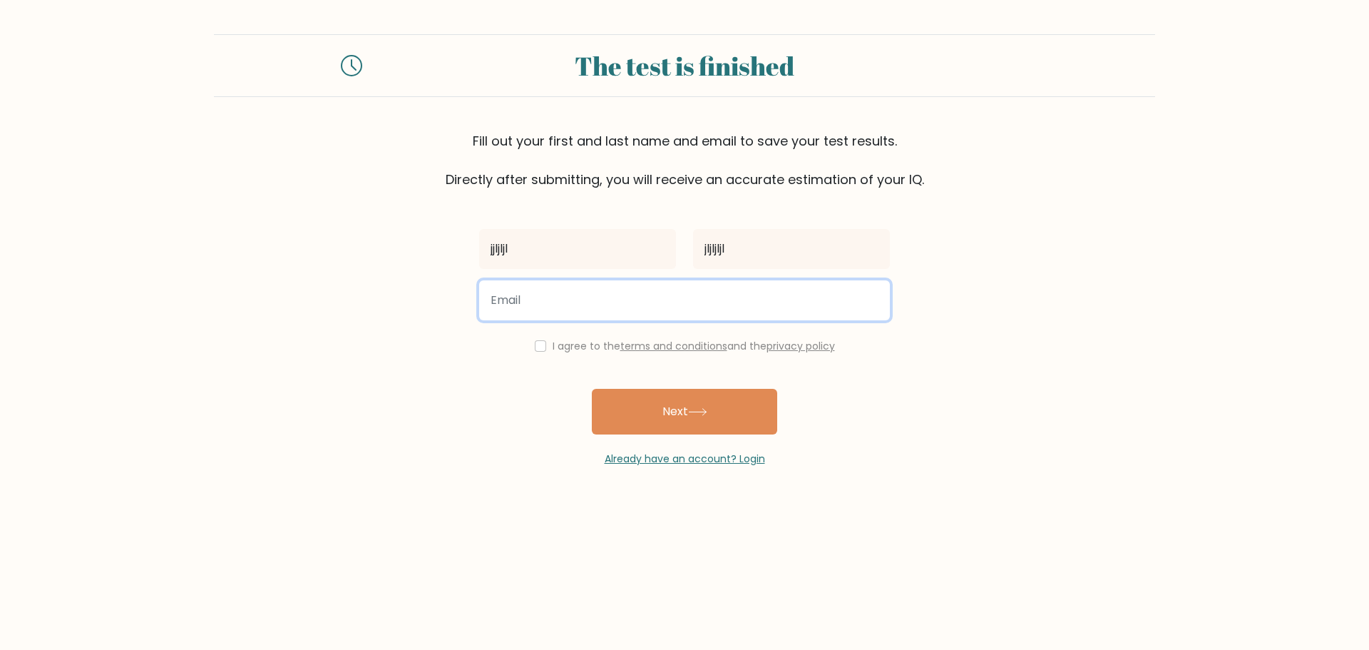
click at [529, 303] on input "email" at bounding box center [684, 300] width 411 height 40
type input "[EMAIL_ADDRESS][DOMAIN_NAME]"
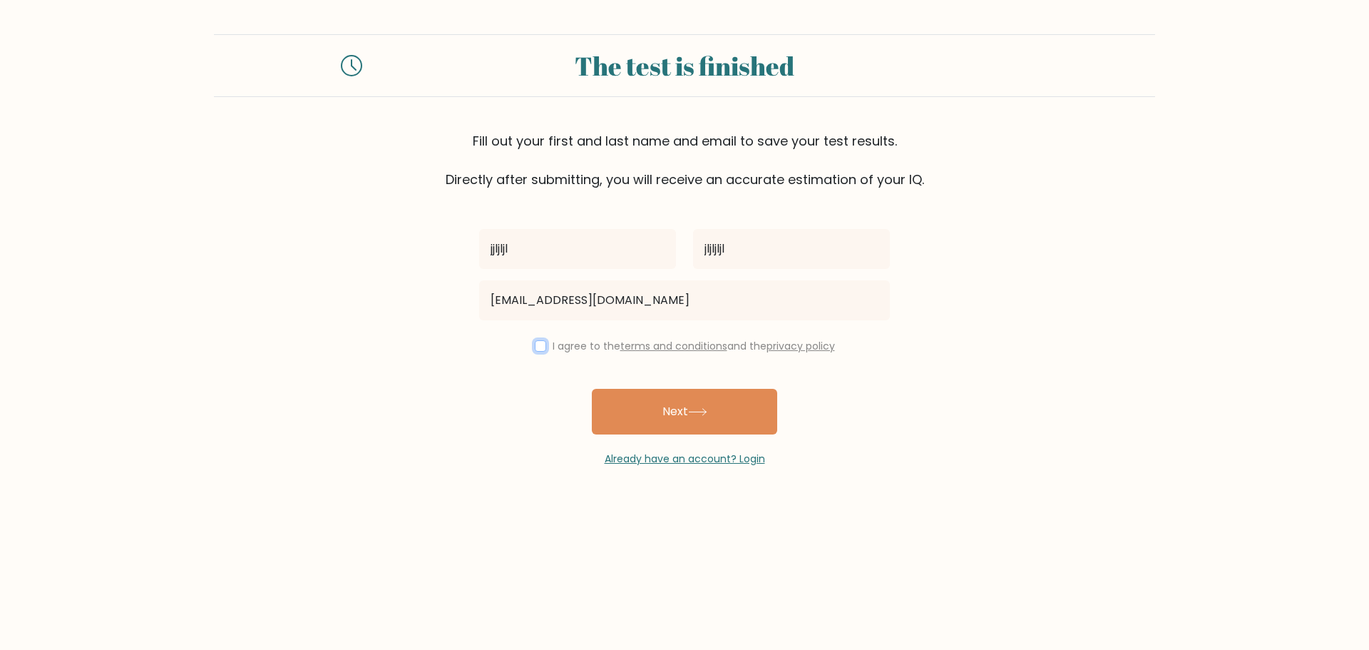
click at [539, 347] on input "checkbox" at bounding box center [540, 345] width 11 height 11
checkbox input "true"
click at [651, 411] on button "Next" at bounding box center [684, 412] width 185 height 46
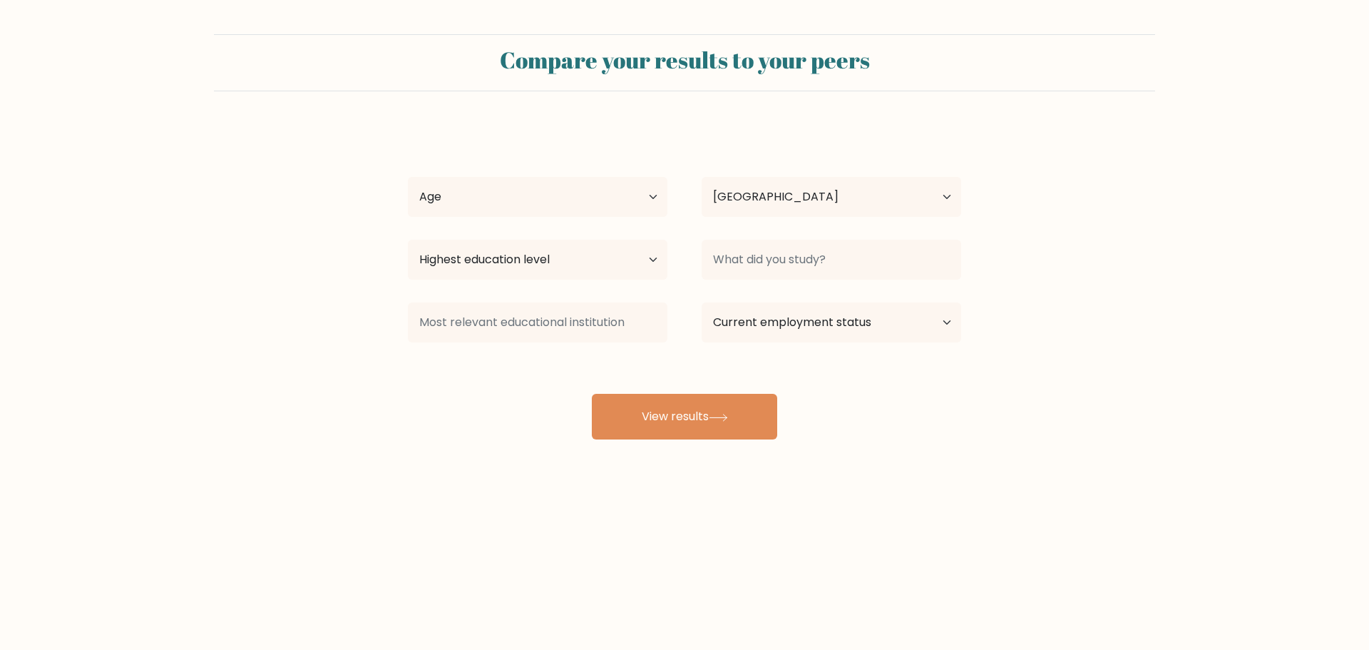
select select "BR"
click at [615, 198] on select "Age Under [DEMOGRAPHIC_DATA] [DEMOGRAPHIC_DATA] [DEMOGRAPHIC_DATA] [DEMOGRAPHIC…" at bounding box center [538, 197] width 260 height 40
select select "25_34"
click at [408, 177] on select "Age Under [DEMOGRAPHIC_DATA] [DEMOGRAPHIC_DATA] [DEMOGRAPHIC_DATA] [DEMOGRAPHIC…" at bounding box center [538, 197] width 260 height 40
click at [543, 252] on select "Highest education level No schooling Primary Lower Secondary Upper Secondary Oc…" at bounding box center [538, 260] width 260 height 40
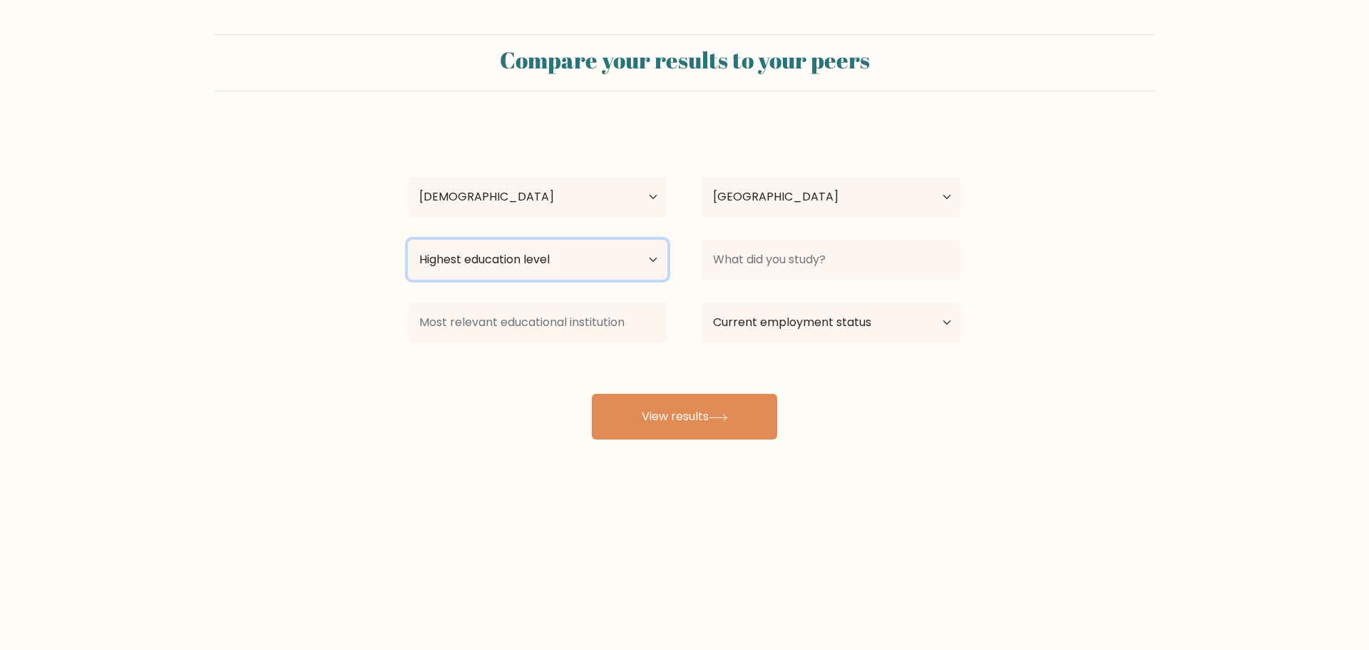
select select "bachelors_degree"
click at [408, 240] on select "Highest education level No schooling Primary Lower Secondary Upper Secondary Oc…" at bounding box center [538, 260] width 260 height 40
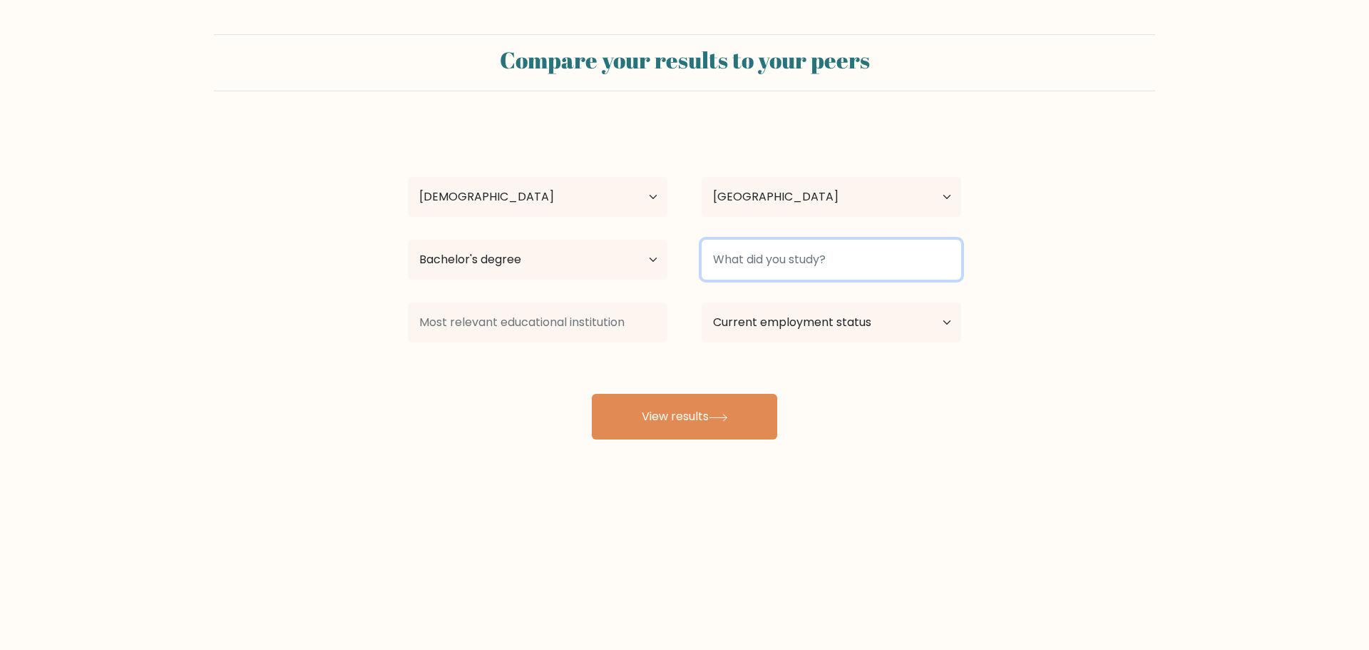
click at [803, 251] on input at bounding box center [832, 260] width 260 height 40
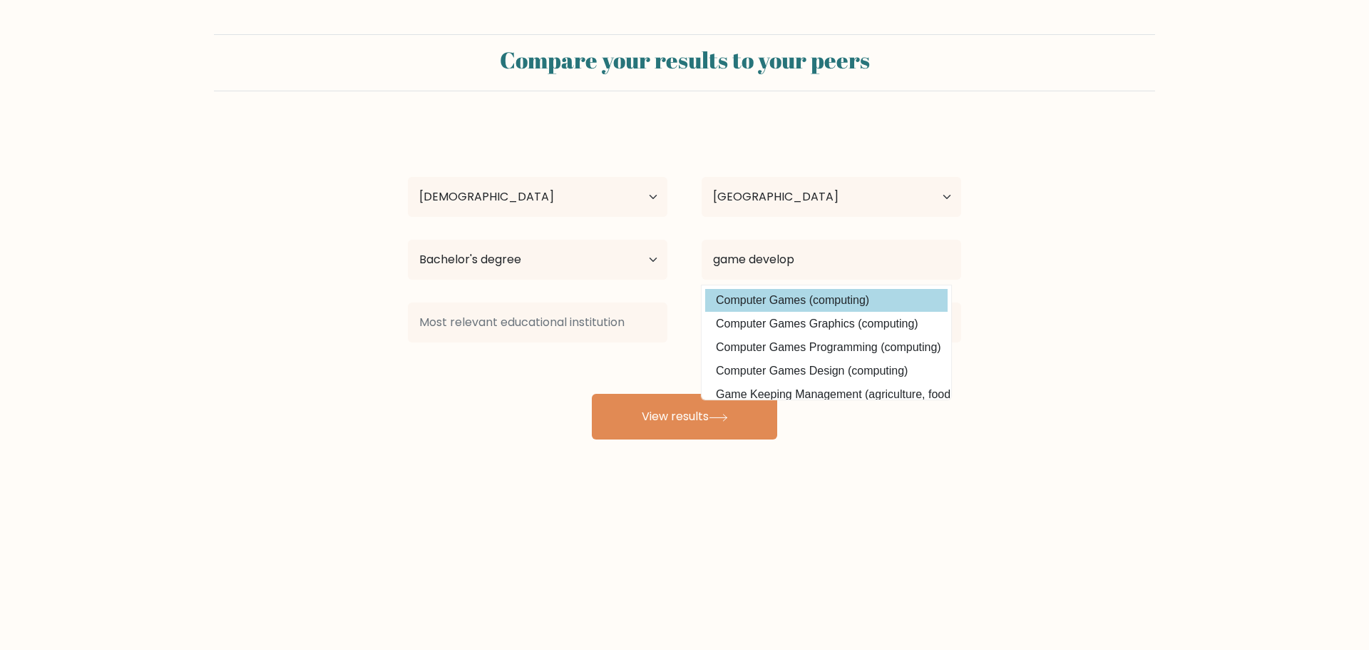
click at [881, 298] on option "Computer Games (computing)" at bounding box center [826, 300] width 242 height 23
type input "Computer Games"
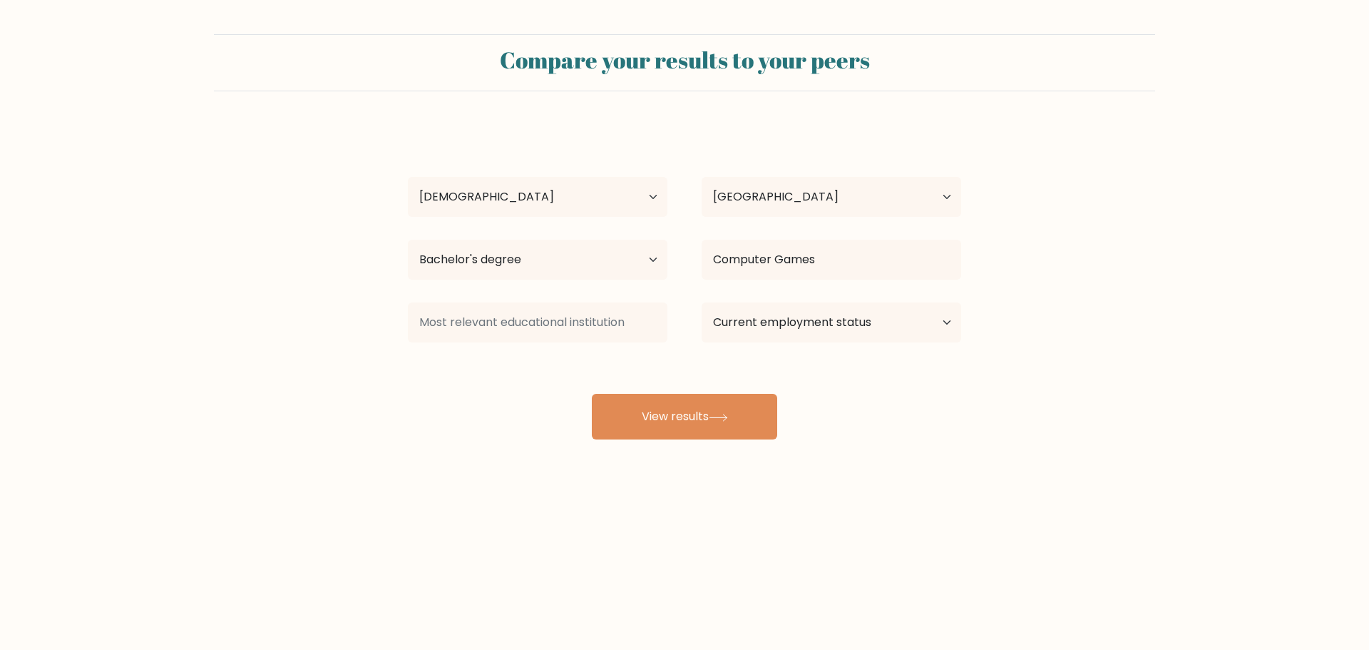
click at [1000, 294] on form "Compare your results to your peers jjljljl jljljljl Age Under 18 years old 18-2…" at bounding box center [684, 236] width 1369 height 405
click at [853, 327] on select "Current employment status Employed Student Retired Other / prefer not to answer" at bounding box center [832, 322] width 260 height 40
select select "employed"
click at [702, 302] on select "Current employment status Employed Student Retired Other / prefer not to answer" at bounding box center [832, 322] width 260 height 40
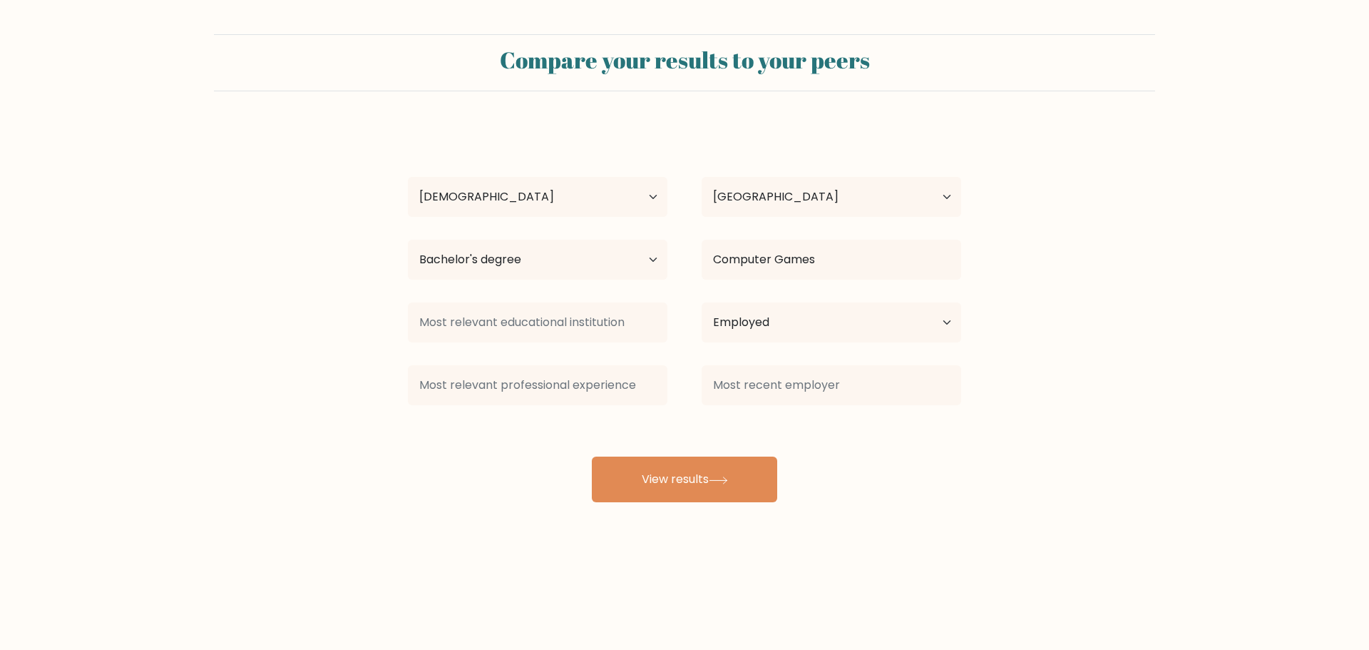
click at [695, 416] on div "jjljljl jljljljl Age Under 18 years old 18-24 years old 25-34 years old 35-44 y…" at bounding box center [684, 313] width 570 height 376
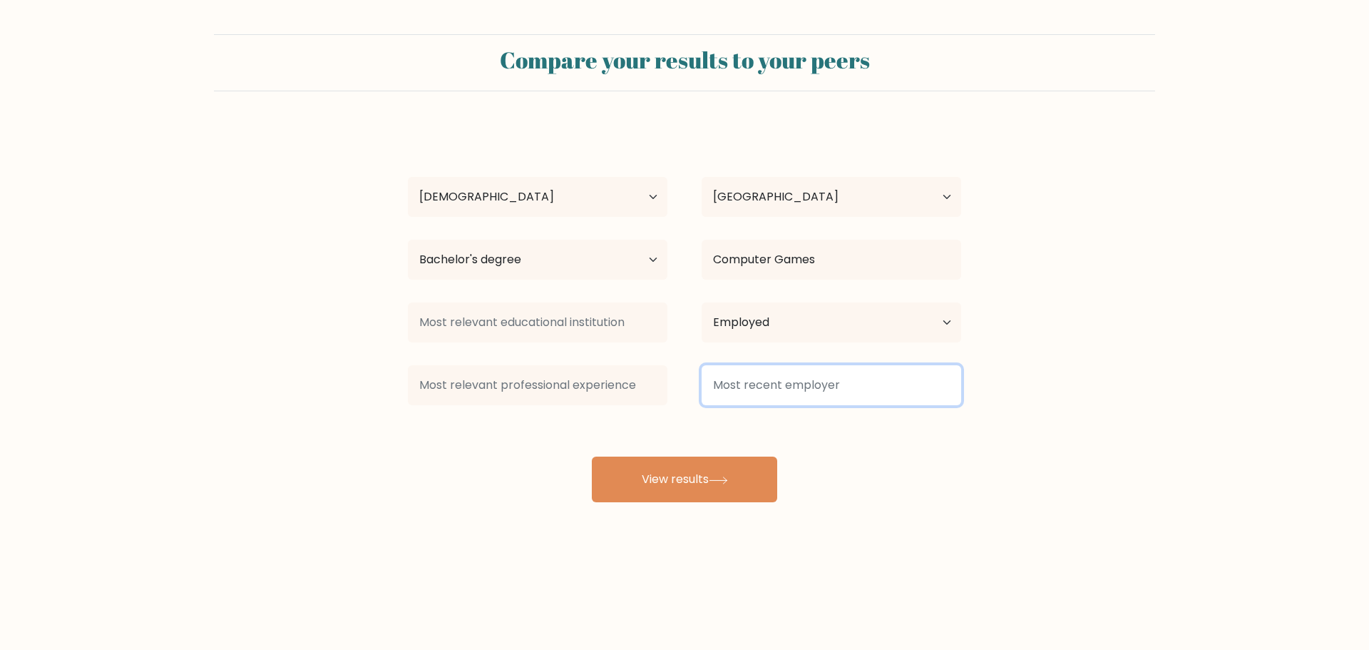
click at [742, 383] on input at bounding box center [832, 385] width 260 height 40
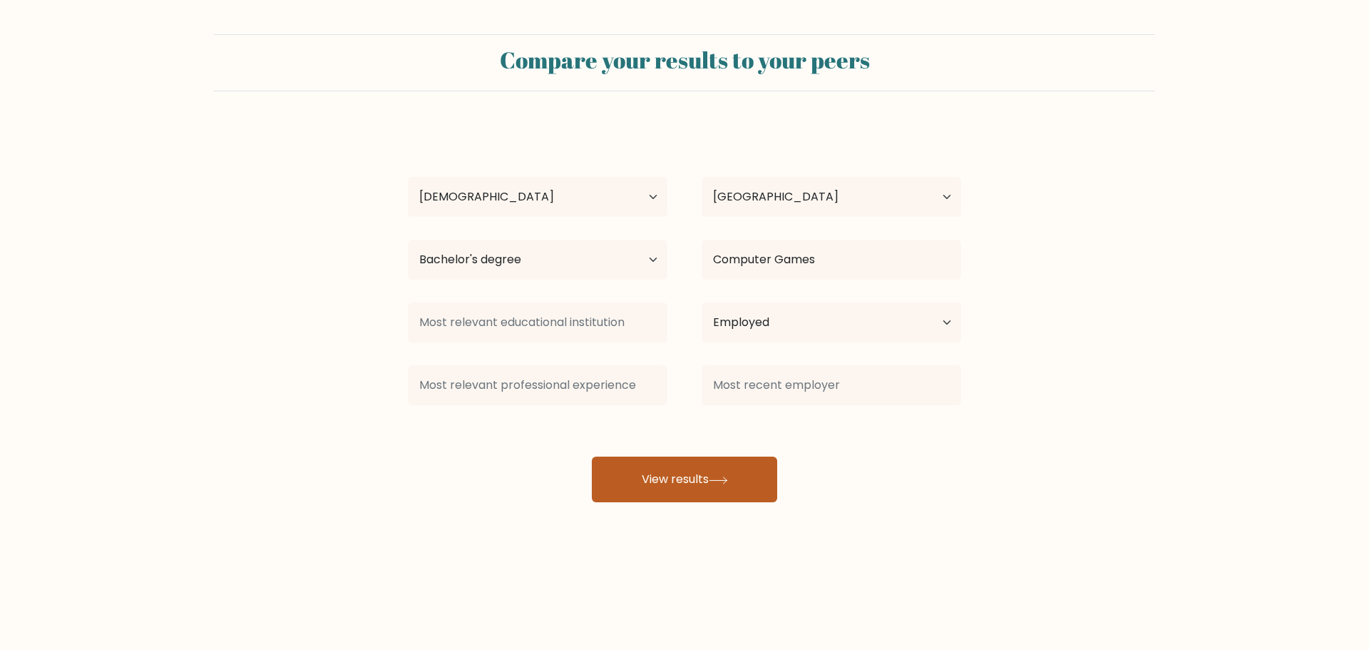
click at [706, 468] on button "View results" at bounding box center [684, 479] width 185 height 46
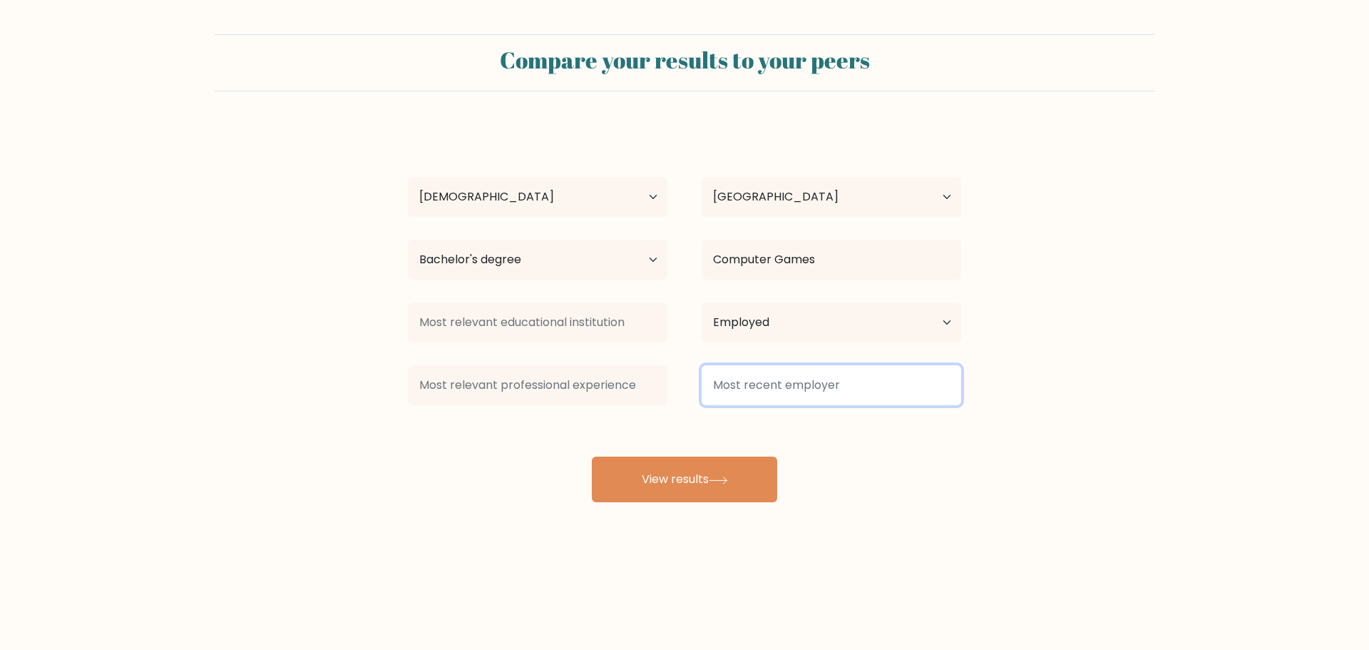
click at [745, 391] on input at bounding box center [832, 385] width 260 height 40
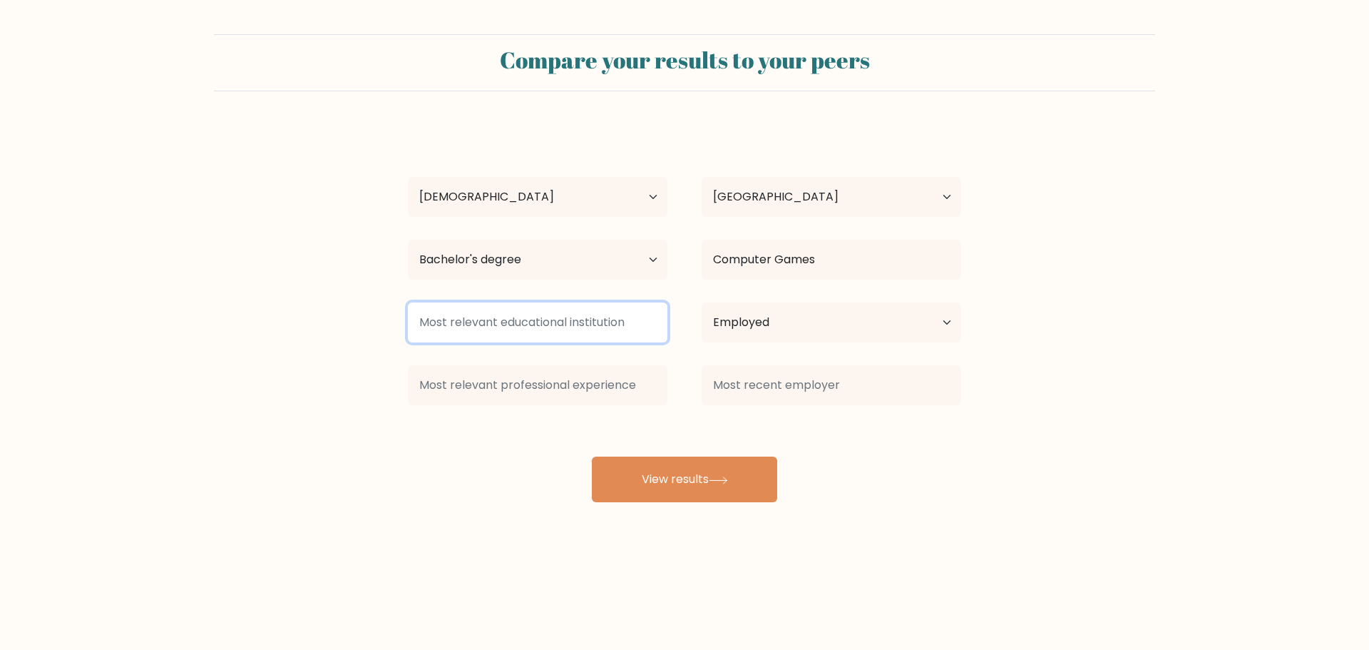
click at [603, 317] on input at bounding box center [538, 322] width 260 height 40
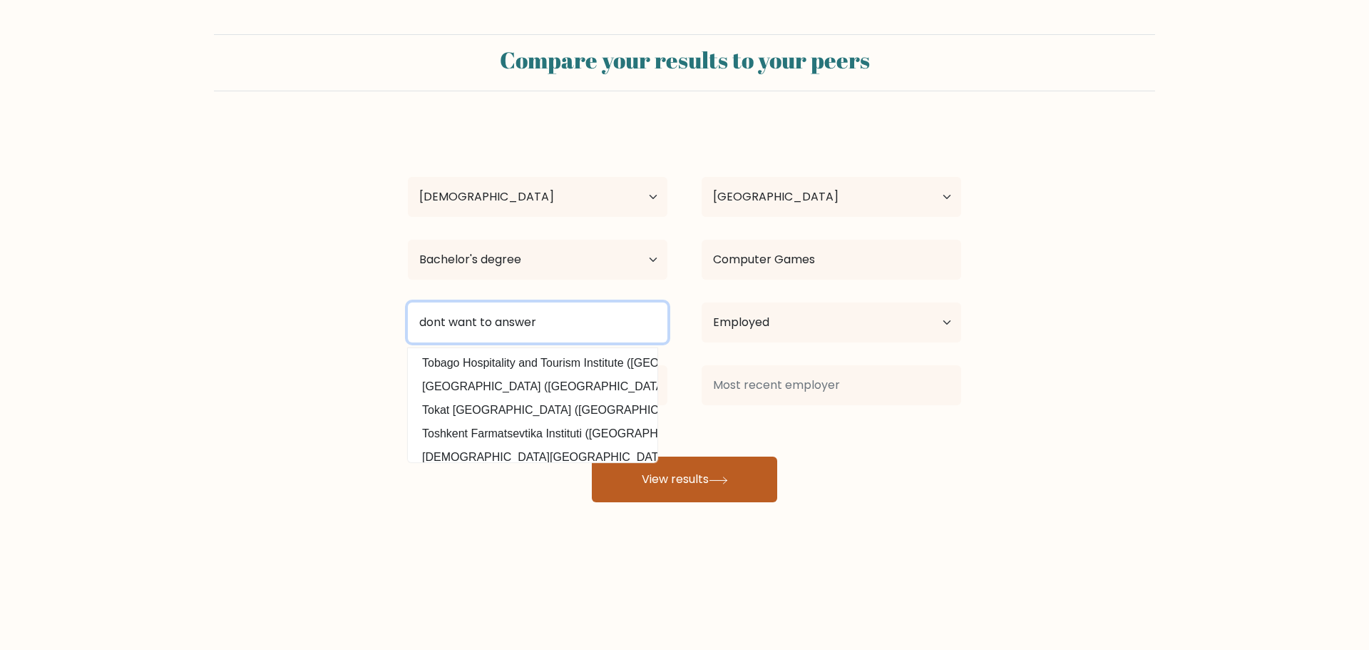
type input "dont want to answer"
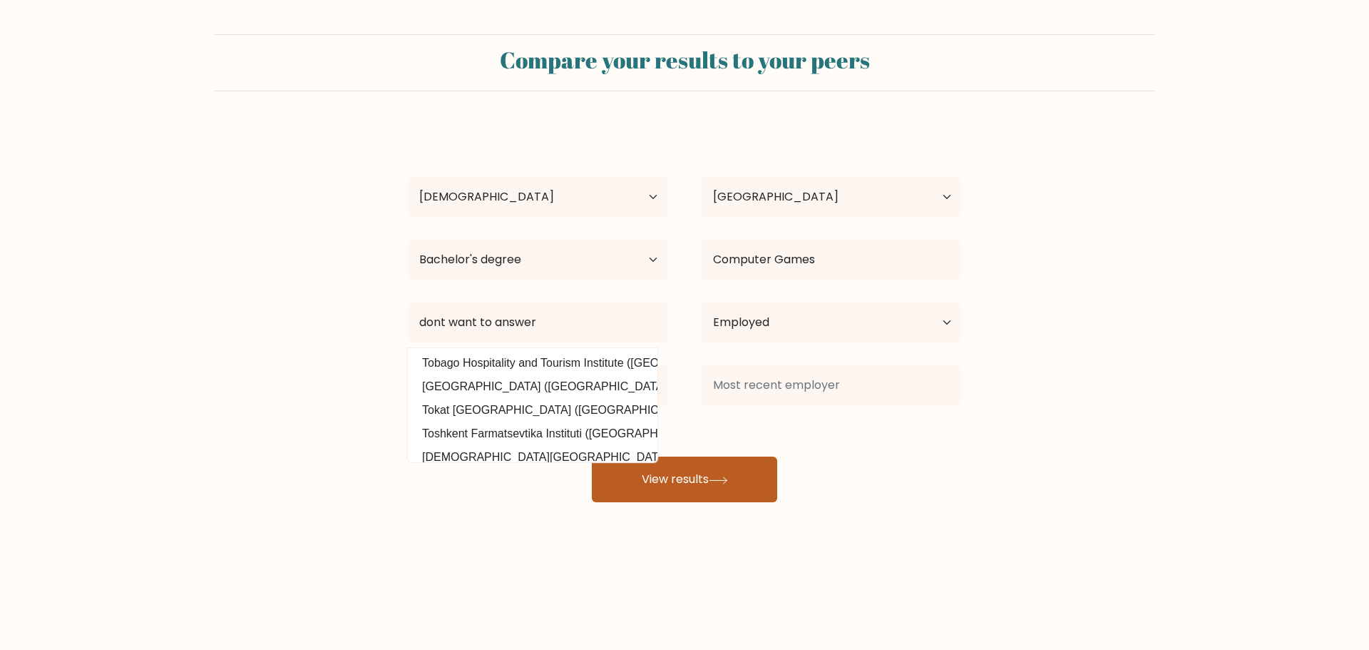
click at [719, 486] on button "View results" at bounding box center [684, 479] width 185 height 46
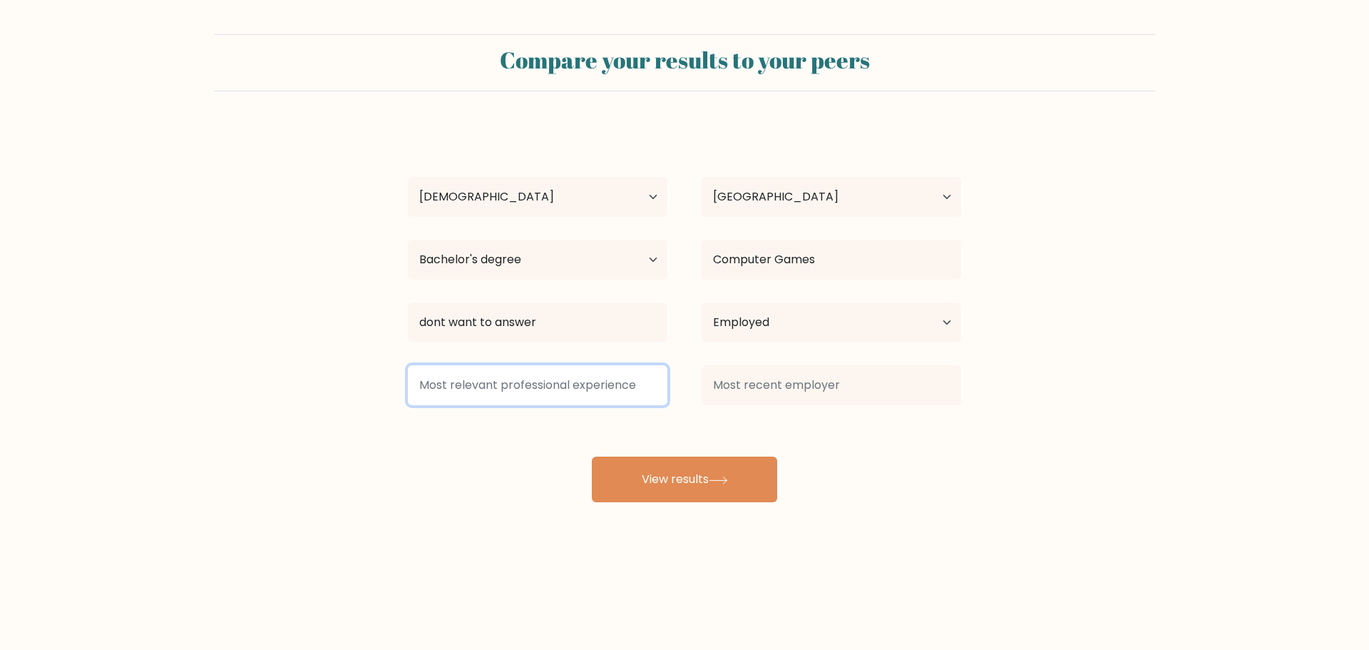
click at [626, 384] on input at bounding box center [538, 385] width 260 height 40
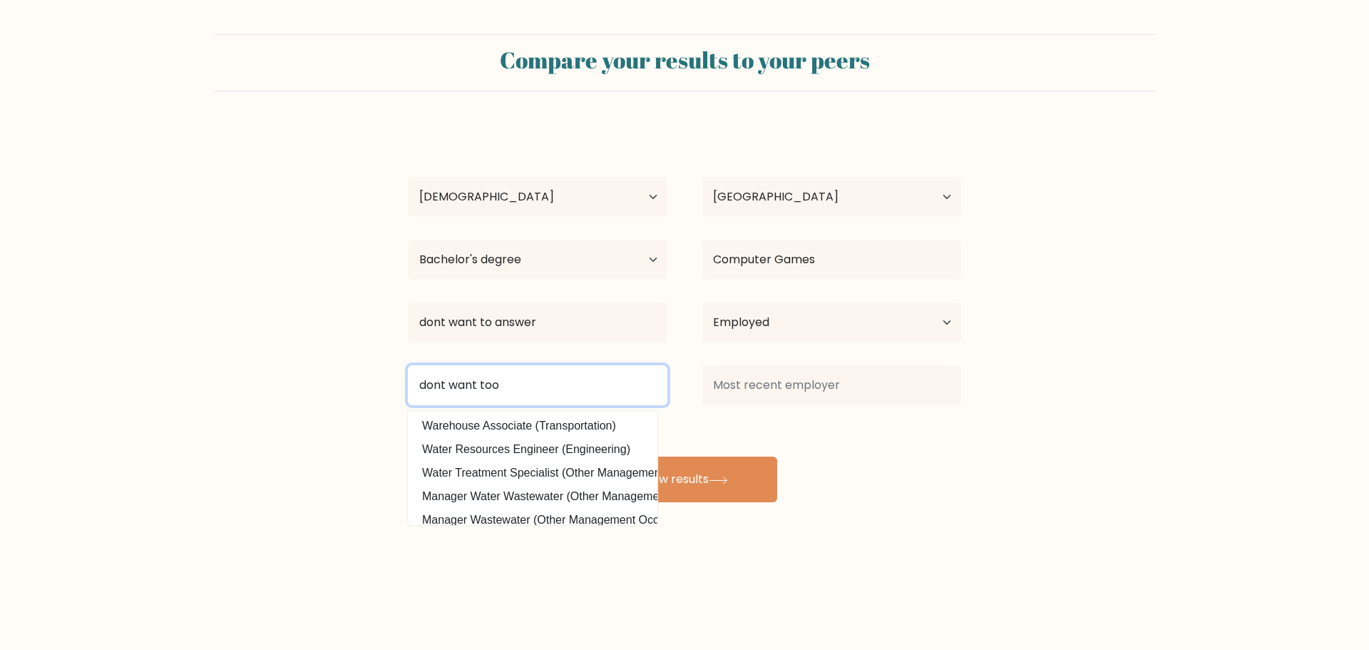
type input "dont want too"
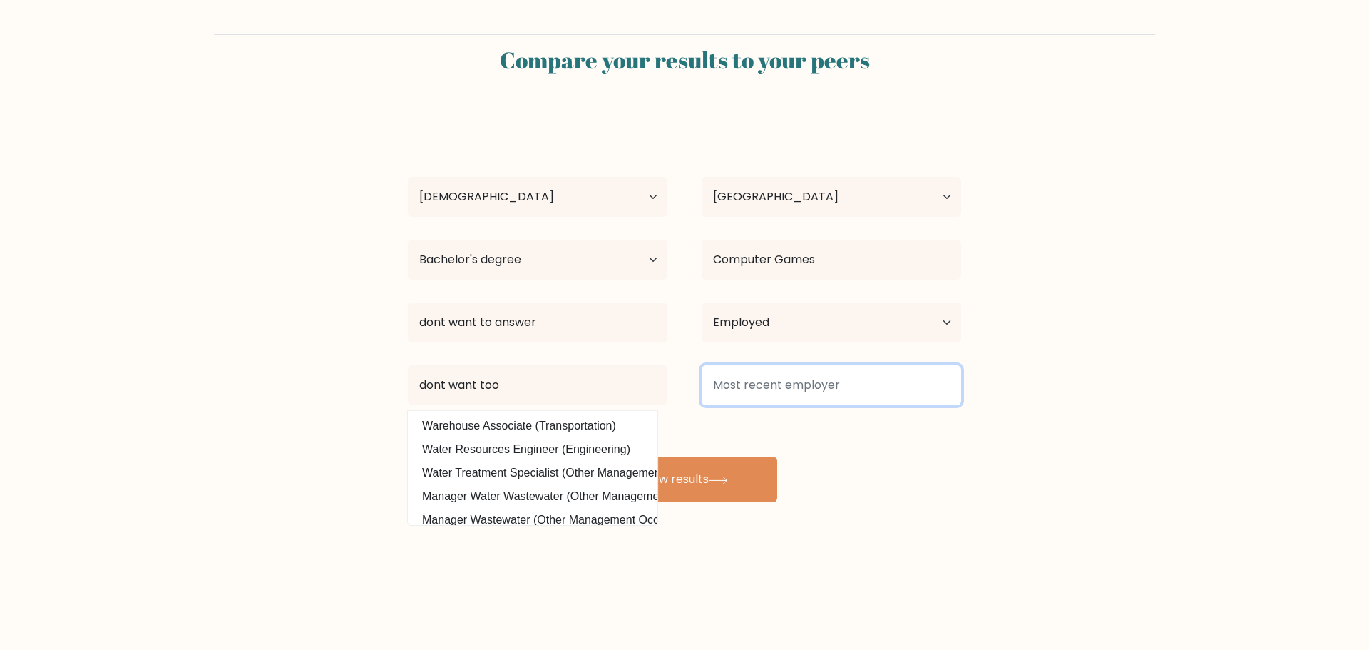
click at [740, 380] on input at bounding box center [832, 385] width 260 height 40
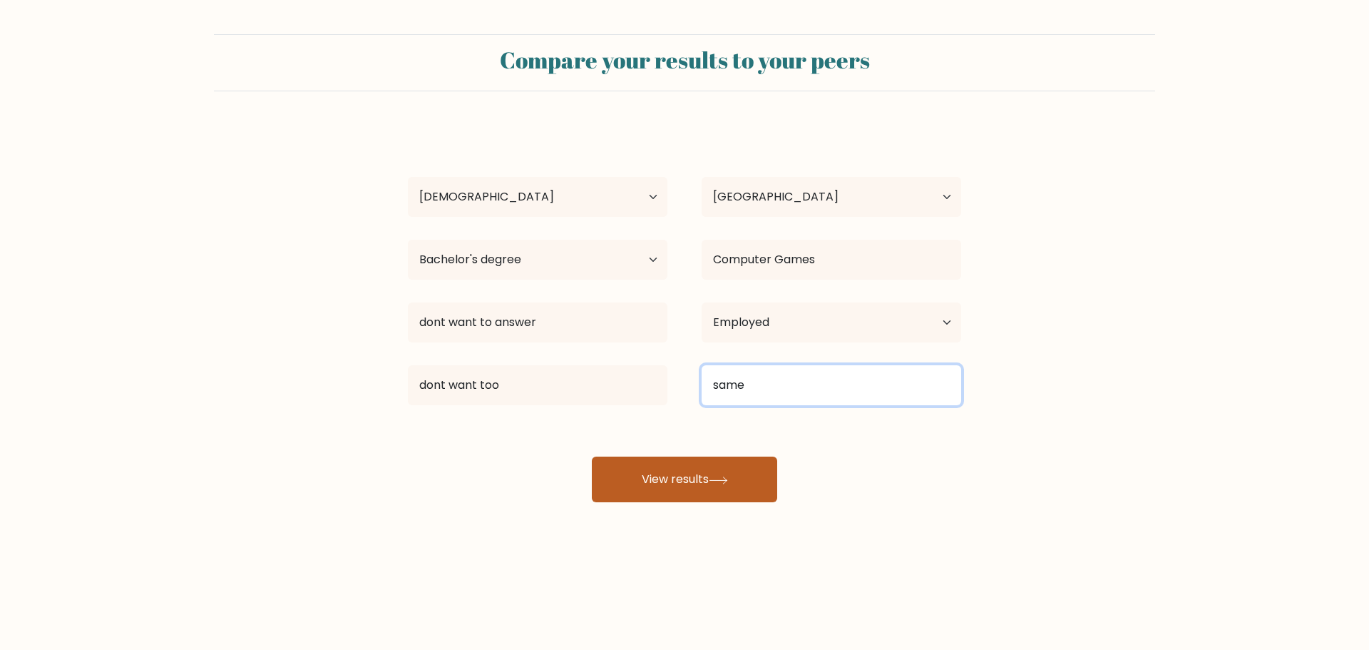
type input "same"
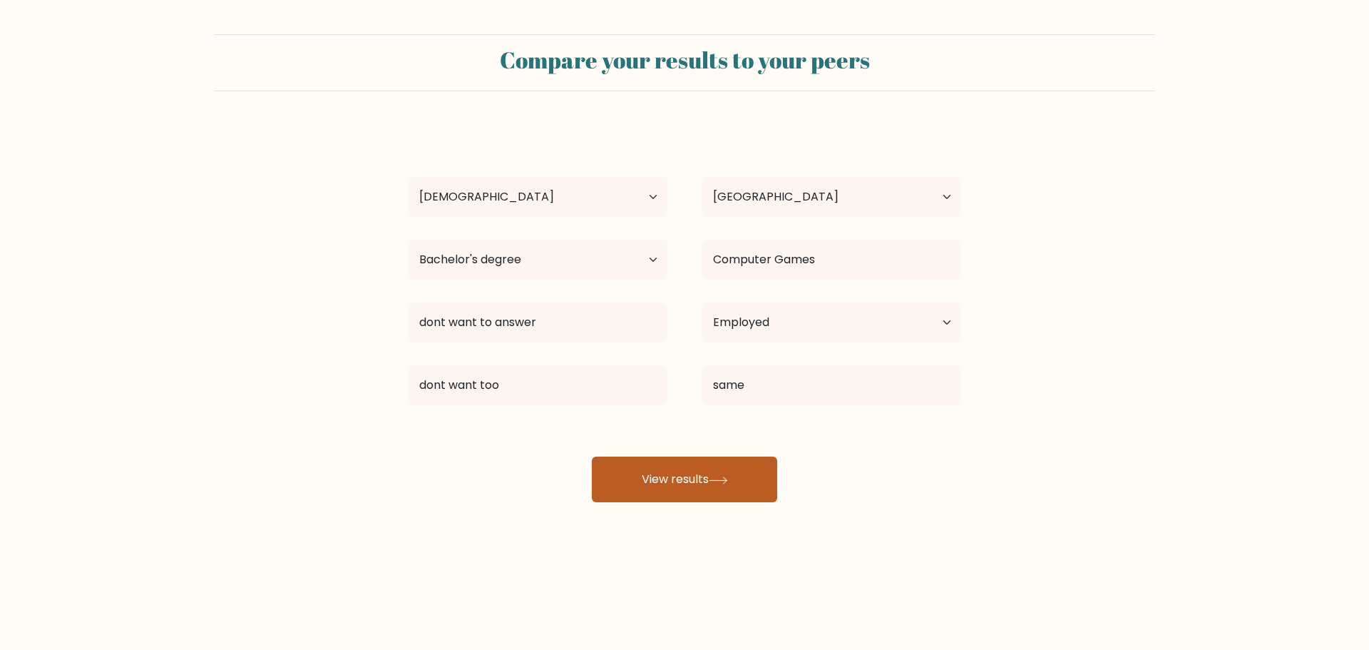
click at [698, 483] on button "View results" at bounding box center [684, 479] width 185 height 46
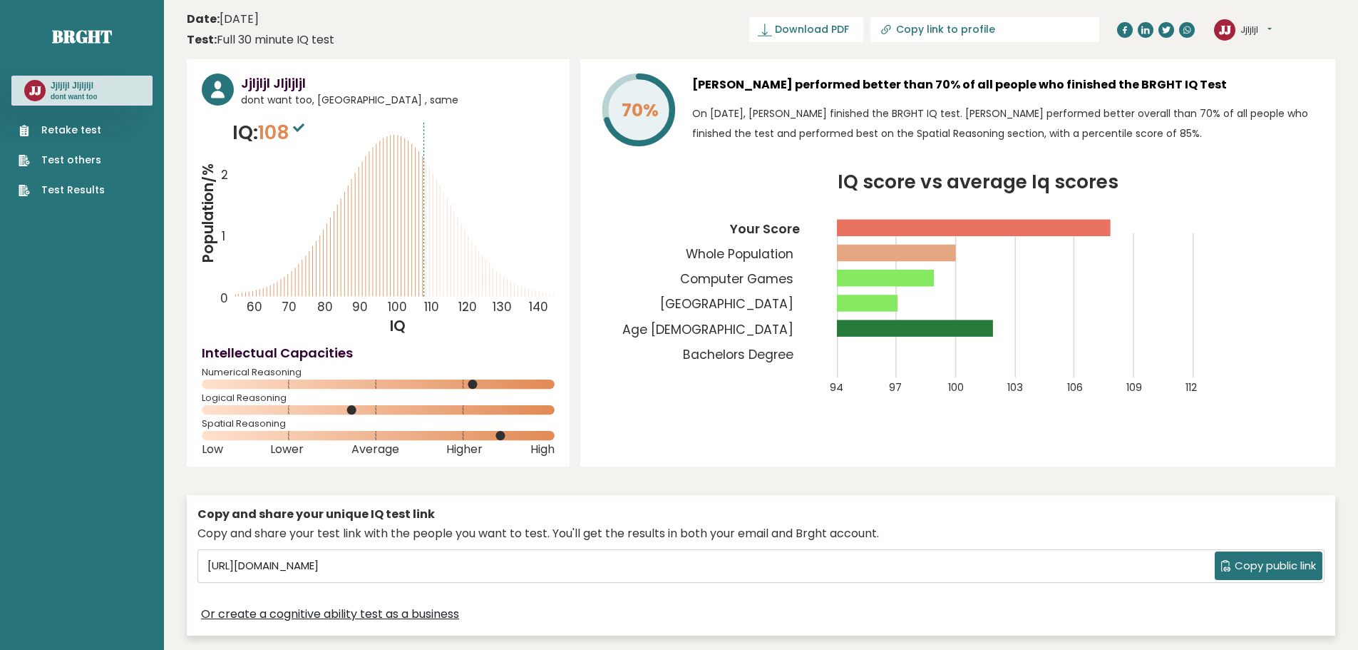
click at [426, 193] on icon at bounding box center [426, 229] width 0 height 135
click at [416, 178] on icon "Population/% IQ 0 1 2 60 70 80 90 100 110 120 130 140" at bounding box center [378, 226] width 353 height 217
click at [421, 154] on icon "Population/% IQ 0 1 2 60 70 80 90 100 110 120 130 140" at bounding box center [378, 226] width 353 height 217
click at [421, 155] on icon "Population/% IQ 0 1 2 60 70 80 90 100 110 120 130 140" at bounding box center [378, 226] width 353 height 217
click at [449, 252] on icon "Population/% IQ 0 1 2 60 70 80 90 100 110 120 130 140" at bounding box center [378, 226] width 353 height 217
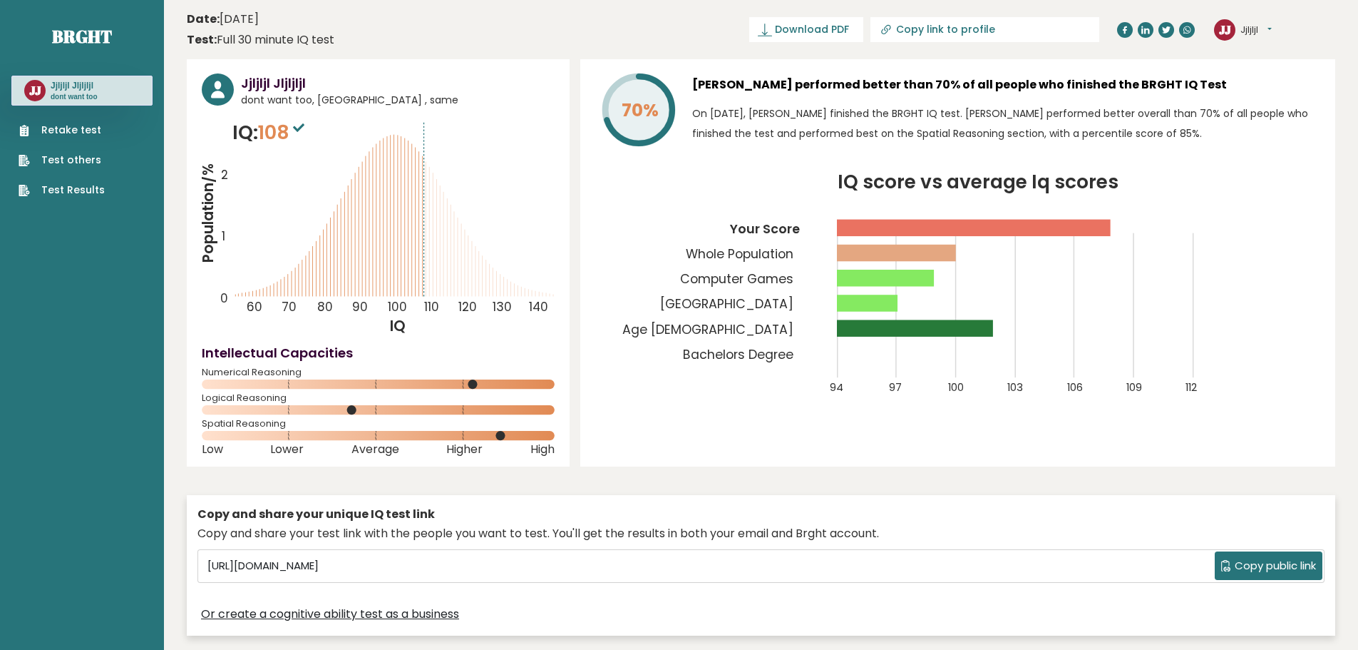
click at [548, 297] on icon "Population/% IQ 0 1 2 60 70 80 90 100 110 120 130 140" at bounding box center [378, 226] width 353 height 217
click at [540, 294] on icon at bounding box center [540, 294] width 0 height 5
drag, startPoint x: 429, startPoint y: 266, endPoint x: 449, endPoint y: 251, distance: 25.5
click at [449, 251] on icon "Population/% IQ 0 1 2 60 70 80 90 100 110 120 130 140" at bounding box center [378, 226] width 353 height 217
click at [459, 244] on icon "Population/% IQ 0 1 2 60 70 80 90 100 110 120 130 140" at bounding box center [378, 226] width 353 height 217
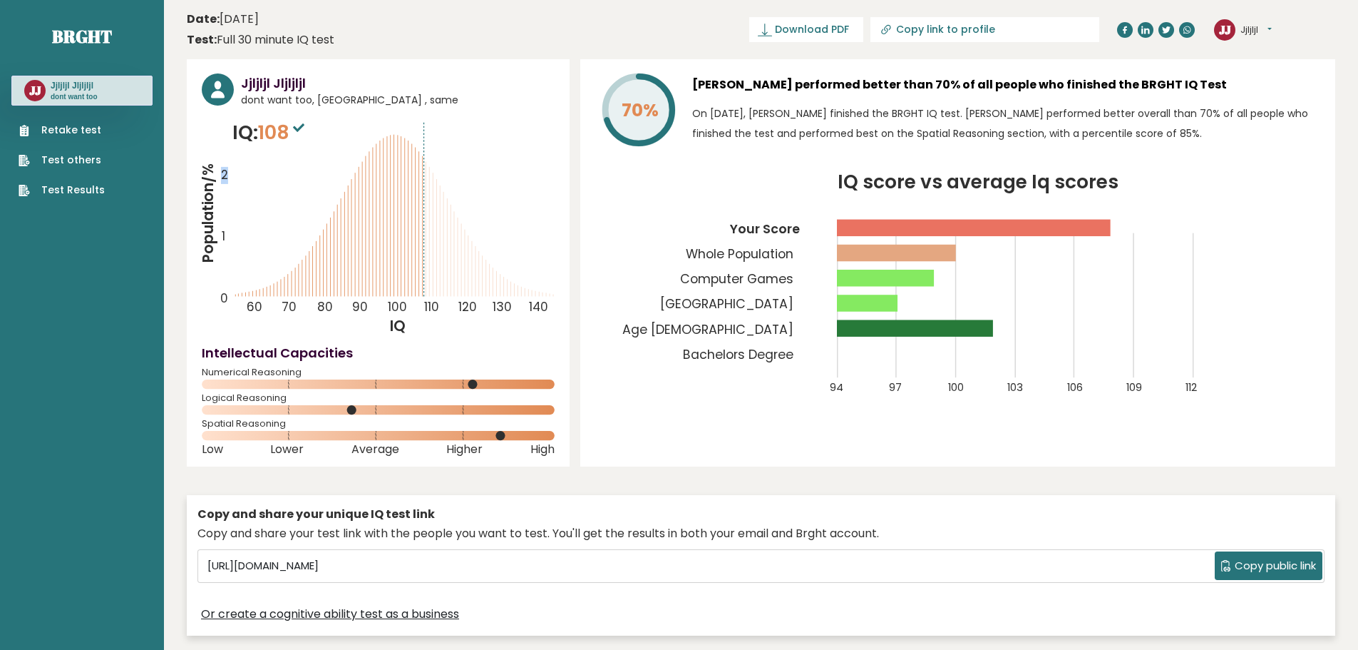
drag, startPoint x: 222, startPoint y: 174, endPoint x: 233, endPoint y: 190, distance: 20.0
click at [230, 180] on text "2" at bounding box center [224, 145] width 44 height 78
click at [227, 229] on text "1" at bounding box center [222, 175] width 41 height 139
click at [1020, 389] on tspan "103" at bounding box center [1016, 387] width 16 height 14
